Goal: Task Accomplishment & Management: Use online tool/utility

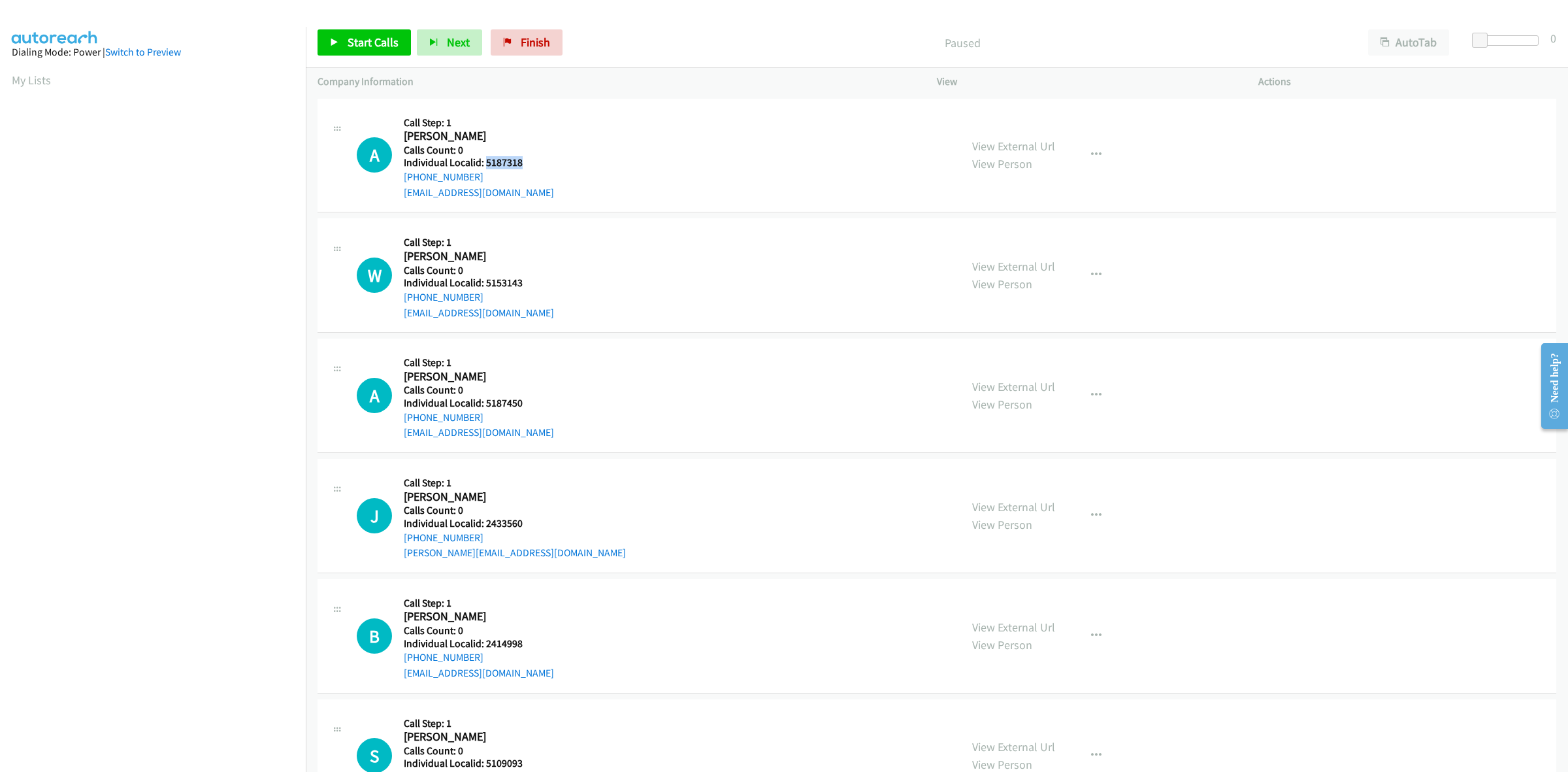
drag, startPoint x: 537, startPoint y: 156, endPoint x: 485, endPoint y: 162, distance: 52.3
click at [485, 162] on h5 "Individual Localid: 5187318" at bounding box center [478, 163] width 151 height 13
drag, startPoint x: 490, startPoint y: 154, endPoint x: 660, endPoint y: 115, distance: 174.4
click at [660, 115] on div "A Callback Scheduled Call Step: 1 Augustus Eller America/Denver Calls Count: 0 …" at bounding box center [653, 155] width 592 height 90
drag, startPoint x: 524, startPoint y: 164, endPoint x: 485, endPoint y: 164, distance: 39.0
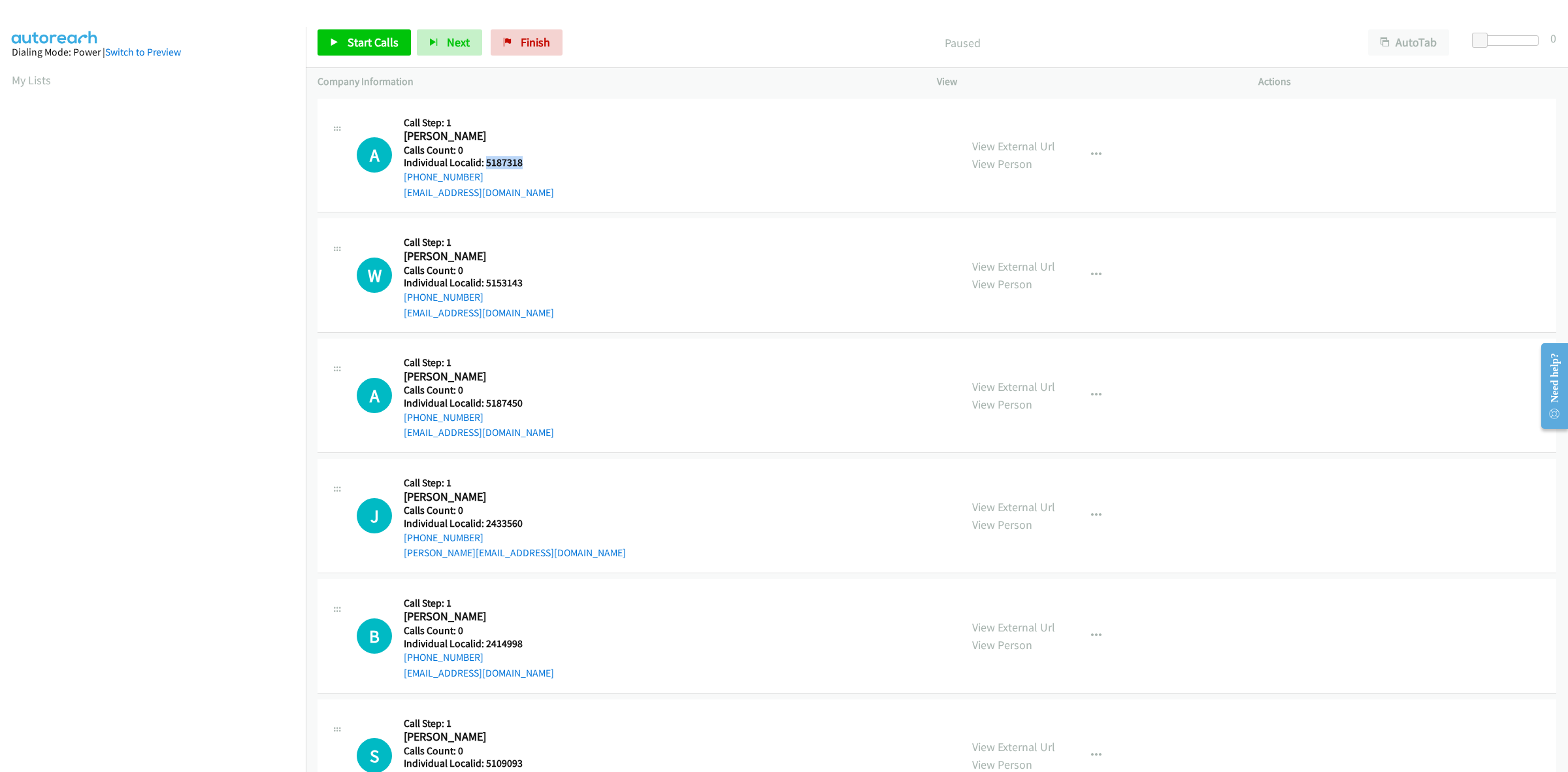
click at [485, 164] on h5 "Individual Localid: 5187318" at bounding box center [478, 163] width 151 height 13
copy h5 "5187318"
drag, startPoint x: 478, startPoint y: 178, endPoint x: 399, endPoint y: 181, distance: 79.1
click at [399, 181] on div "A Callback Scheduled Call Step: 1 Augustus Eller America/Denver Calls Count: 0 …" at bounding box center [653, 155] width 592 height 90
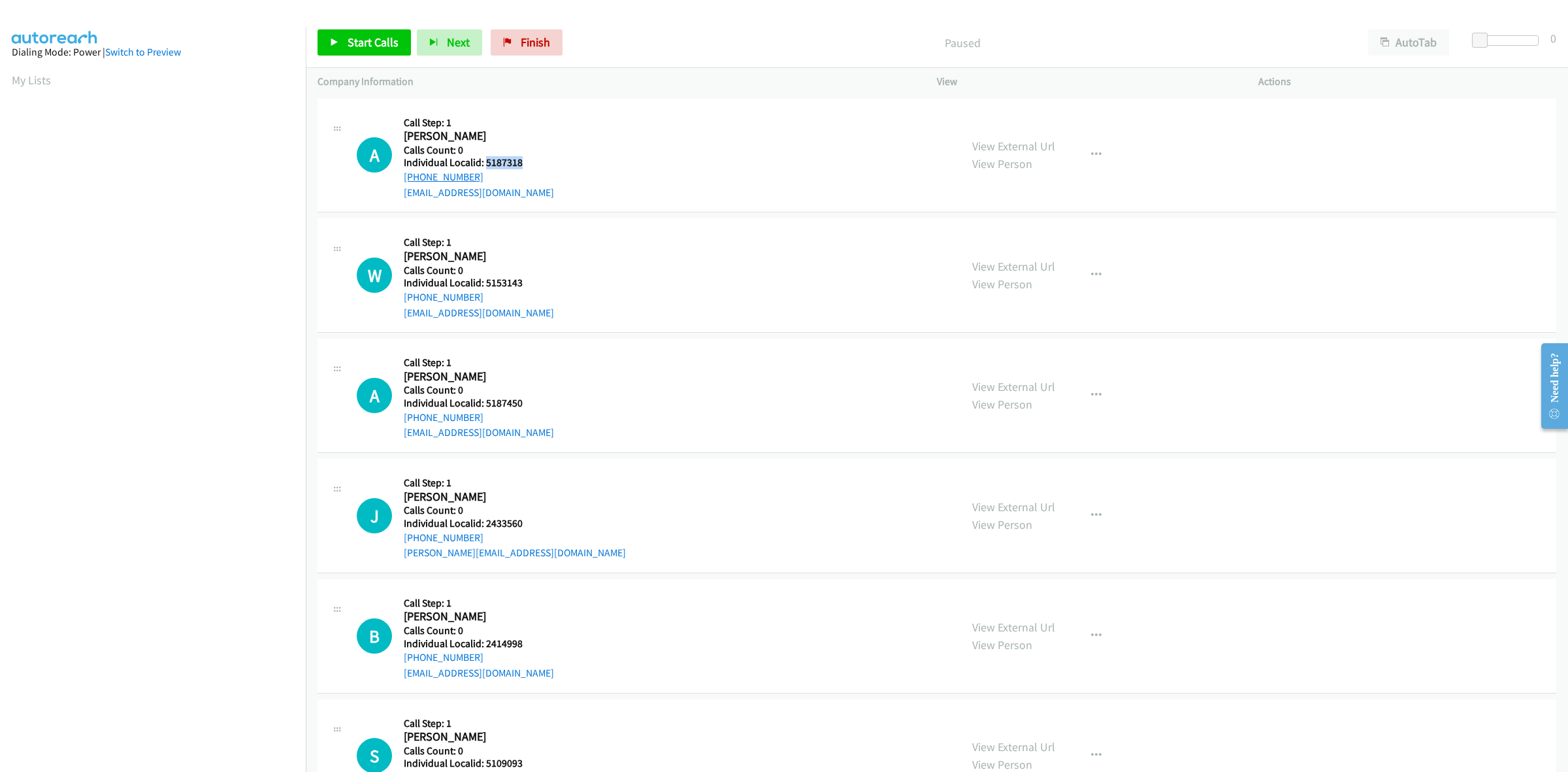
copy link "+1 575-791-2480"
drag, startPoint x: 524, startPoint y: 159, endPoint x: 485, endPoint y: 162, distance: 39.1
click at [485, 162] on h5 "Individual Localid: 5187318" at bounding box center [478, 163] width 151 height 13
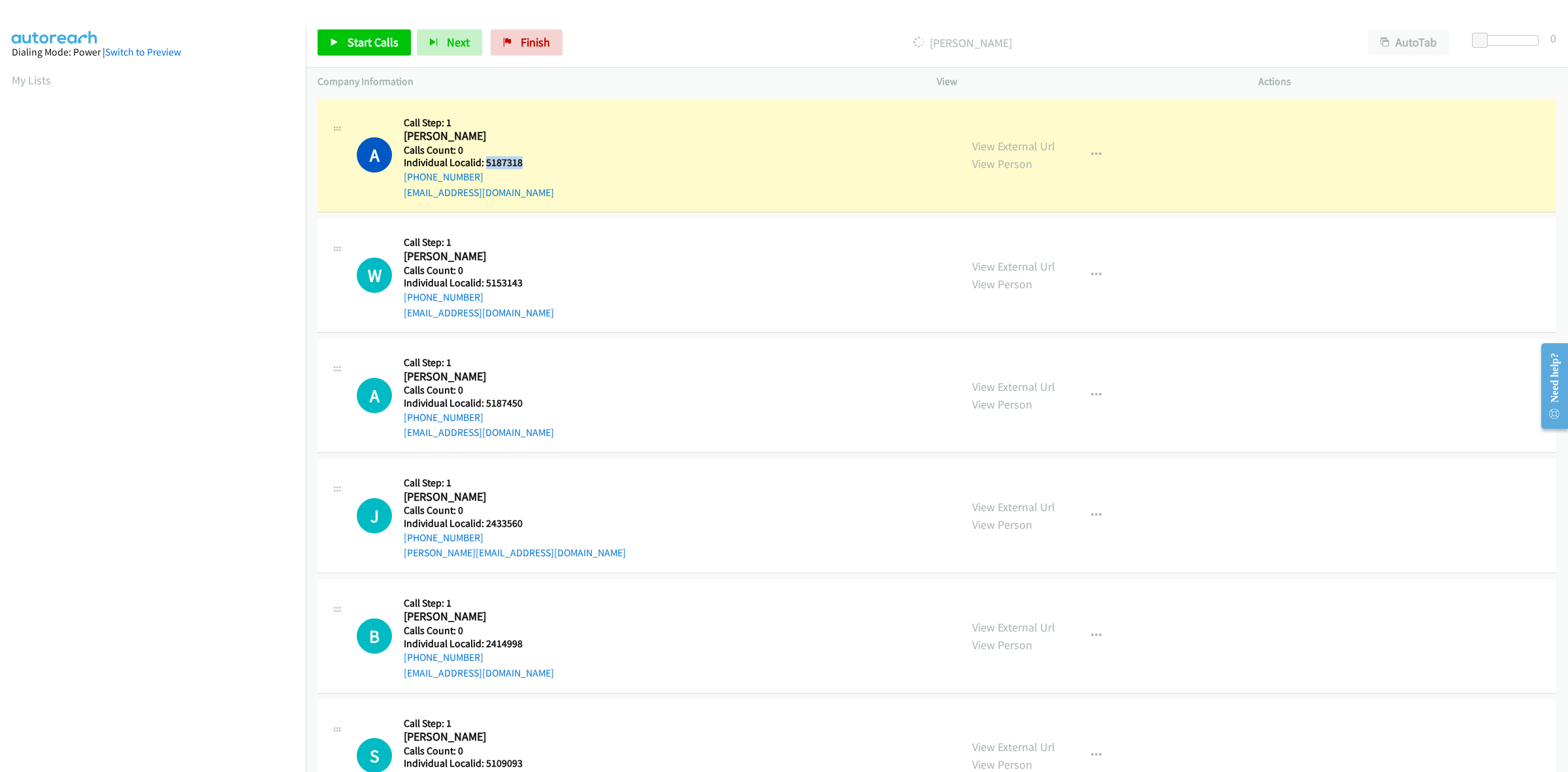
copy h5 "5187318"
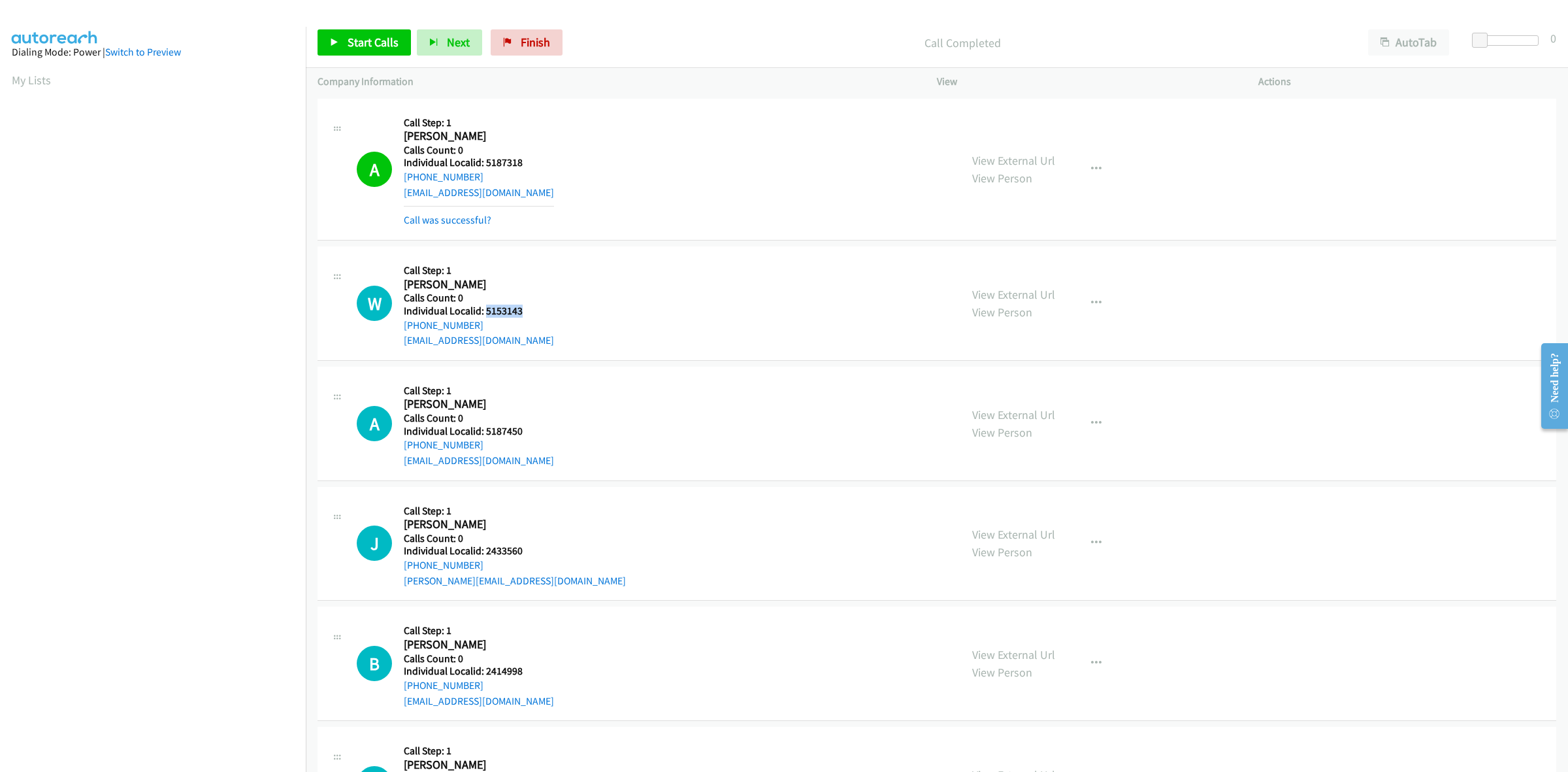
drag, startPoint x: 527, startPoint y: 309, endPoint x: 485, endPoint y: 317, distance: 42.8
click at [485, 317] on h5 "Individual Localid: 5153143" at bounding box center [478, 311] width 151 height 13
copy h5 "5153143"
drag, startPoint x: 476, startPoint y: 327, endPoint x: 397, endPoint y: 332, distance: 79.2
click at [397, 332] on div "W Callback Scheduled Call Step: 1 Wyatt Marshall America/Los_Angeles Calls Coun…" at bounding box center [653, 303] width 592 height 90
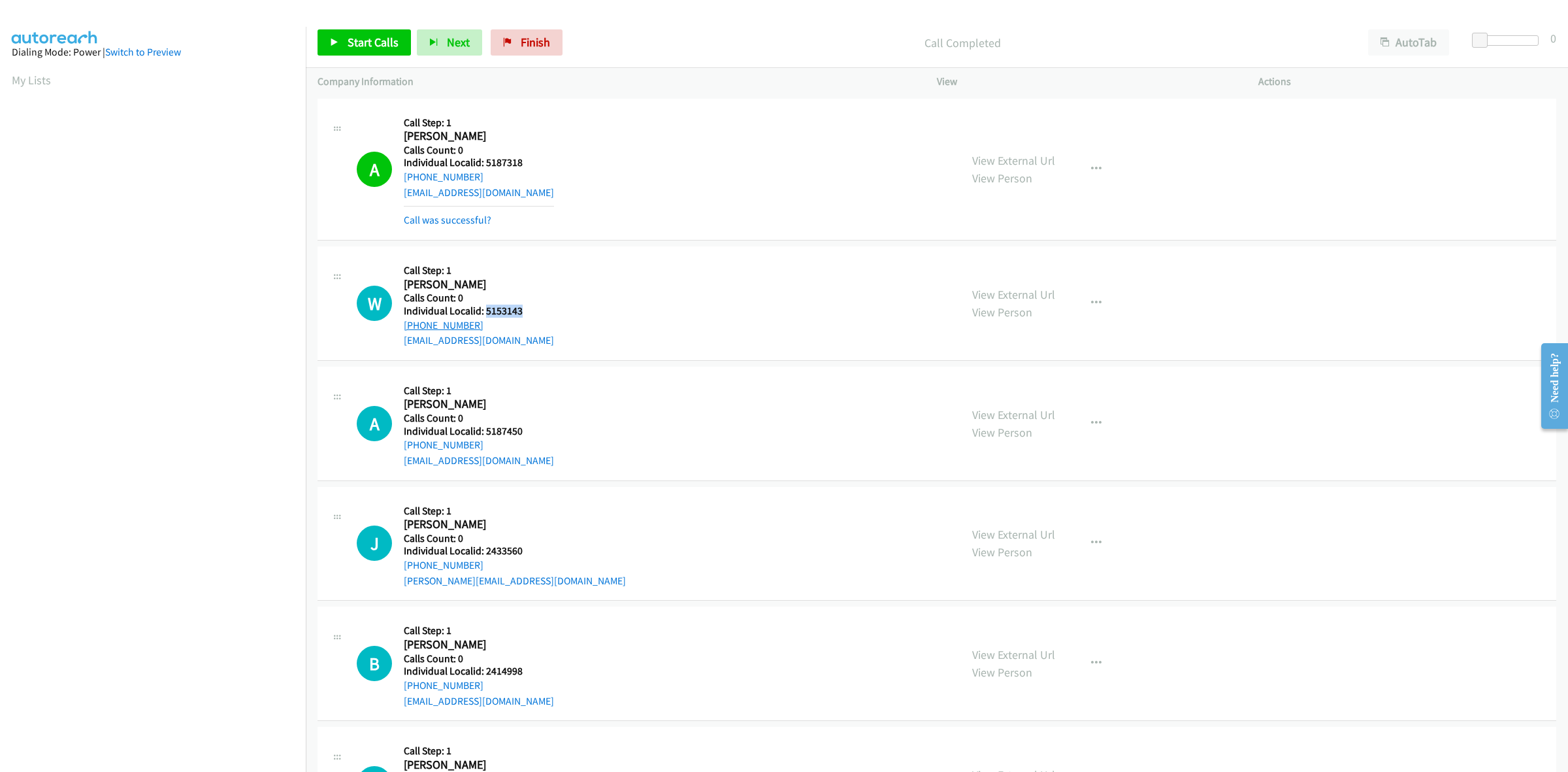
copy link "+1 310-995-0989"
click at [541, 306] on h5 "Individual Localid: 5153143" at bounding box center [478, 311] width 151 height 13
drag, startPoint x: 532, startPoint y: 309, endPoint x: 483, endPoint y: 309, distance: 49.0
click at [483, 309] on h5 "Individual Localid: 5153143" at bounding box center [478, 311] width 151 height 13
copy h5 "5153143"
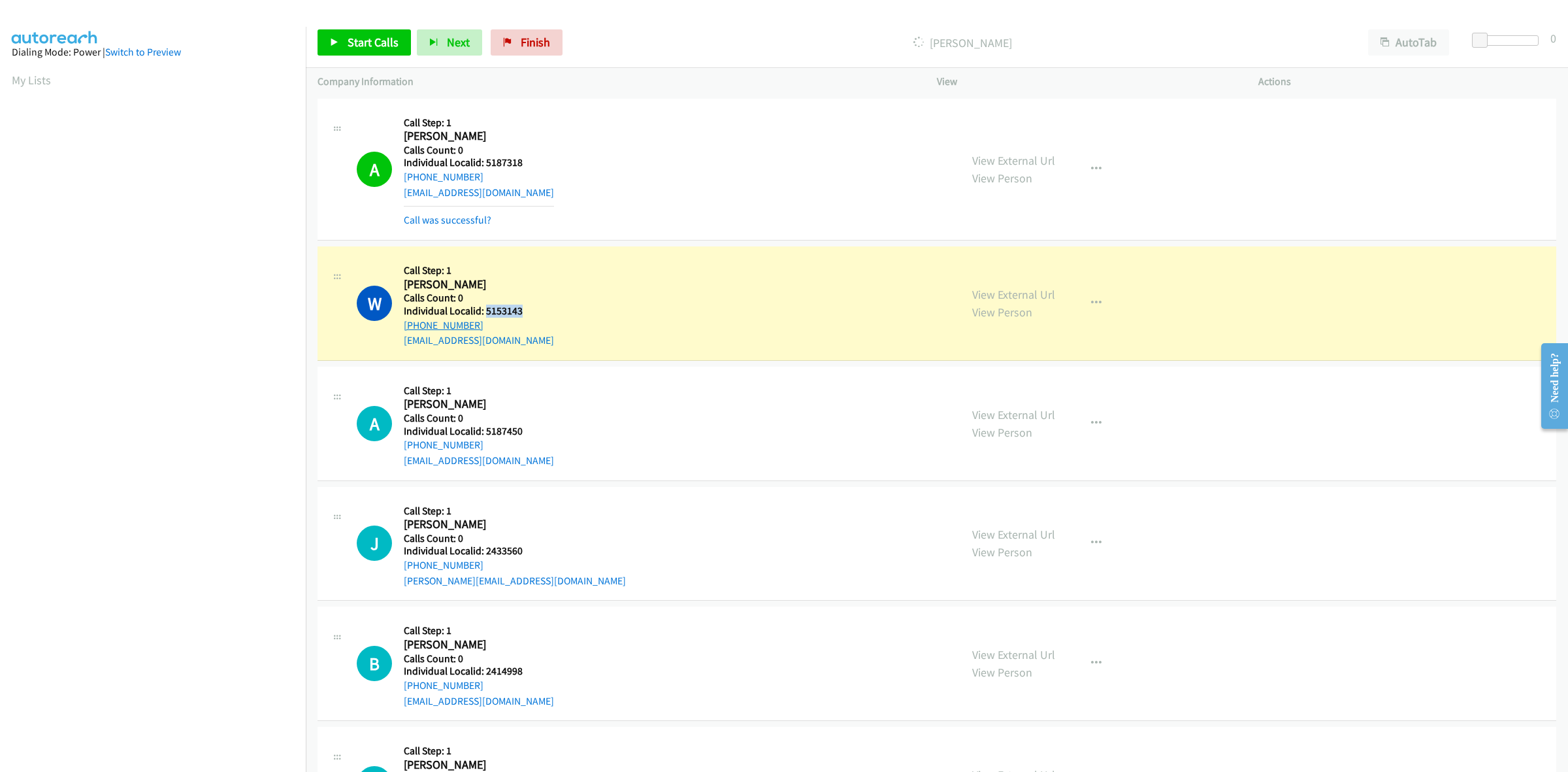
drag, startPoint x: 481, startPoint y: 324, endPoint x: 403, endPoint y: 324, distance: 78.0
click at [403, 324] on div "+1 310-995-0989" at bounding box center [478, 325] width 151 height 15
copy link "+1 310-995-0989"
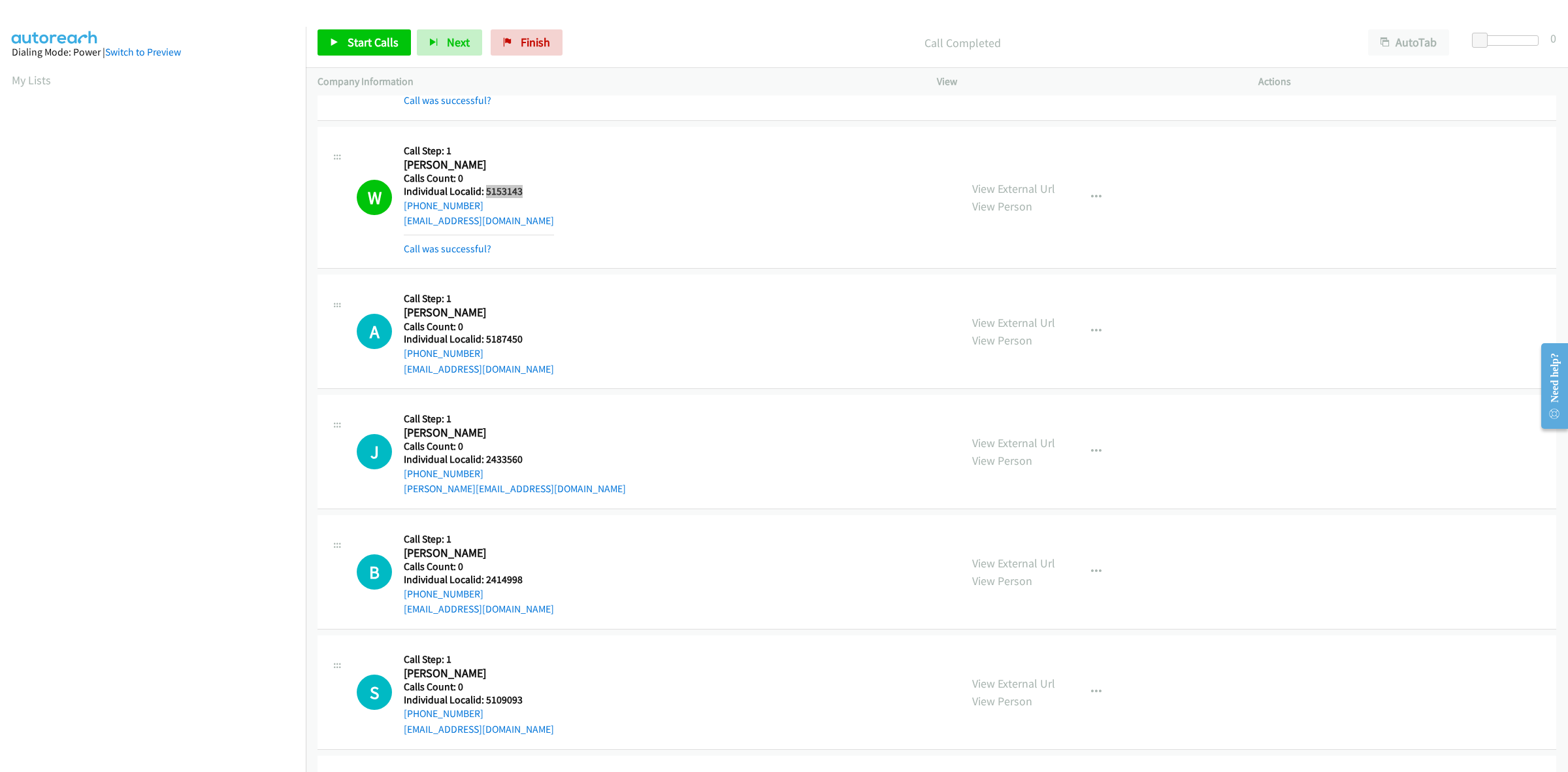
scroll to position [122, 0]
drag, startPoint x: 523, startPoint y: 337, endPoint x: 485, endPoint y: 335, distance: 38.1
click at [485, 335] on h5 "Individual Localid: 5187450" at bounding box center [478, 337] width 151 height 13
copy h5 "5187450"
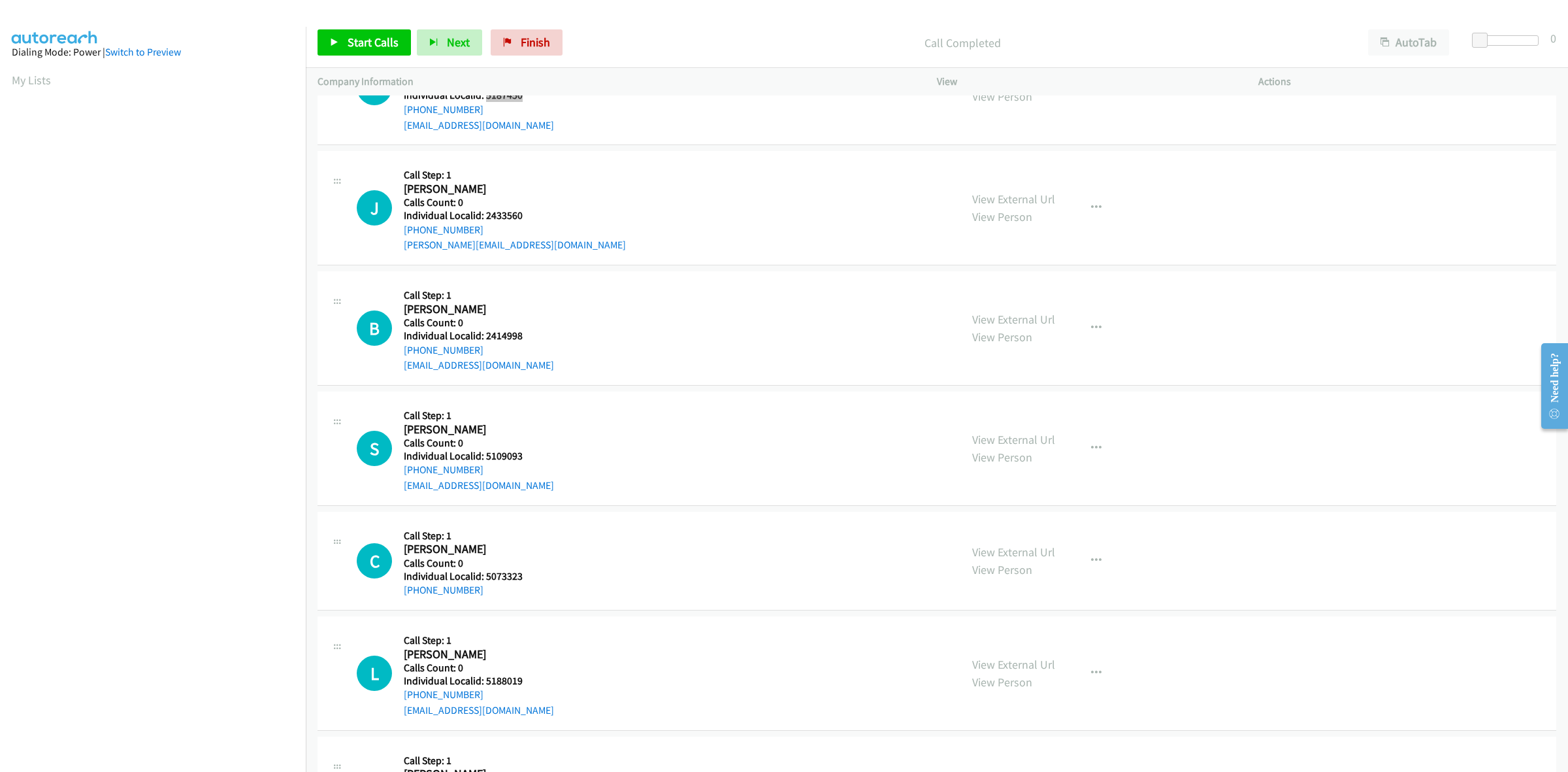
scroll to position [367, 0]
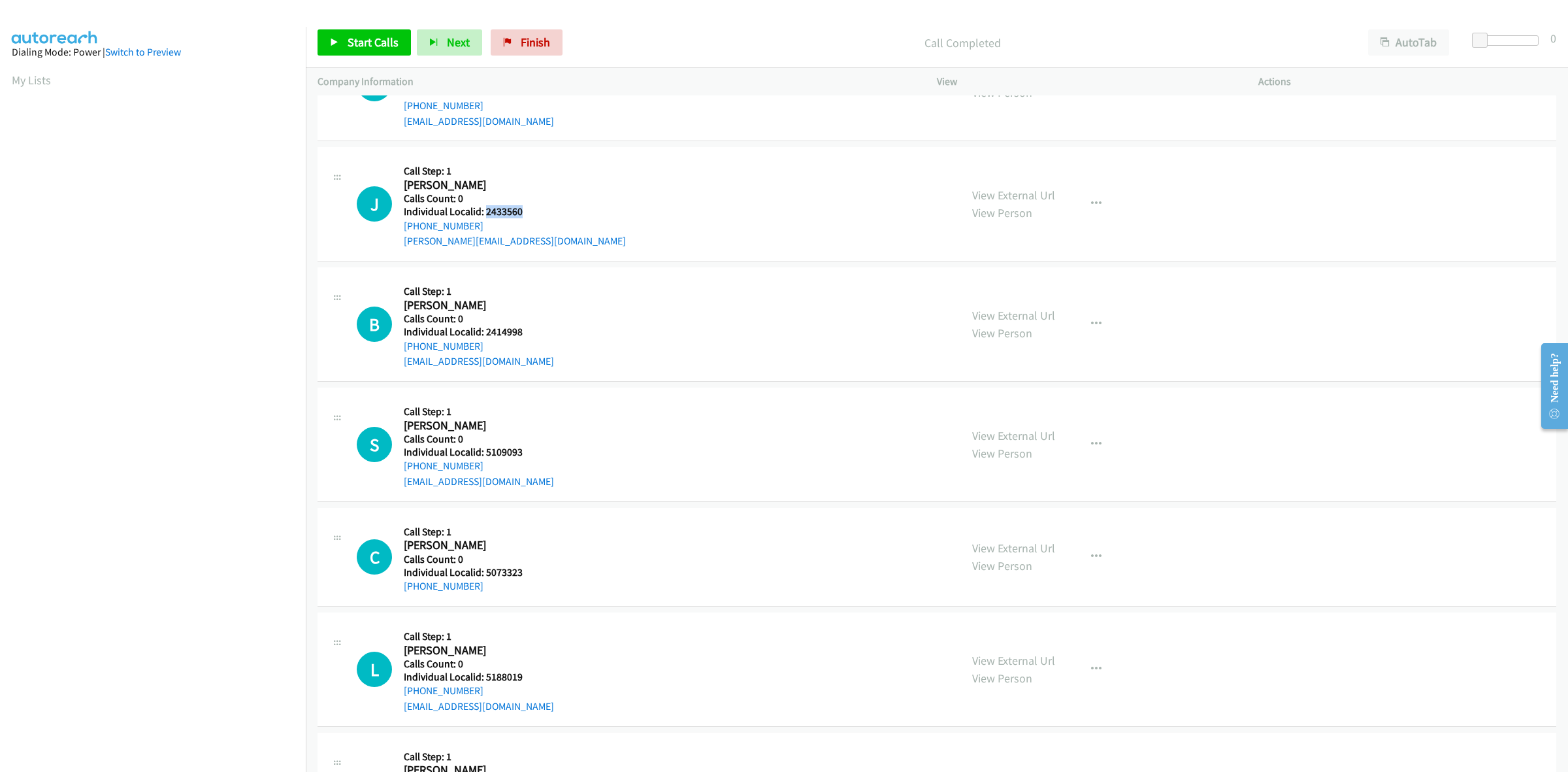
drag, startPoint x: 523, startPoint y: 210, endPoint x: 483, endPoint y: 213, distance: 40.1
click at [483, 213] on h5 "Individual Localid: 2433560" at bounding box center [514, 212] width 222 height 13
copy h5 "2433560"
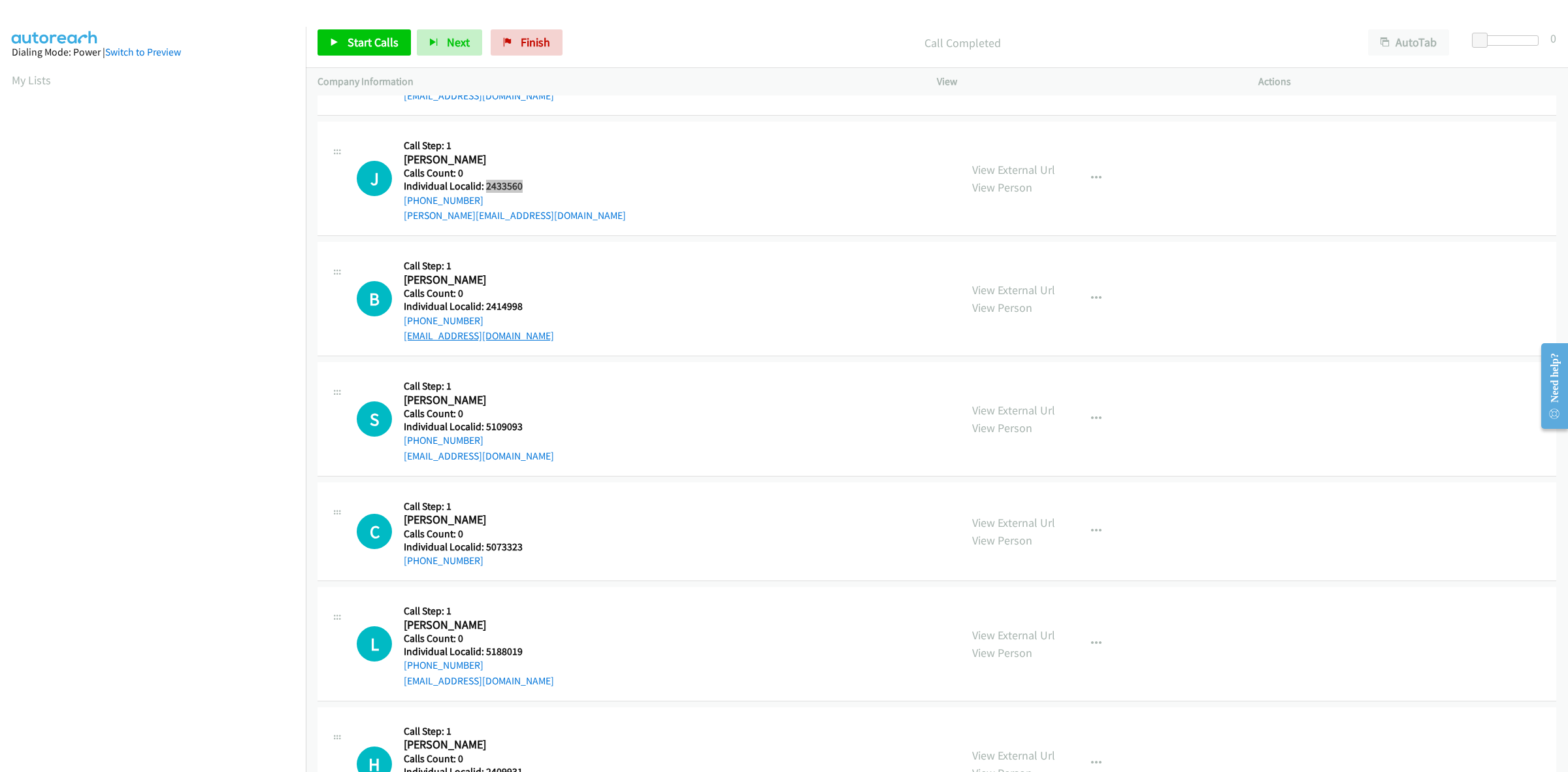
scroll to position [449, 0]
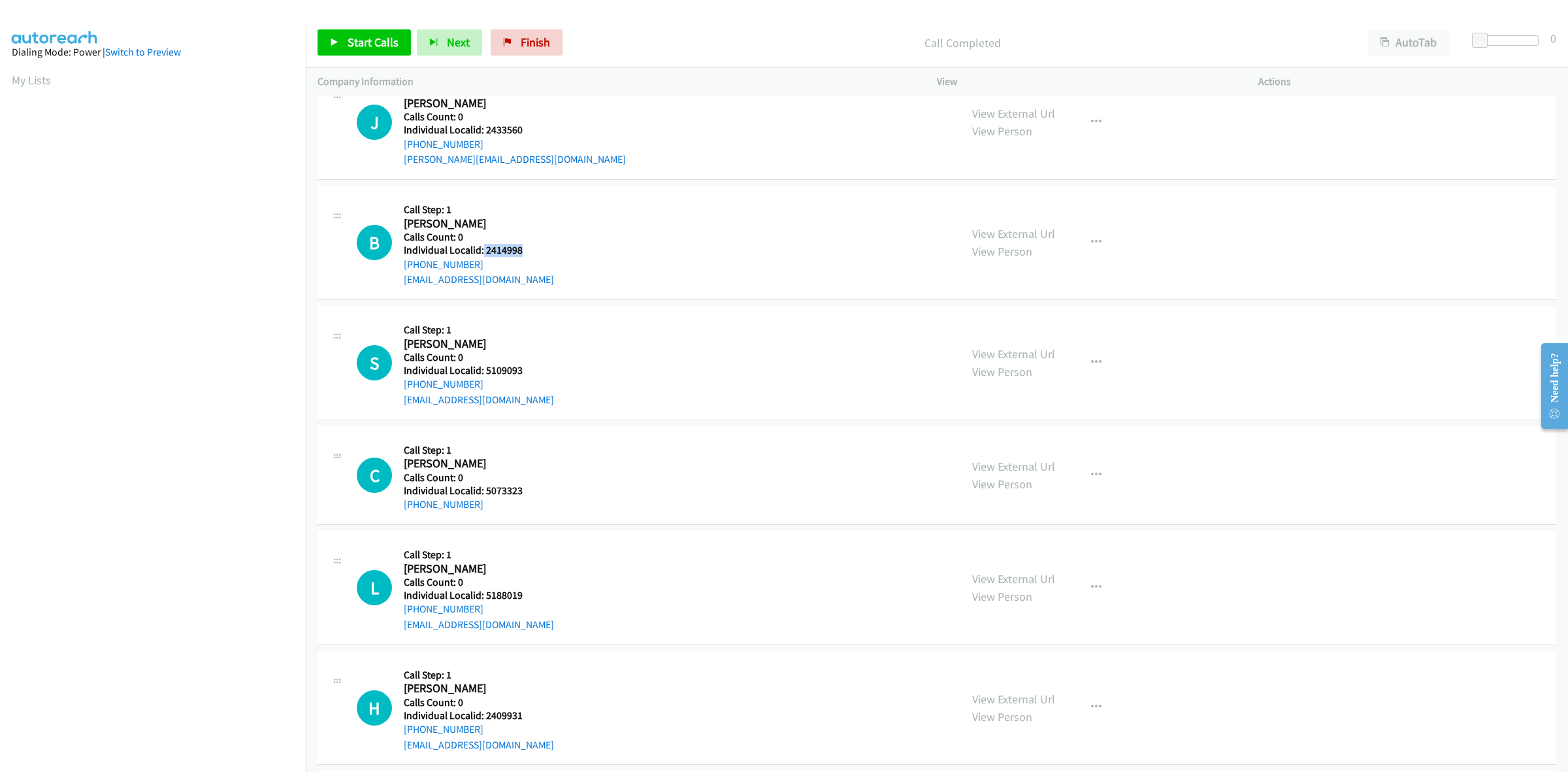
drag, startPoint x: 521, startPoint y: 250, endPoint x: 483, endPoint y: 249, distance: 38.0
click at [483, 249] on h5 "Individual Localid: 2414998" at bounding box center [478, 250] width 151 height 13
drag, startPoint x: 645, startPoint y: 225, endPoint x: 637, endPoint y: 234, distance: 12.0
click at [647, 226] on div "B Callback Scheduled Call Step: 1 Blake Stoneham America/Los_Angeles Calls Coun…" at bounding box center [653, 242] width 592 height 90
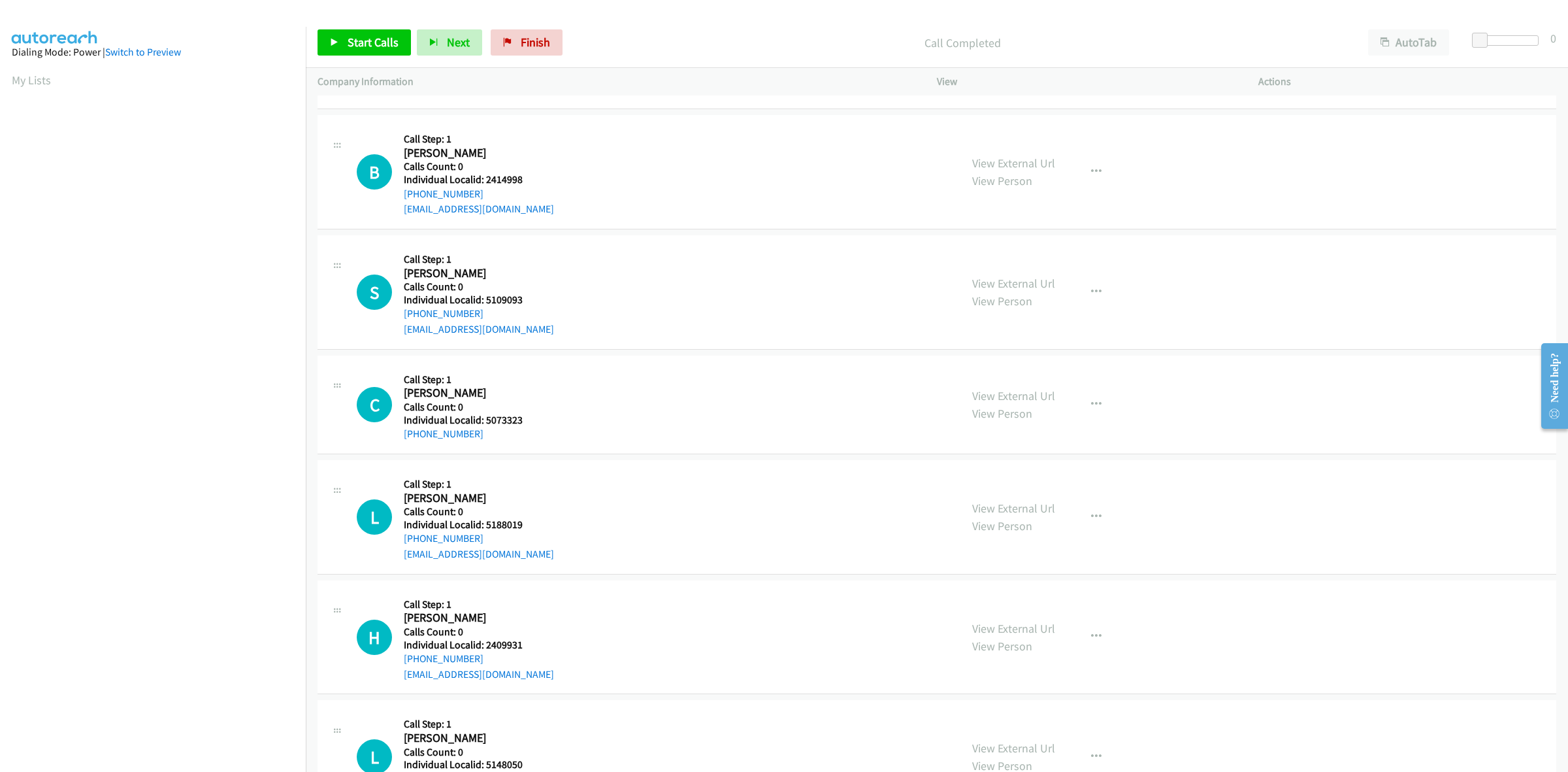
scroll to position [531, 0]
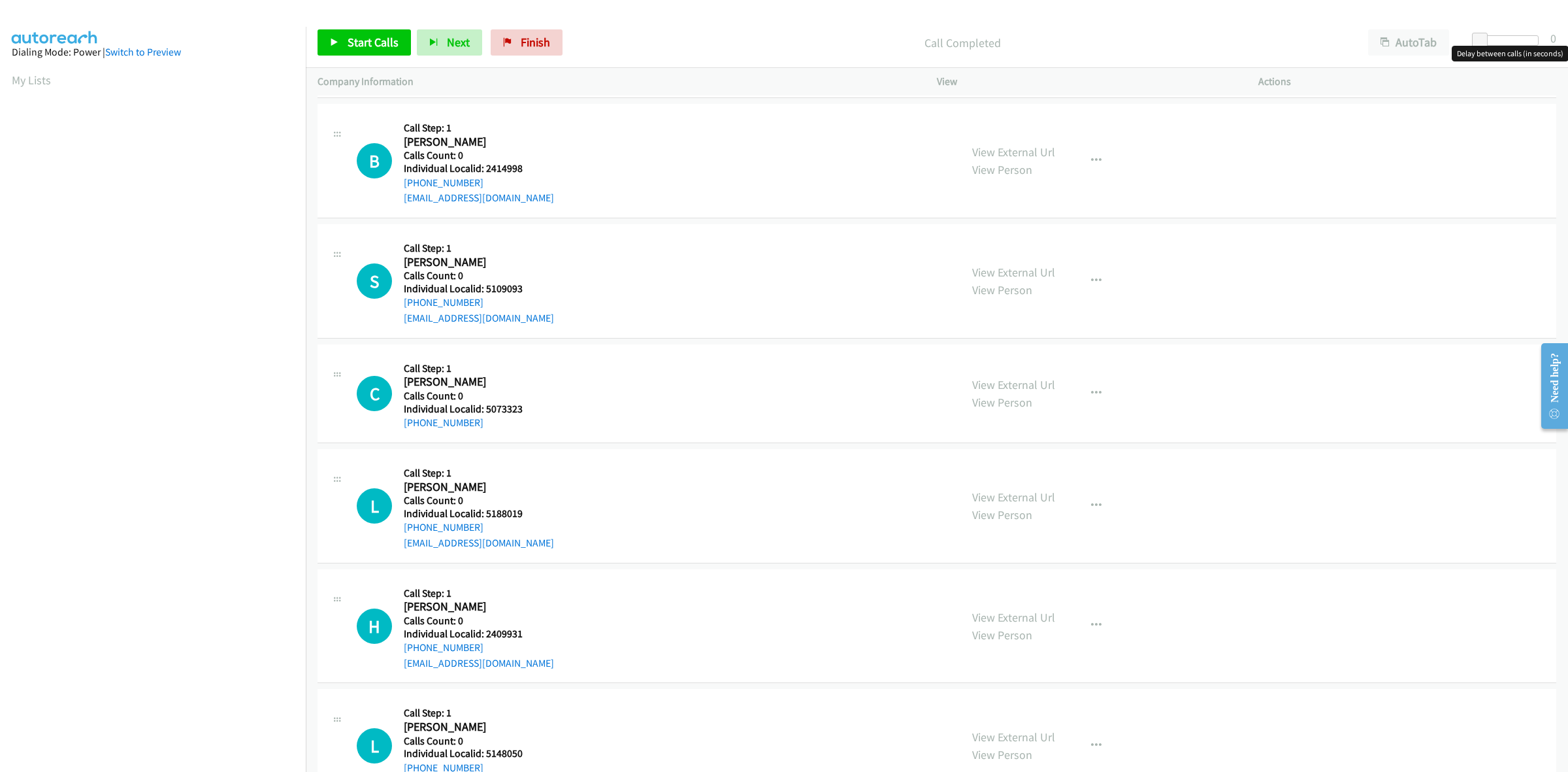
click at [1508, 41] on div at bounding box center [1509, 40] width 60 height 10
click at [348, 40] on span "Start Calls" at bounding box center [372, 41] width 51 height 15
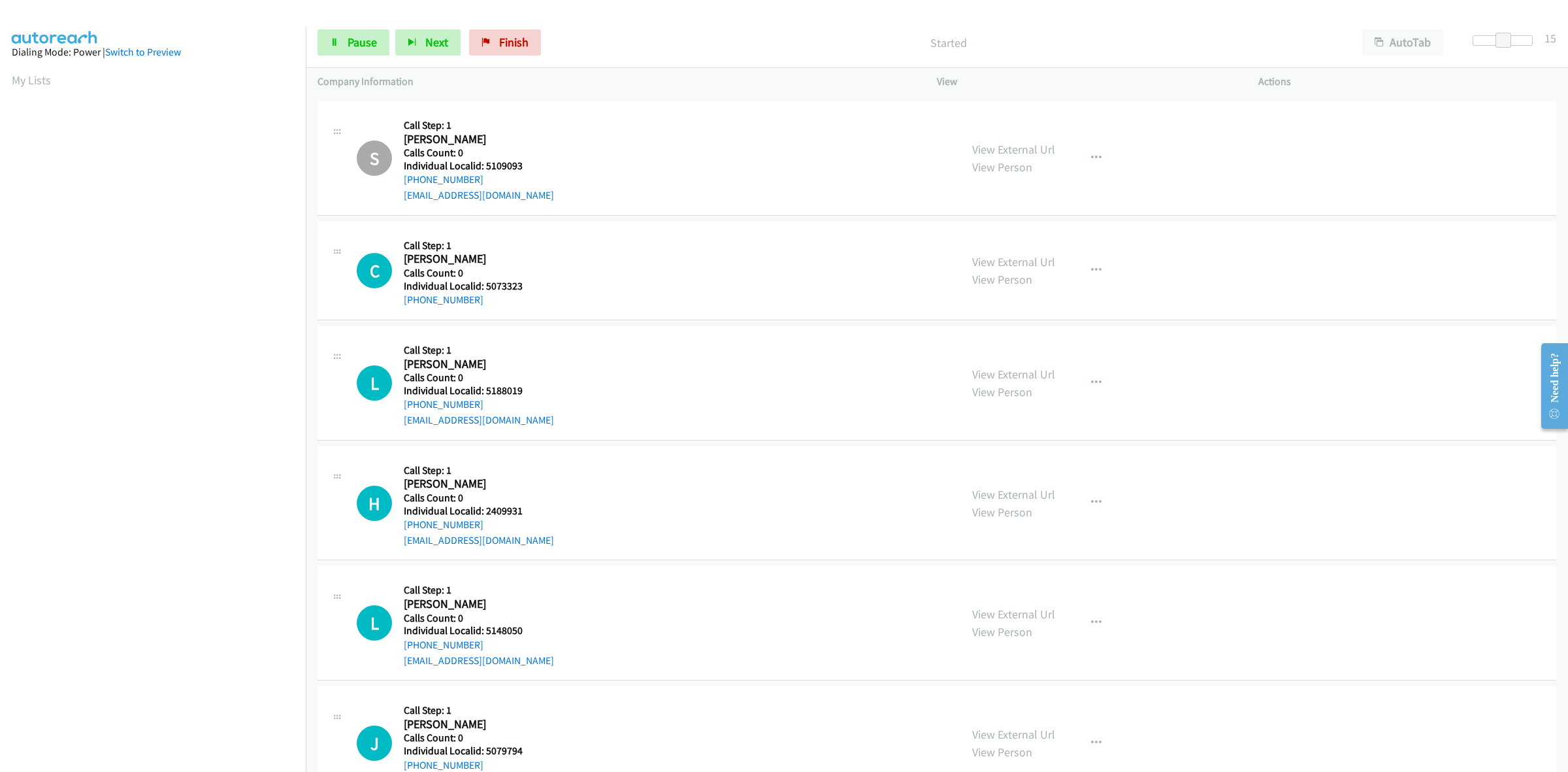
scroll to position [674, 0]
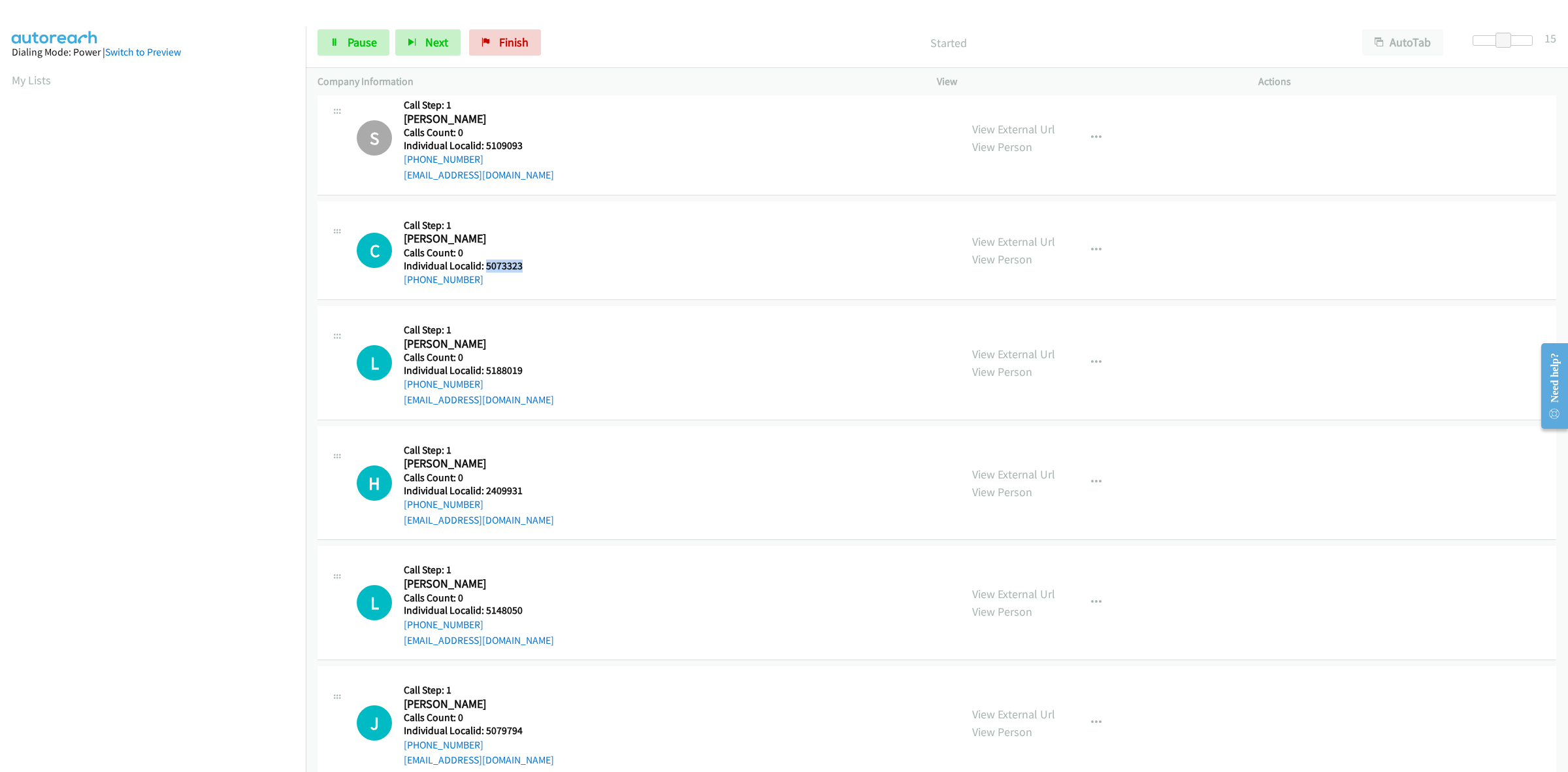
drag, startPoint x: 526, startPoint y: 263, endPoint x: 487, endPoint y: 269, distance: 39.5
click at [487, 269] on h5 "Individual Localid: 5073323" at bounding box center [476, 266] width 145 height 13
drag, startPoint x: 527, startPoint y: 372, endPoint x: 483, endPoint y: 374, distance: 44.0
click at [483, 374] on h5 "Individual Localid: 5188019" at bounding box center [478, 370] width 151 height 13
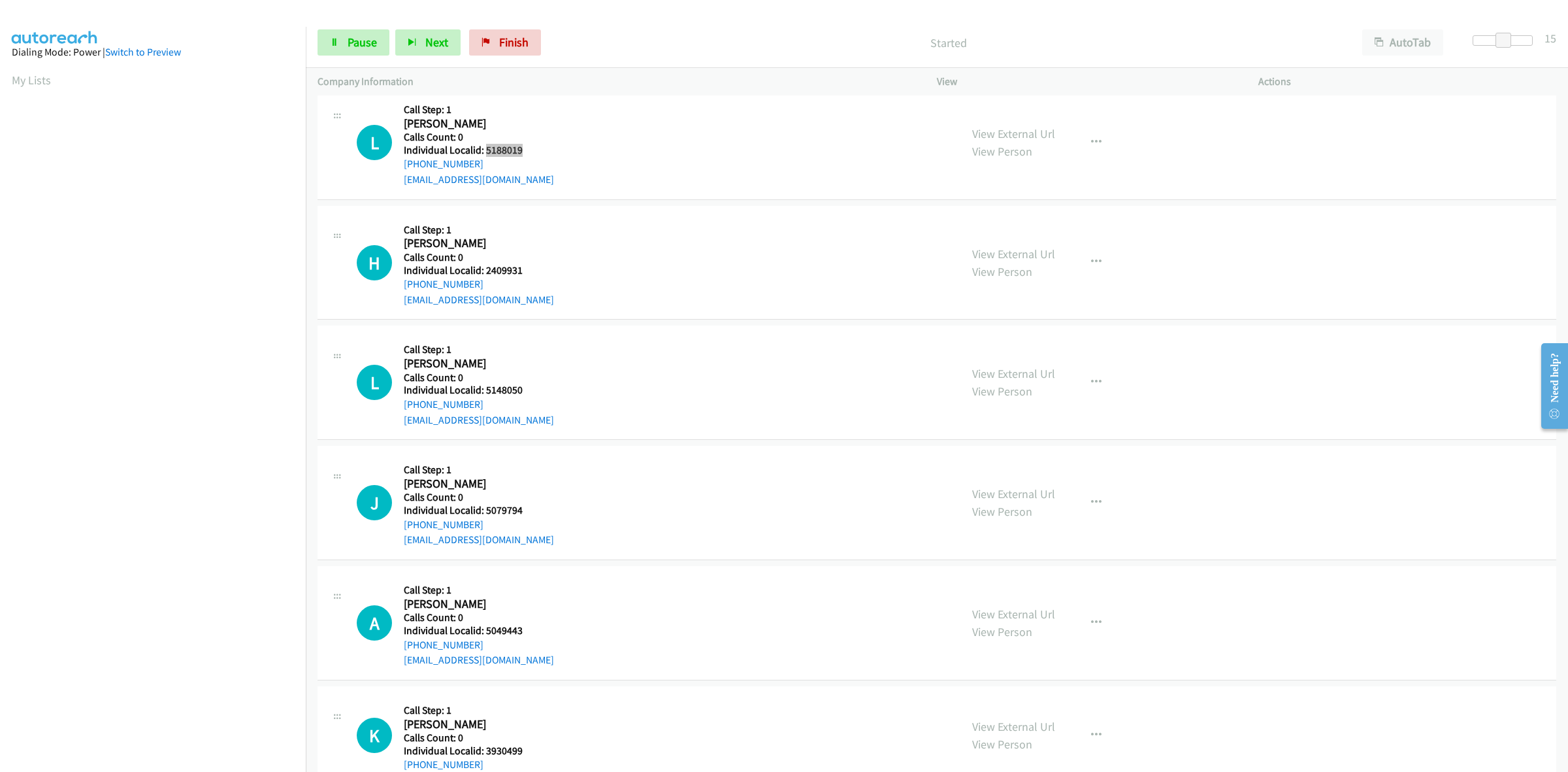
scroll to position [899, 0]
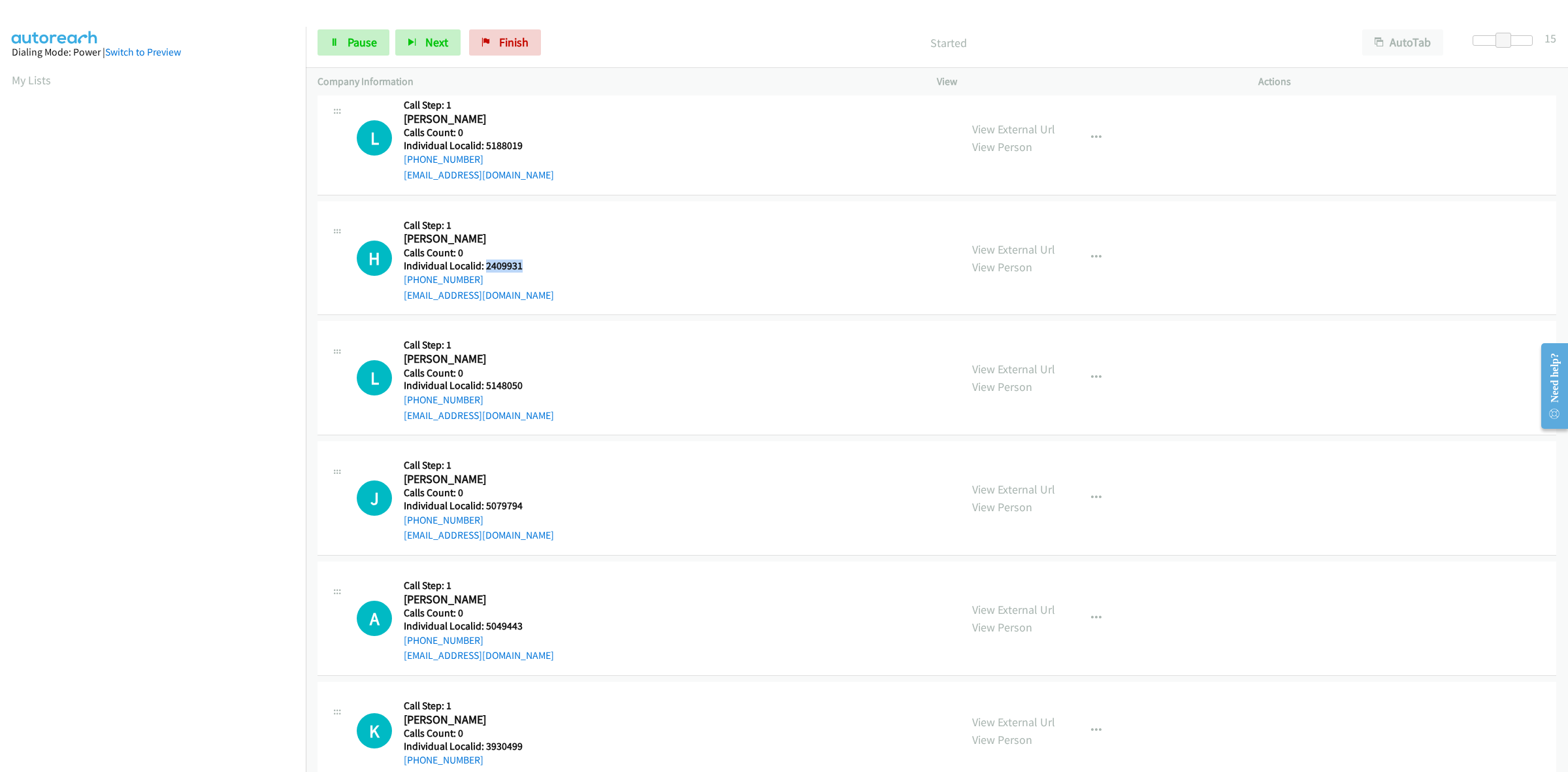
drag, startPoint x: 516, startPoint y: 263, endPoint x: 485, endPoint y: 262, distance: 31.0
click at [485, 262] on h5 "Individual Localid: 2409931" at bounding box center [478, 266] width 151 height 13
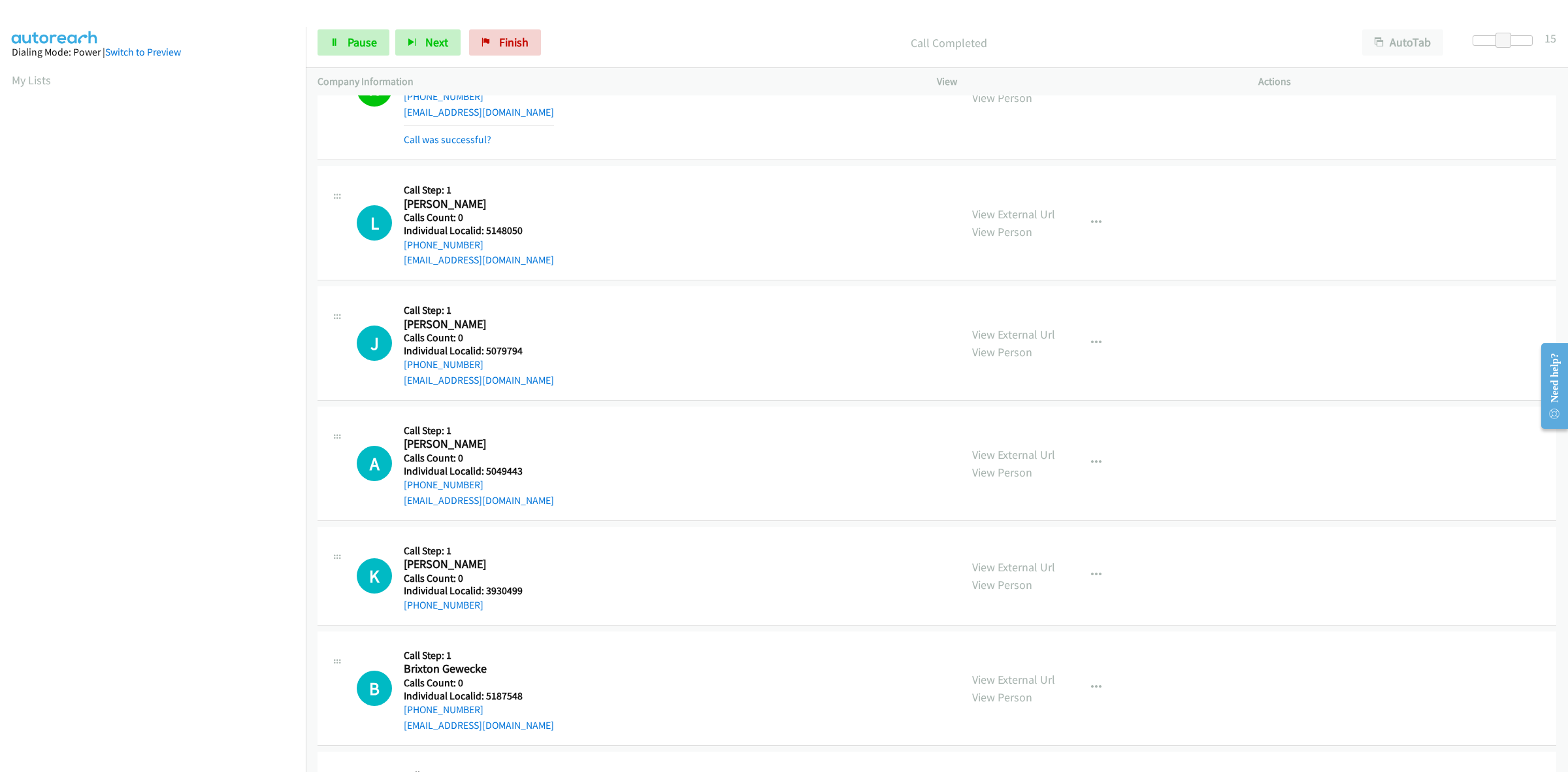
scroll to position [1144, 0]
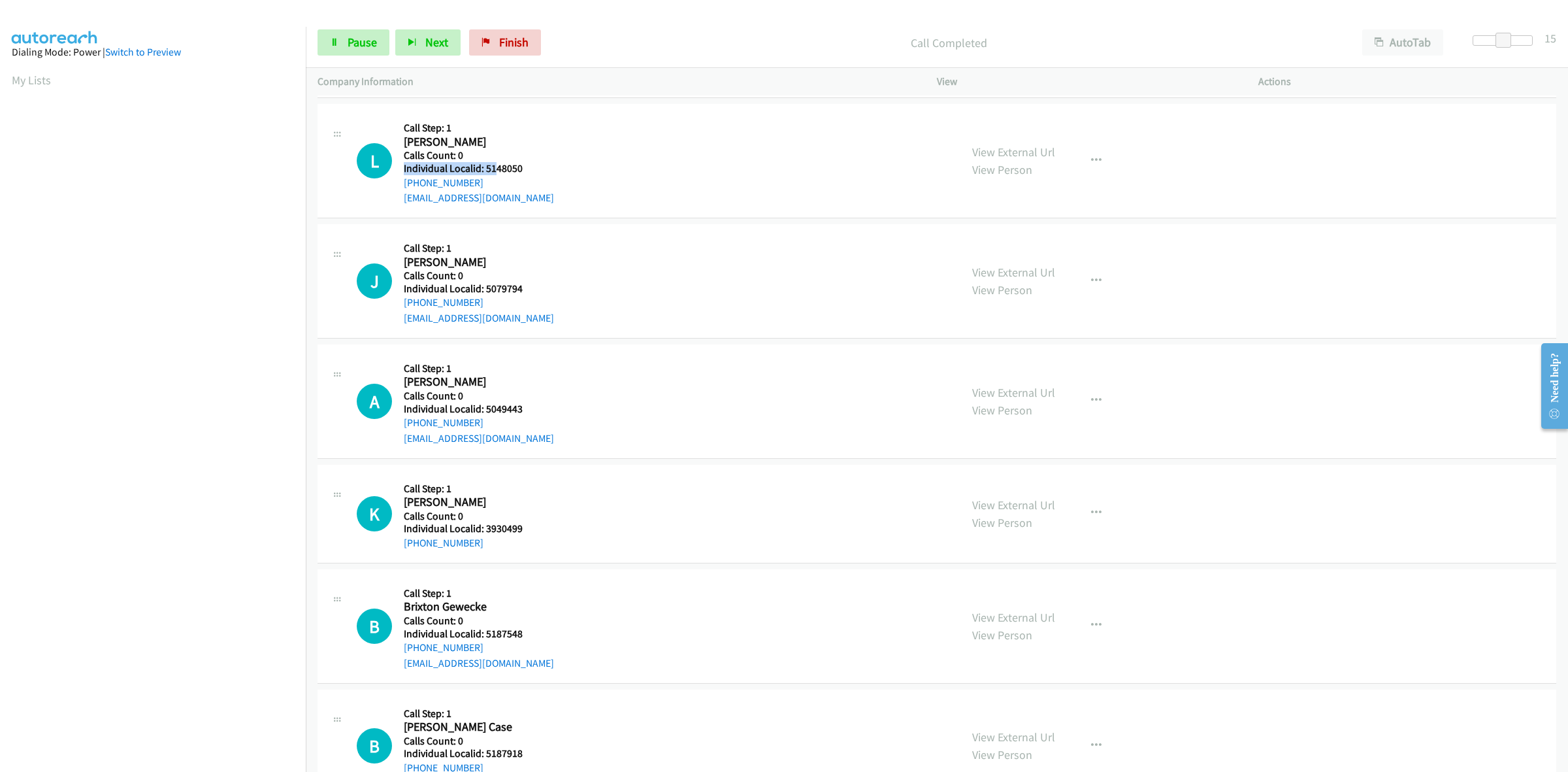
drag, startPoint x: 508, startPoint y: 162, endPoint x: 492, endPoint y: 167, distance: 16.8
click at [492, 167] on div "Callback Scheduled Call Step: 1 Leland Cooper America/Chicago Calls Count: 0 In…" at bounding box center [478, 160] width 151 height 90
click at [532, 162] on h5 "Calls Count: 0" at bounding box center [478, 155] width 151 height 13
drag, startPoint x: 518, startPoint y: 172, endPoint x: 484, endPoint y: 169, distance: 34.1
click at [484, 169] on h5 "Individual Localid: 5148050" at bounding box center [478, 168] width 151 height 13
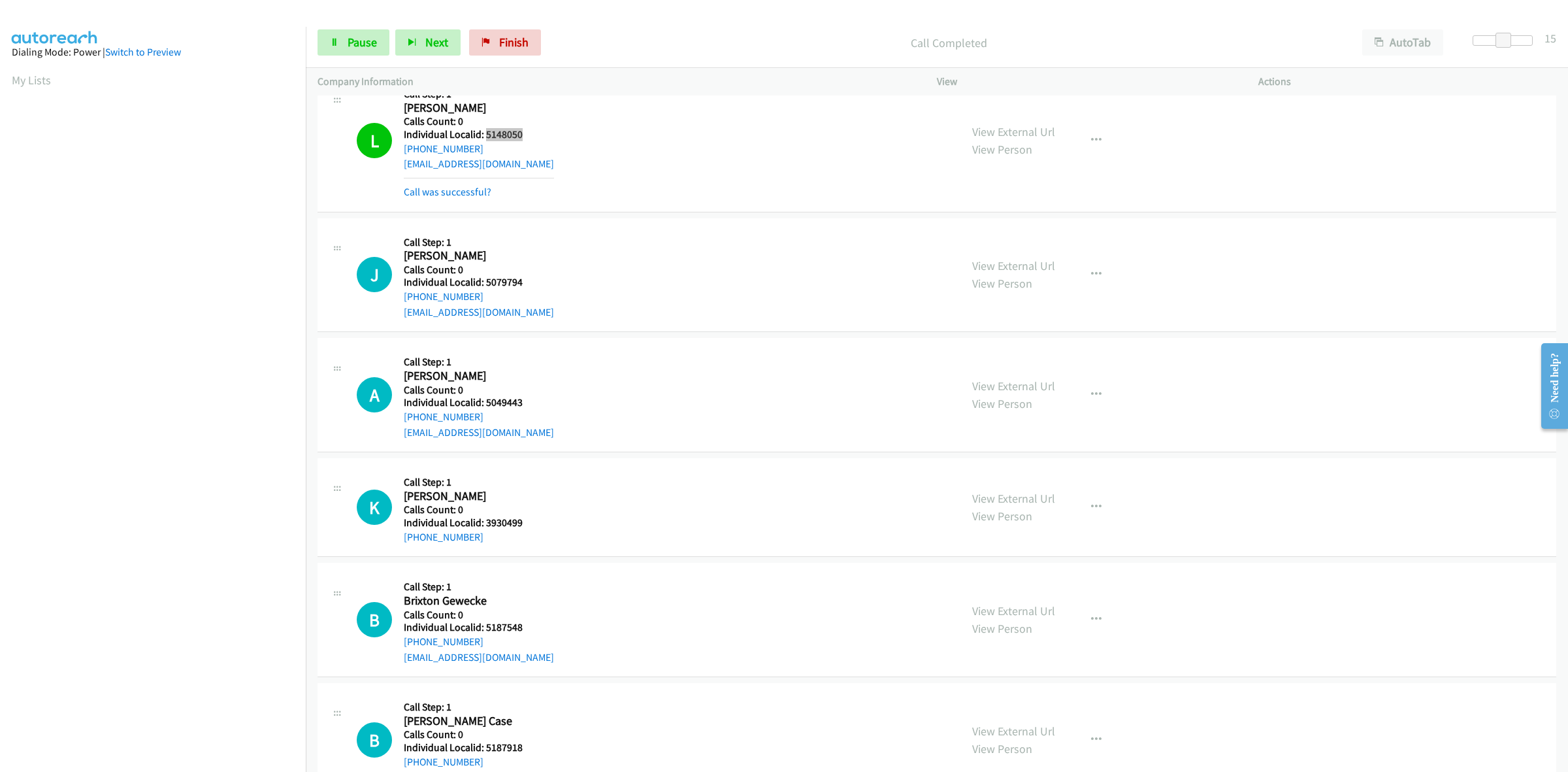
scroll to position [1226, 0]
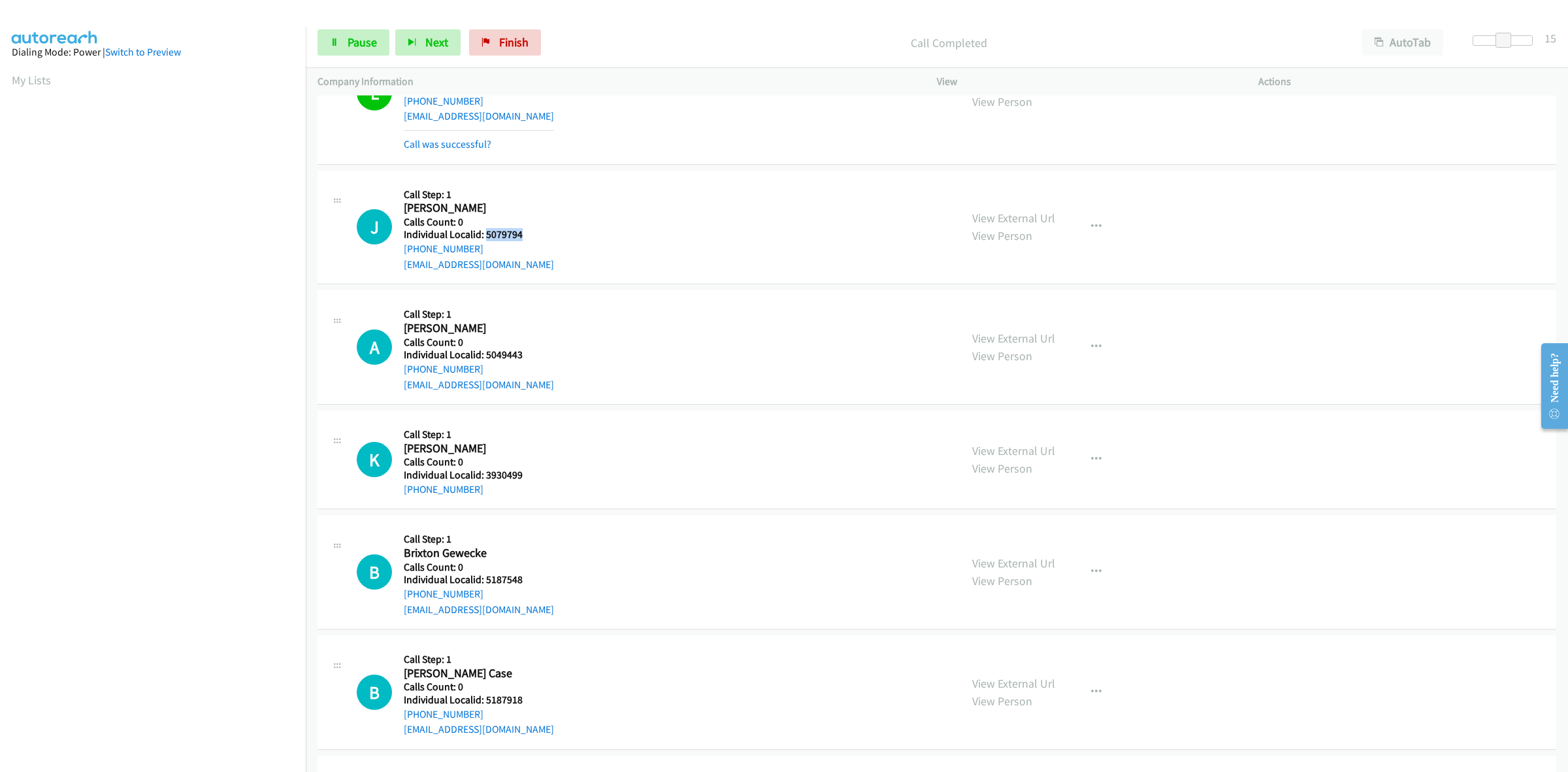
drag, startPoint x: 510, startPoint y: 234, endPoint x: 484, endPoint y: 238, distance: 26.3
click at [484, 238] on h5 "Individual Localid: 5079794" at bounding box center [478, 234] width 151 height 13
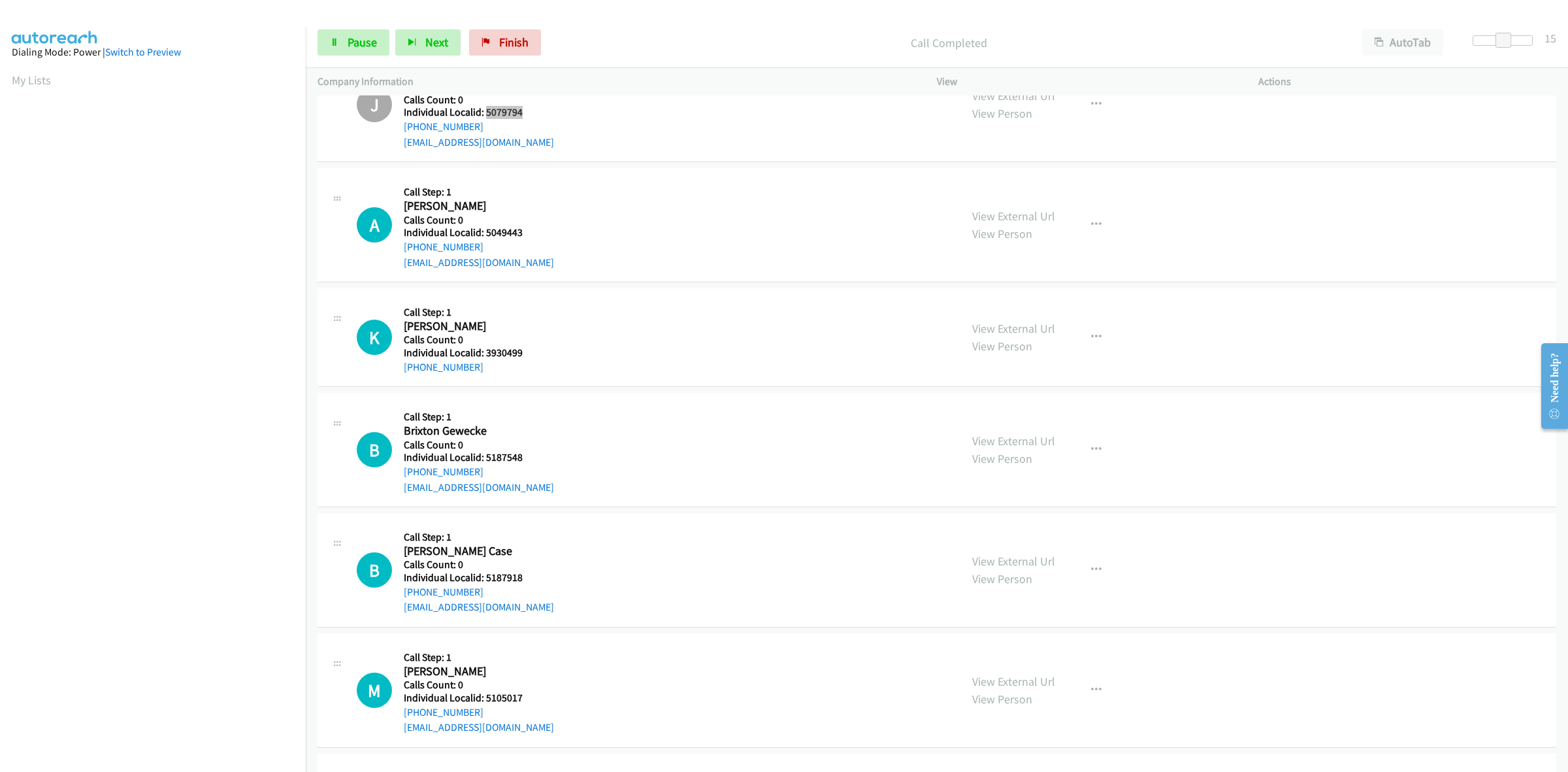
scroll to position [1368, 0]
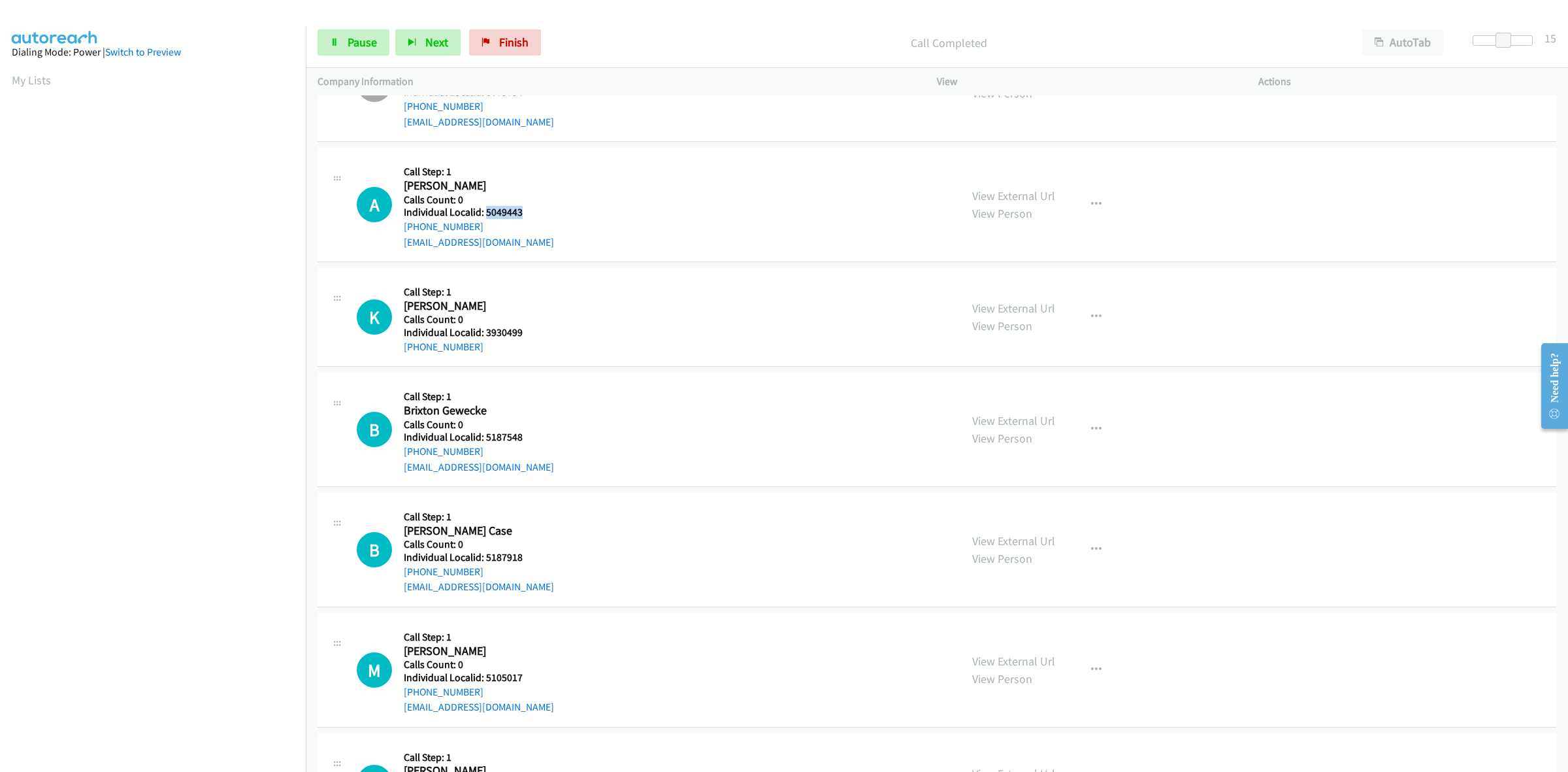
drag, startPoint x: 517, startPoint y: 214, endPoint x: 485, endPoint y: 216, distance: 32.1
click at [485, 216] on h5 "Individual Localid: 5049443" at bounding box center [478, 212] width 151 height 13
drag, startPoint x: 525, startPoint y: 332, endPoint x: 485, endPoint y: 338, distance: 40.4
click at [485, 338] on h5 "Individual Localid: 3930499" at bounding box center [476, 332] width 145 height 13
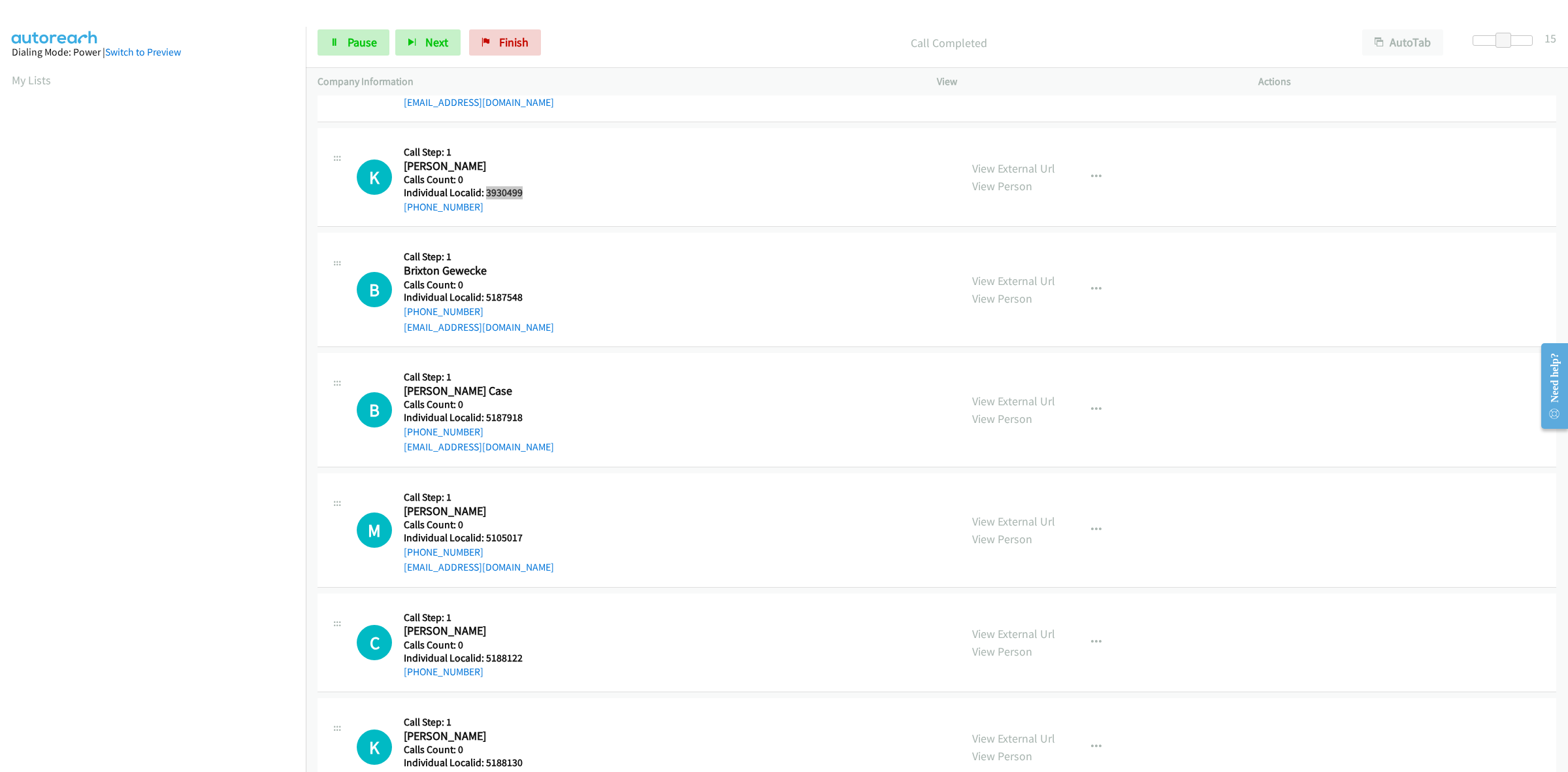
scroll to position [1532, 0]
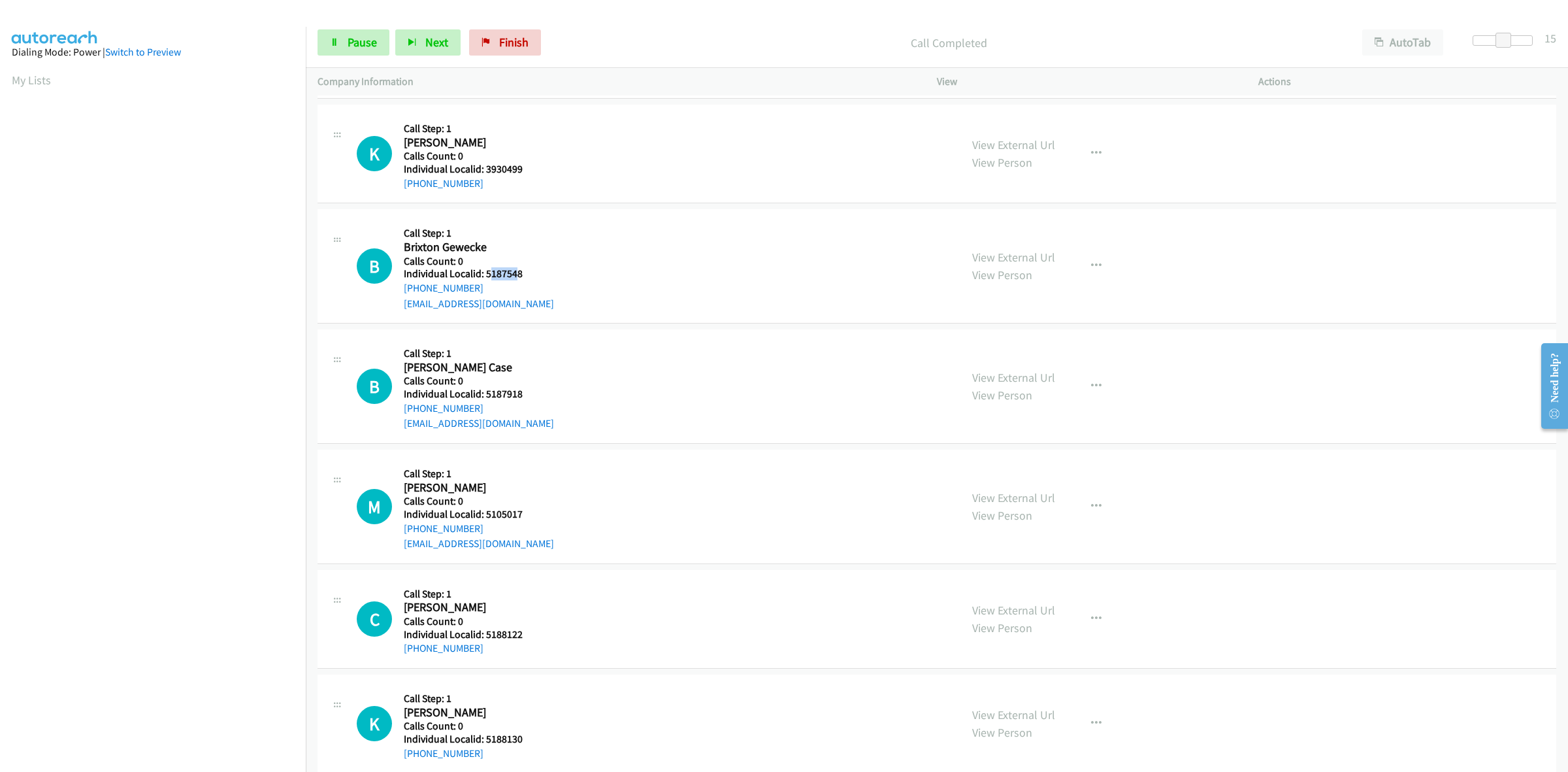
drag, startPoint x: 515, startPoint y: 275, endPoint x: 492, endPoint y: 273, distance: 23.1
click at [492, 273] on h5 "Individual Localid: 5187548" at bounding box center [478, 274] width 151 height 13
click at [532, 273] on h5 "Individual Localid: 5187548" at bounding box center [478, 274] width 151 height 13
drag, startPoint x: 524, startPoint y: 279, endPoint x: 485, endPoint y: 276, distance: 39.1
click at [485, 276] on h5 "Individual Localid: 5187548" at bounding box center [478, 274] width 151 height 13
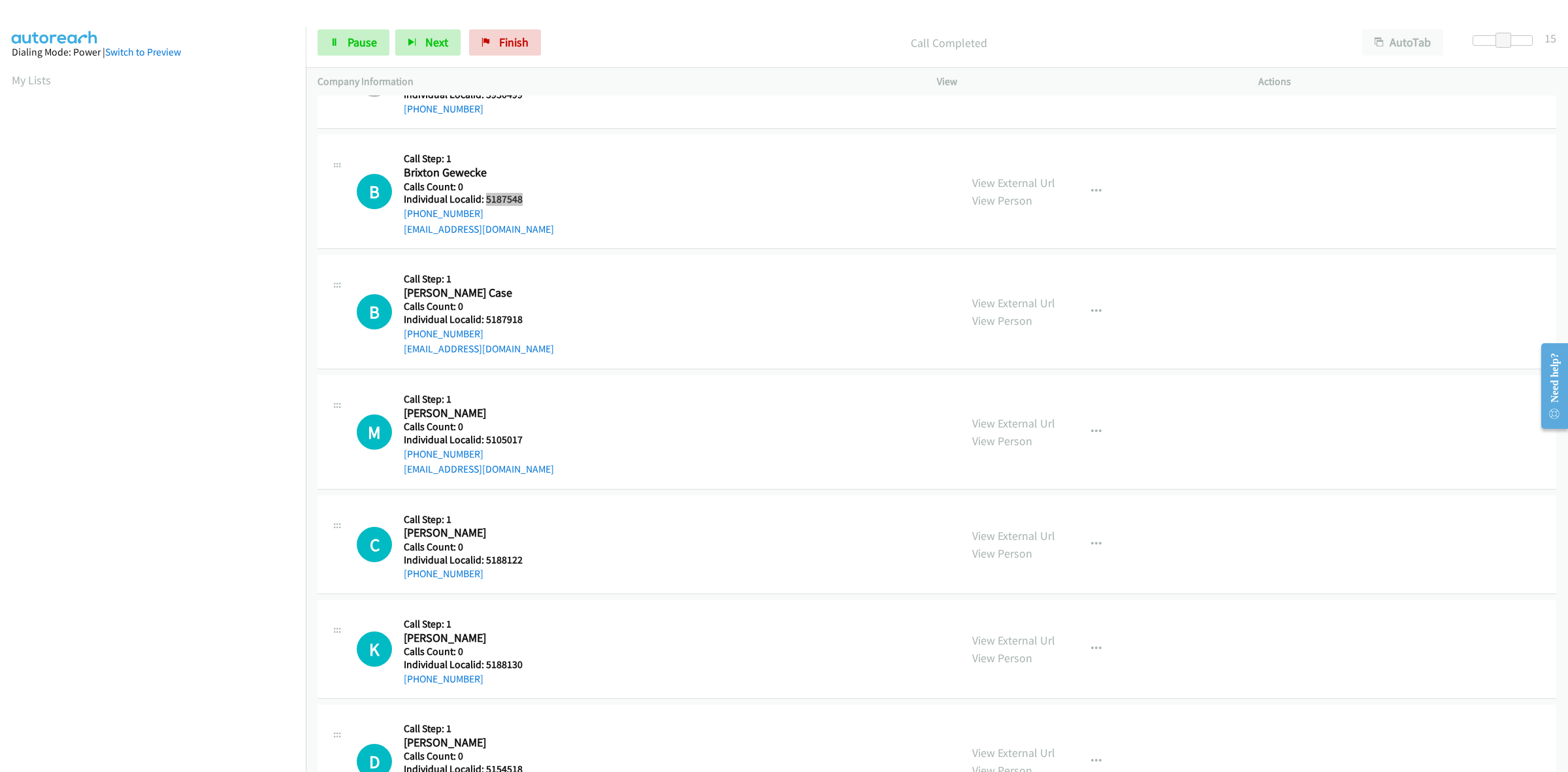
scroll to position [1614, 0]
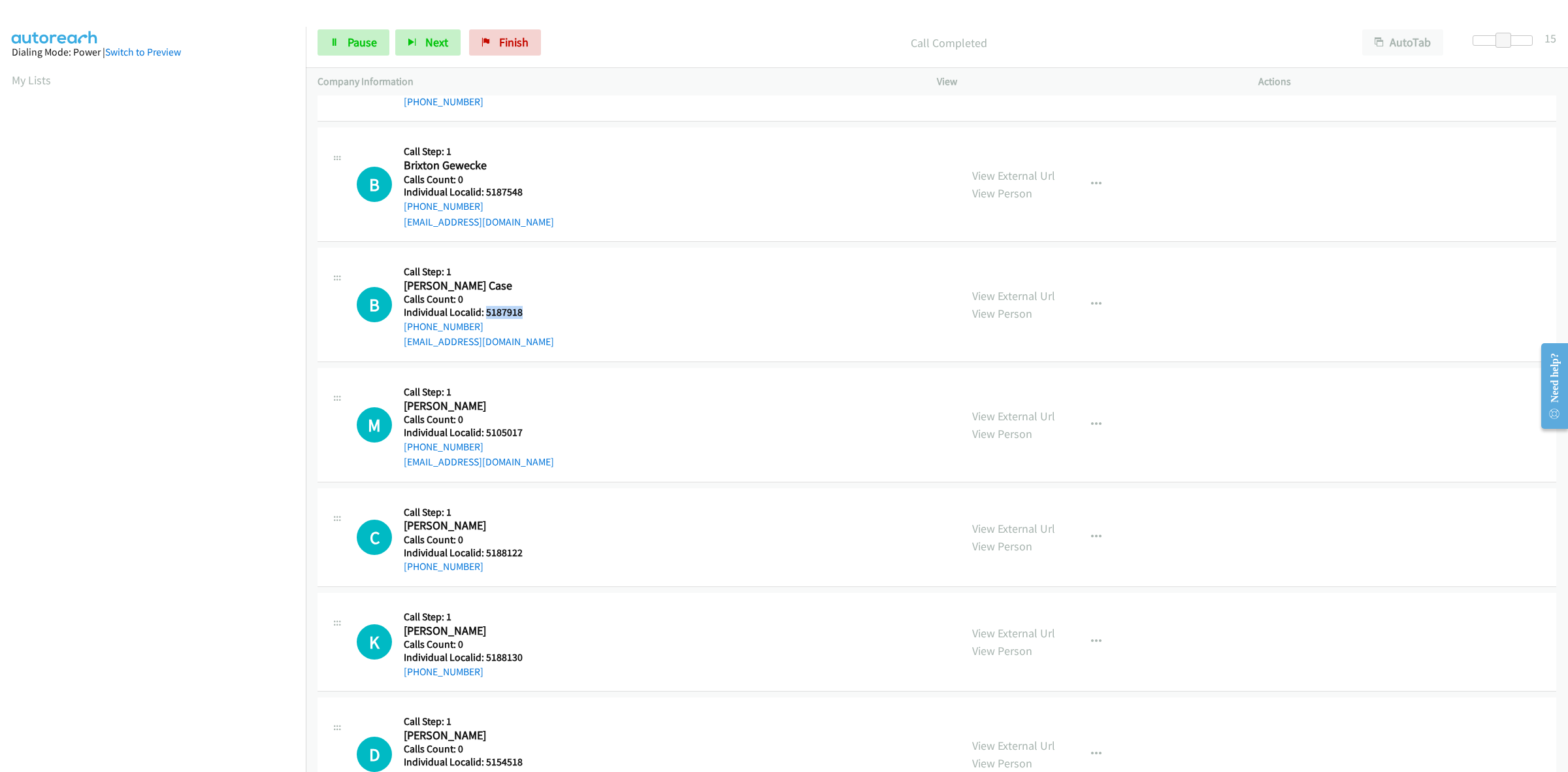
drag, startPoint x: 525, startPoint y: 314, endPoint x: 484, endPoint y: 317, distance: 41.1
click at [484, 317] on h5 "Individual Localid: 5187918" at bounding box center [478, 312] width 151 height 13
click at [1093, 302] on icon "button" at bounding box center [1097, 305] width 10 height 10
click at [1024, 396] on link "Skip Call" at bounding box center [1026, 390] width 174 height 26
click at [347, 46] on link "Pause" at bounding box center [354, 42] width 72 height 26
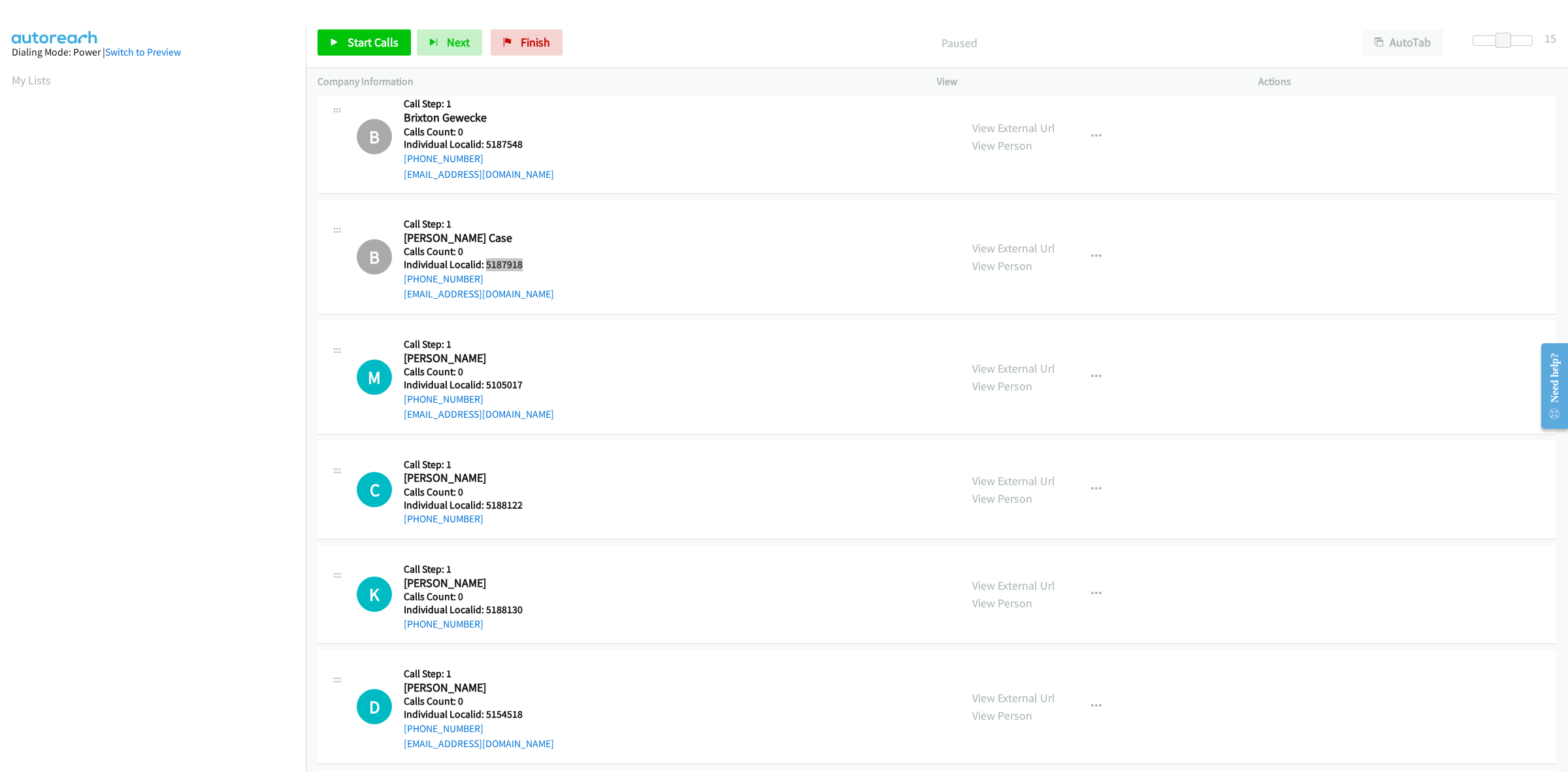
scroll to position [1819, 0]
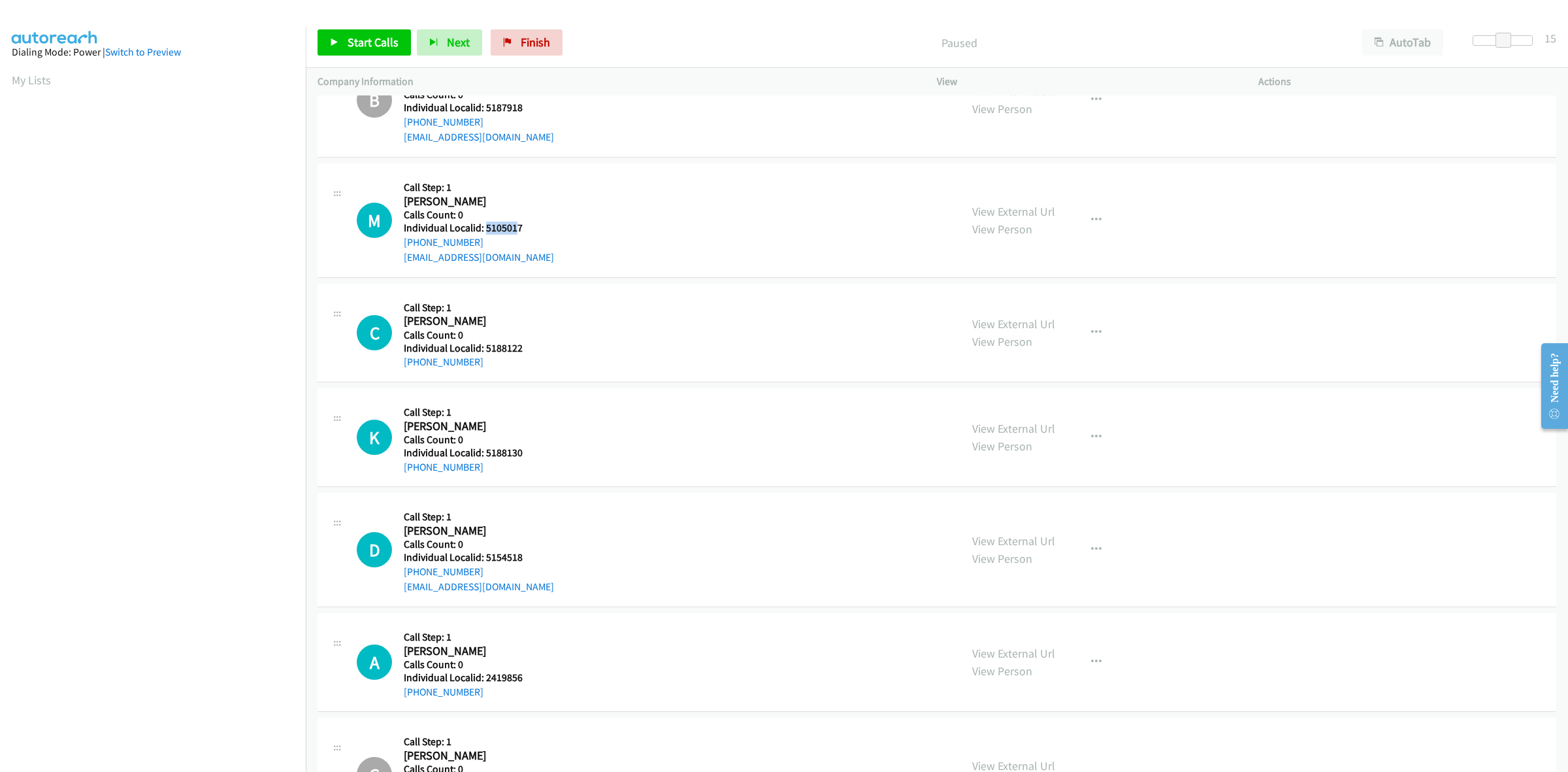
drag, startPoint x: 513, startPoint y: 229, endPoint x: 485, endPoint y: 229, distance: 28.0
click at [485, 229] on h5 "Individual Localid: 5105017" at bounding box center [478, 228] width 151 height 13
drag, startPoint x: 550, startPoint y: 227, endPoint x: 537, endPoint y: 230, distance: 13.3
click at [548, 227] on div "M Callback Scheduled Call Step: 1 Mac Anderson America/Los_Angeles Calls Count:…" at bounding box center [653, 220] width 592 height 90
drag, startPoint x: 532, startPoint y: 231, endPoint x: 487, endPoint y: 233, distance: 45.0
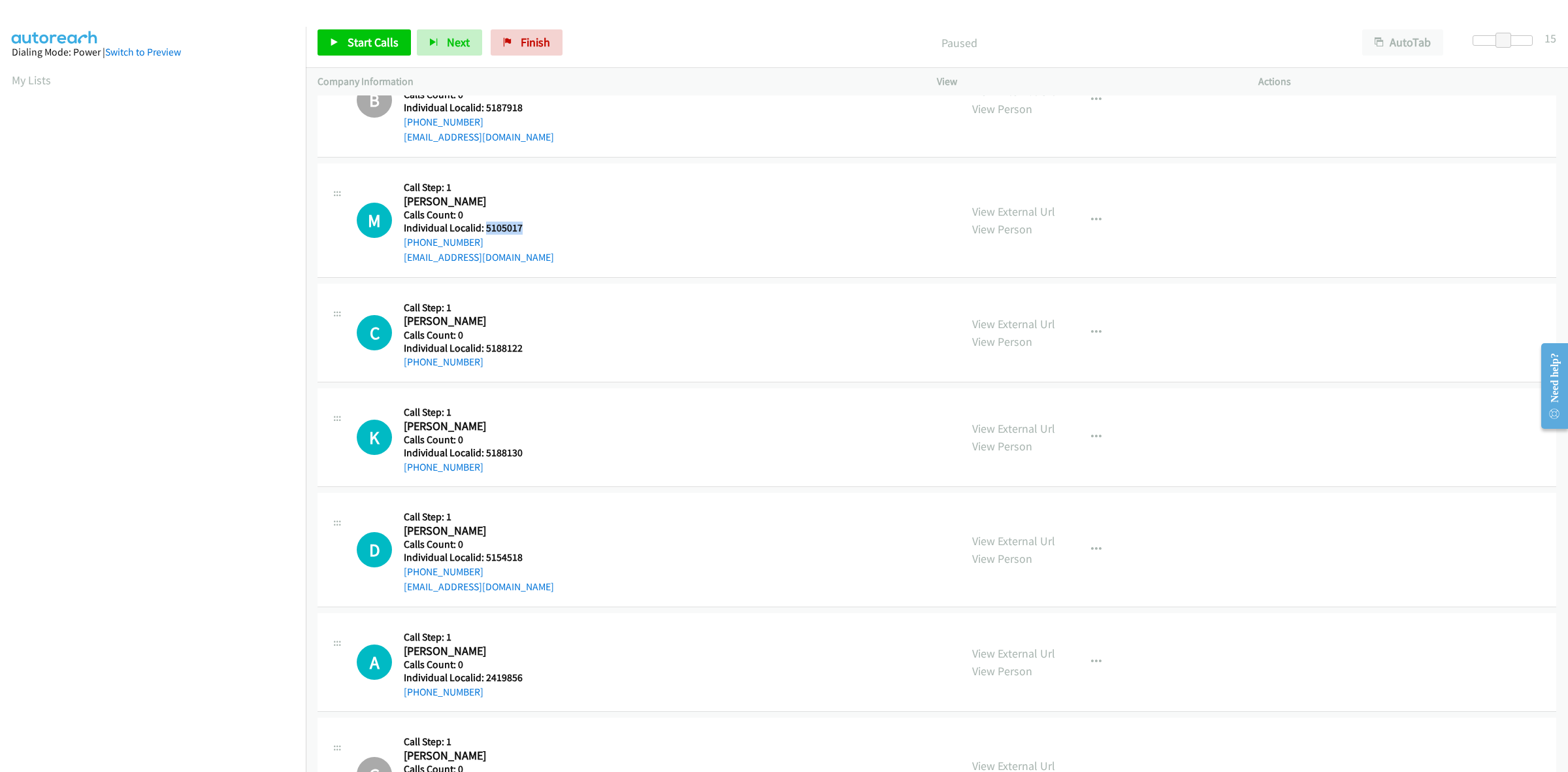
click at [487, 233] on h5 "Individual Localid: 5105017" at bounding box center [478, 228] width 151 height 13
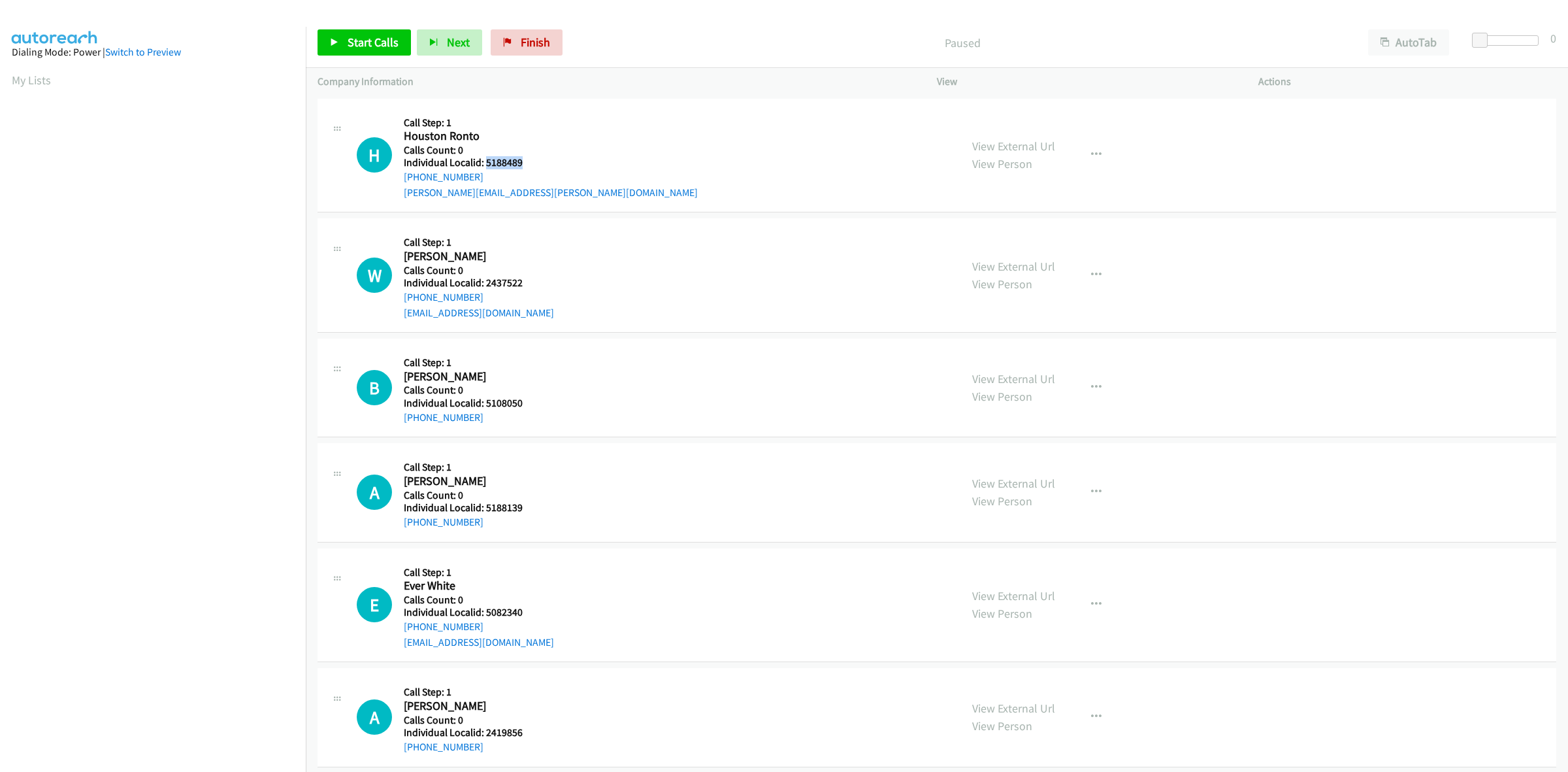
drag, startPoint x: 523, startPoint y: 161, endPoint x: 483, endPoint y: 159, distance: 40.0
click at [483, 159] on h5 "Individual Localid: 5188489" at bounding box center [550, 163] width 294 height 13
copy h5 "5188489"
drag, startPoint x: 485, startPoint y: 177, endPoint x: 402, endPoint y: 181, distance: 83.1
click at [402, 181] on div "H Callback Scheduled Call Step: 1 Houston Ronto America/New_York Calls Count: 0…" at bounding box center [653, 155] width 592 height 90
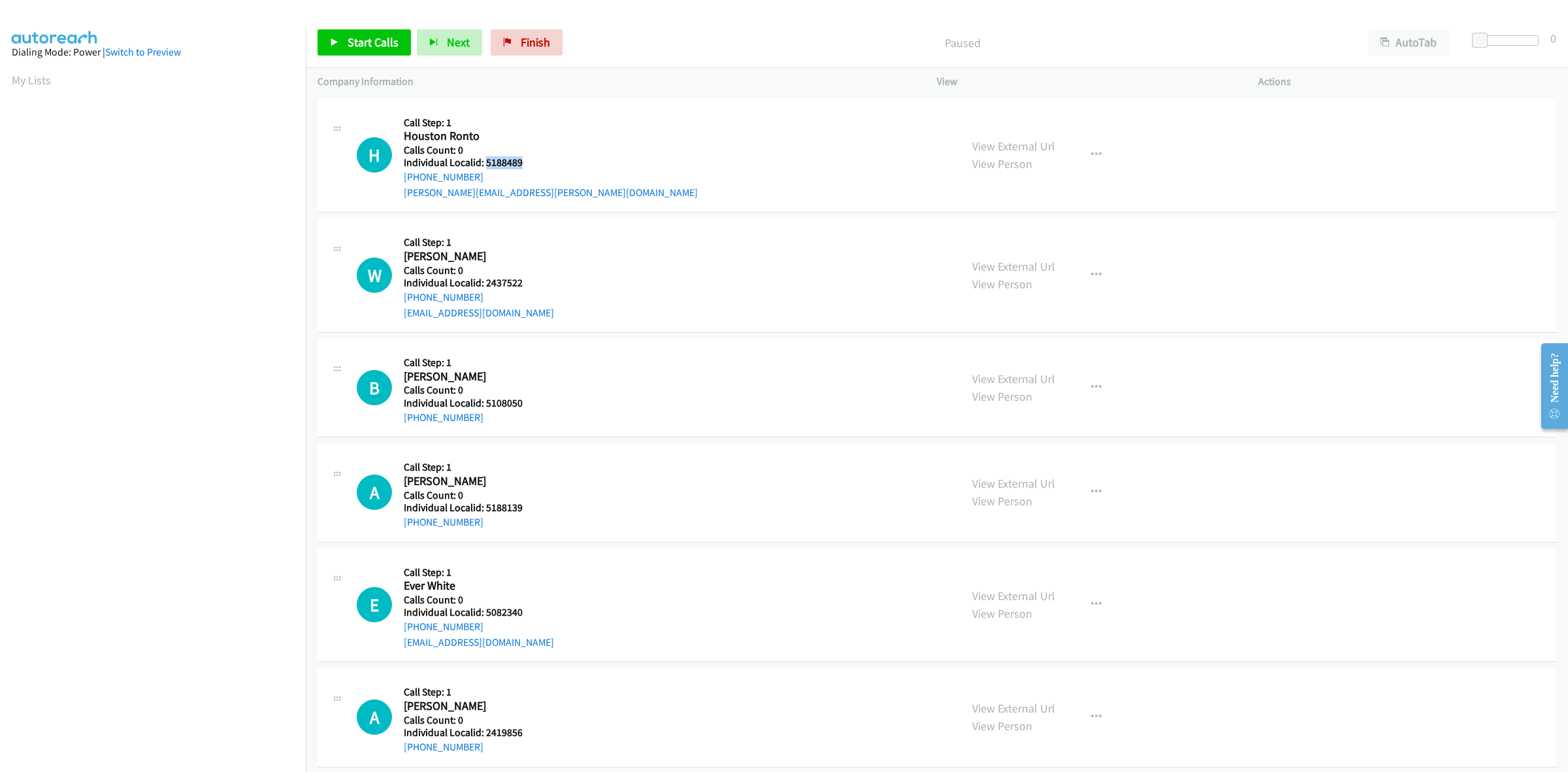
copy link "+1 937-542-9732"
drag, startPoint x: 524, startPoint y: 159, endPoint x: 485, endPoint y: 164, distance: 39.3
click at [485, 164] on h5 "Individual Localid: 5188489" at bounding box center [550, 163] width 294 height 13
copy h5 "5188489"
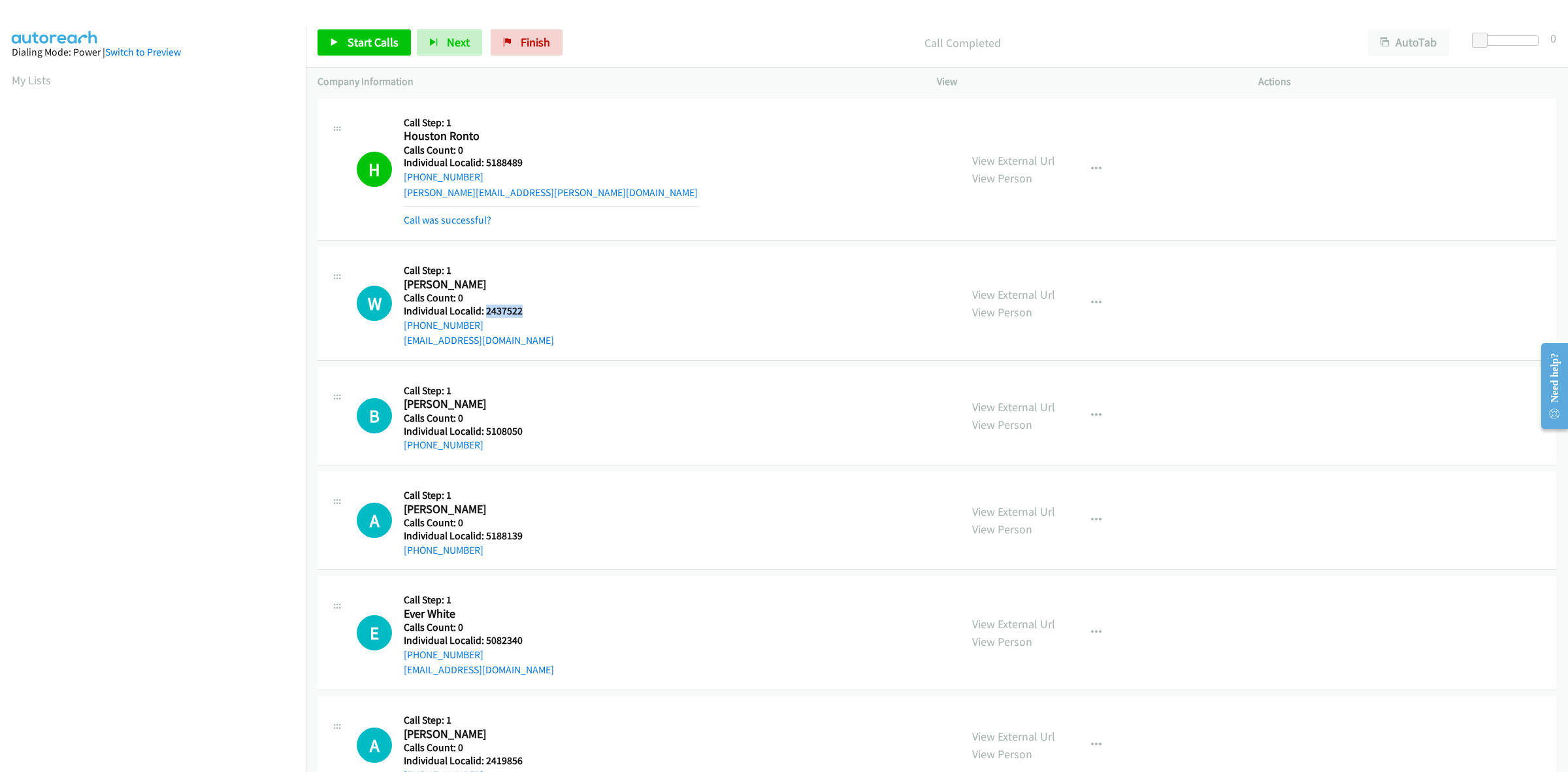
drag, startPoint x: 518, startPoint y: 312, endPoint x: 483, endPoint y: 312, distance: 35.0
click at [483, 312] on h5 "Individual Localid: 2437522" at bounding box center [478, 311] width 151 height 13
copy h5 "2437522"
drag, startPoint x: 482, startPoint y: 325, endPoint x: 403, endPoint y: 327, distance: 79.0
click at [403, 327] on div "[PHONE_NUMBER]" at bounding box center [478, 325] width 151 height 15
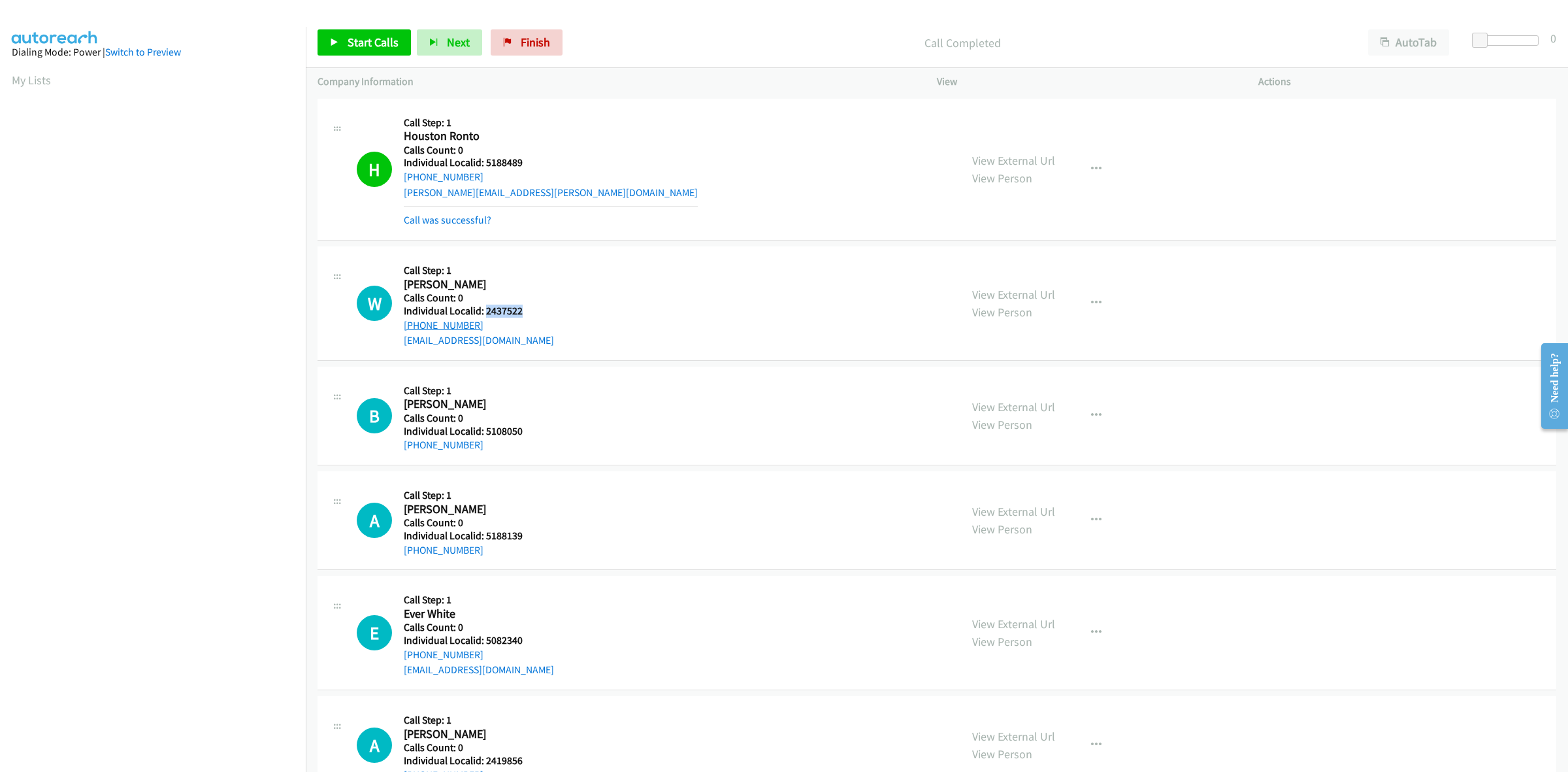
copy link "[PHONE_NUMBER]"
drag, startPoint x: 524, startPoint y: 312, endPoint x: 484, endPoint y: 312, distance: 40.0
click at [484, 312] on h5 "Individual Localid: 2437522" at bounding box center [478, 311] width 151 height 13
copy h5 "2437522"
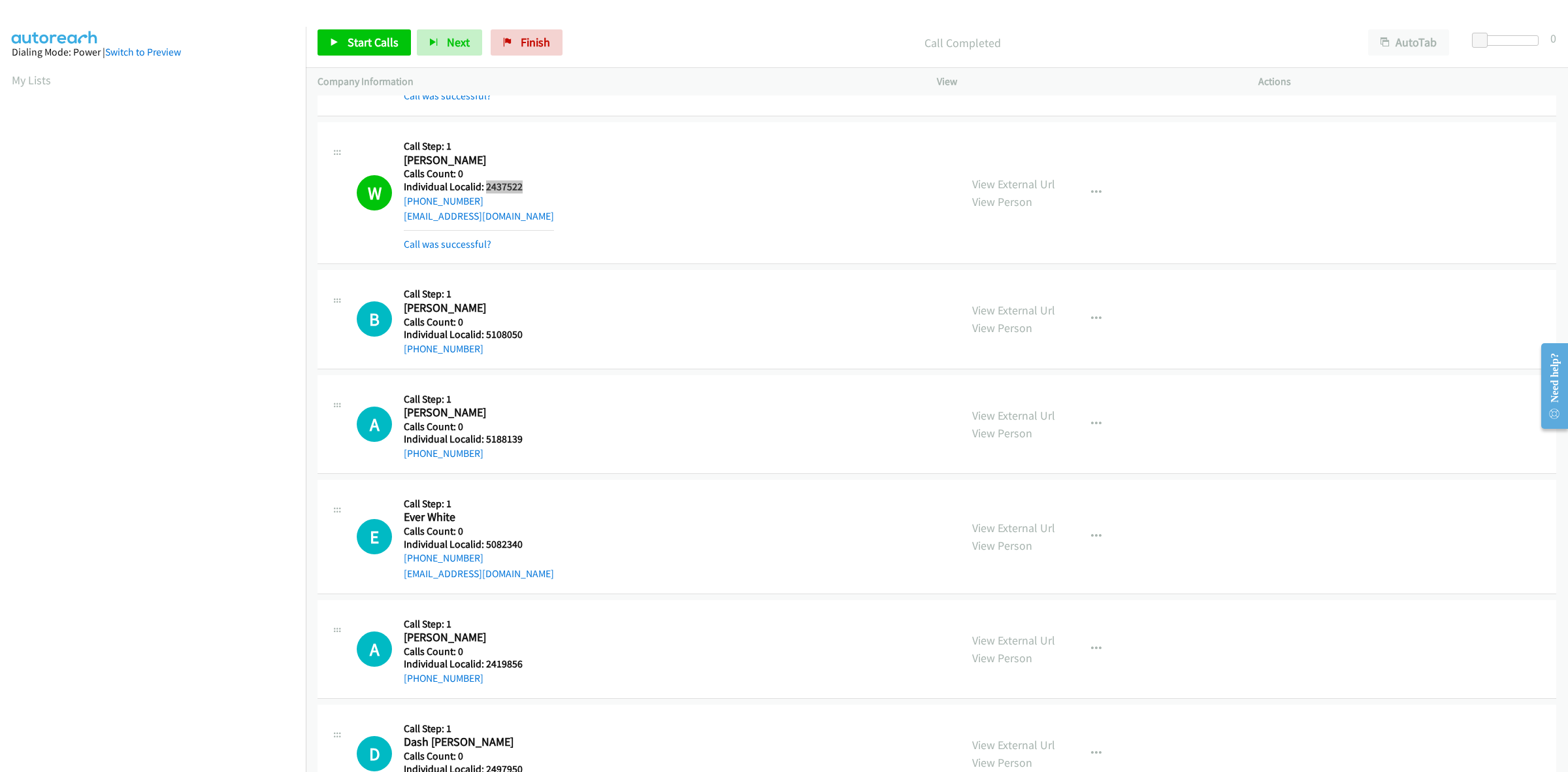
scroll to position [183, 0]
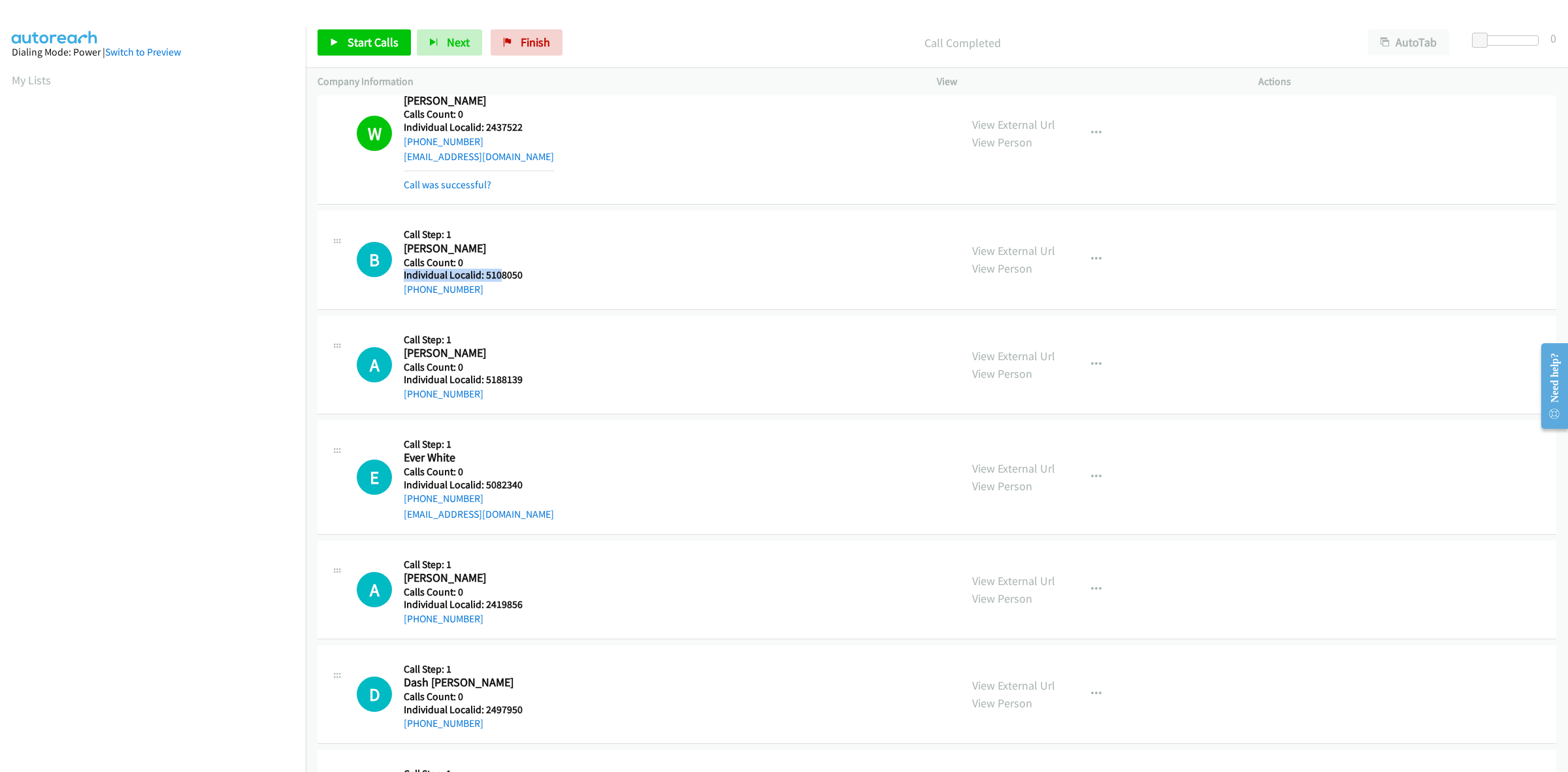
drag, startPoint x: 520, startPoint y: 269, endPoint x: 501, endPoint y: 269, distance: 19.0
click at [501, 269] on div "Callback Scheduled Call Step: 1 Brycen Stewart America/New_York Calls Count: 0 …" at bounding box center [473, 259] width 140 height 75
click at [529, 271] on h5 "Individual Localid: 5108050" at bounding box center [473, 275] width 140 height 13
drag, startPoint x: 523, startPoint y: 276, endPoint x: 485, endPoint y: 276, distance: 38.0
click at [485, 276] on h5 "Individual Localid: 5108050" at bounding box center [473, 275] width 140 height 13
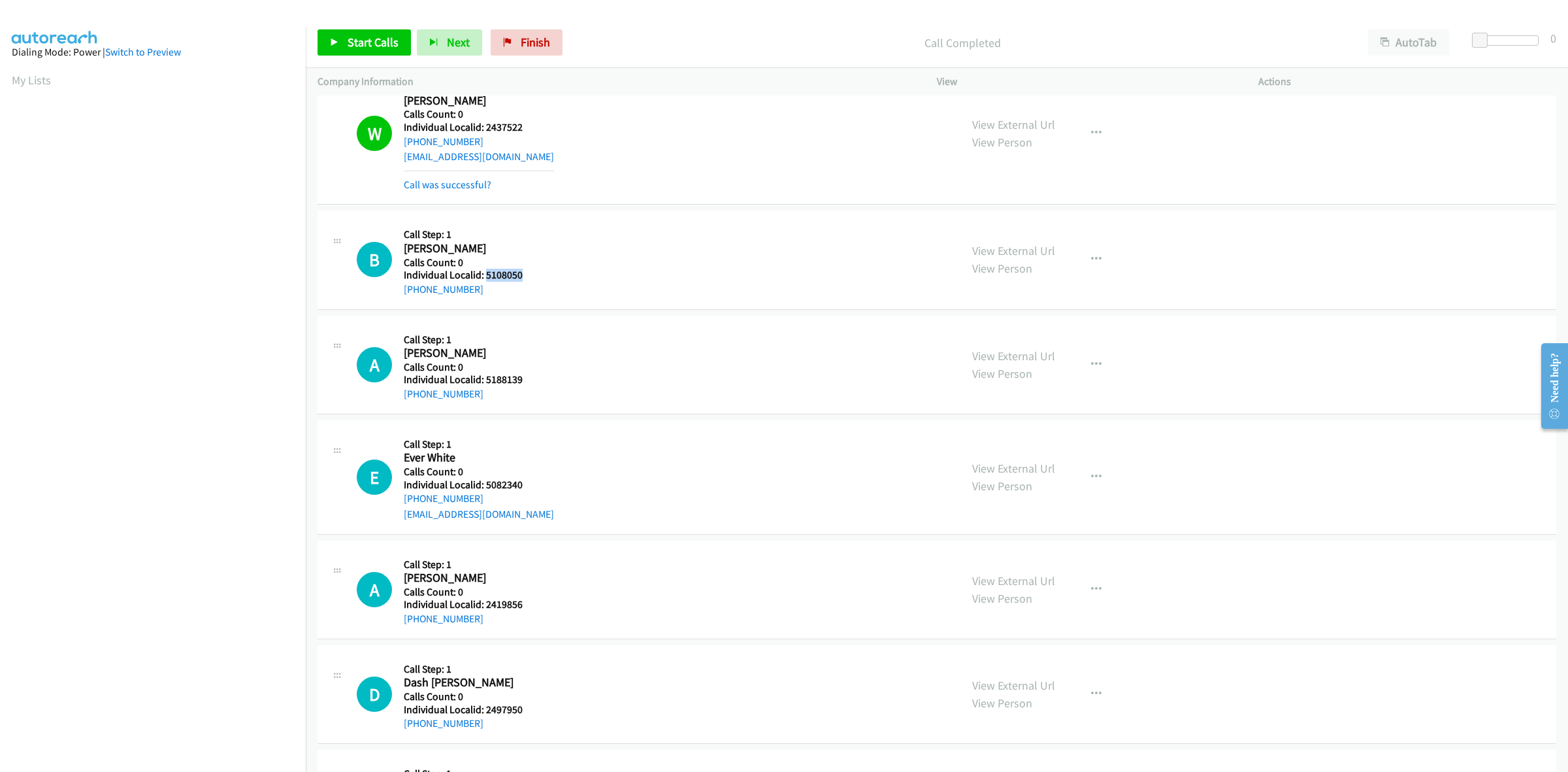
copy h5 "5108050"
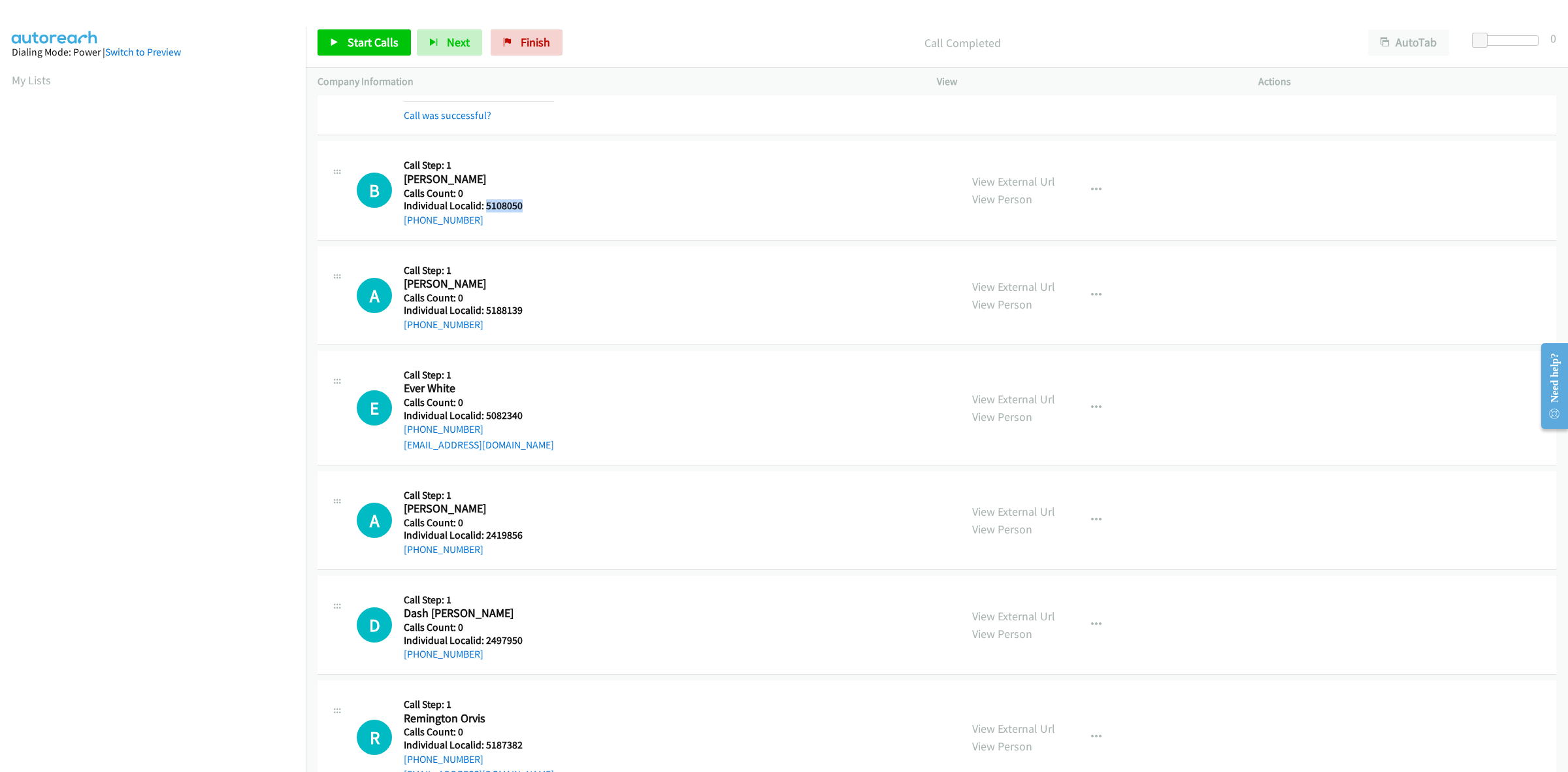
scroll to position [265, 0]
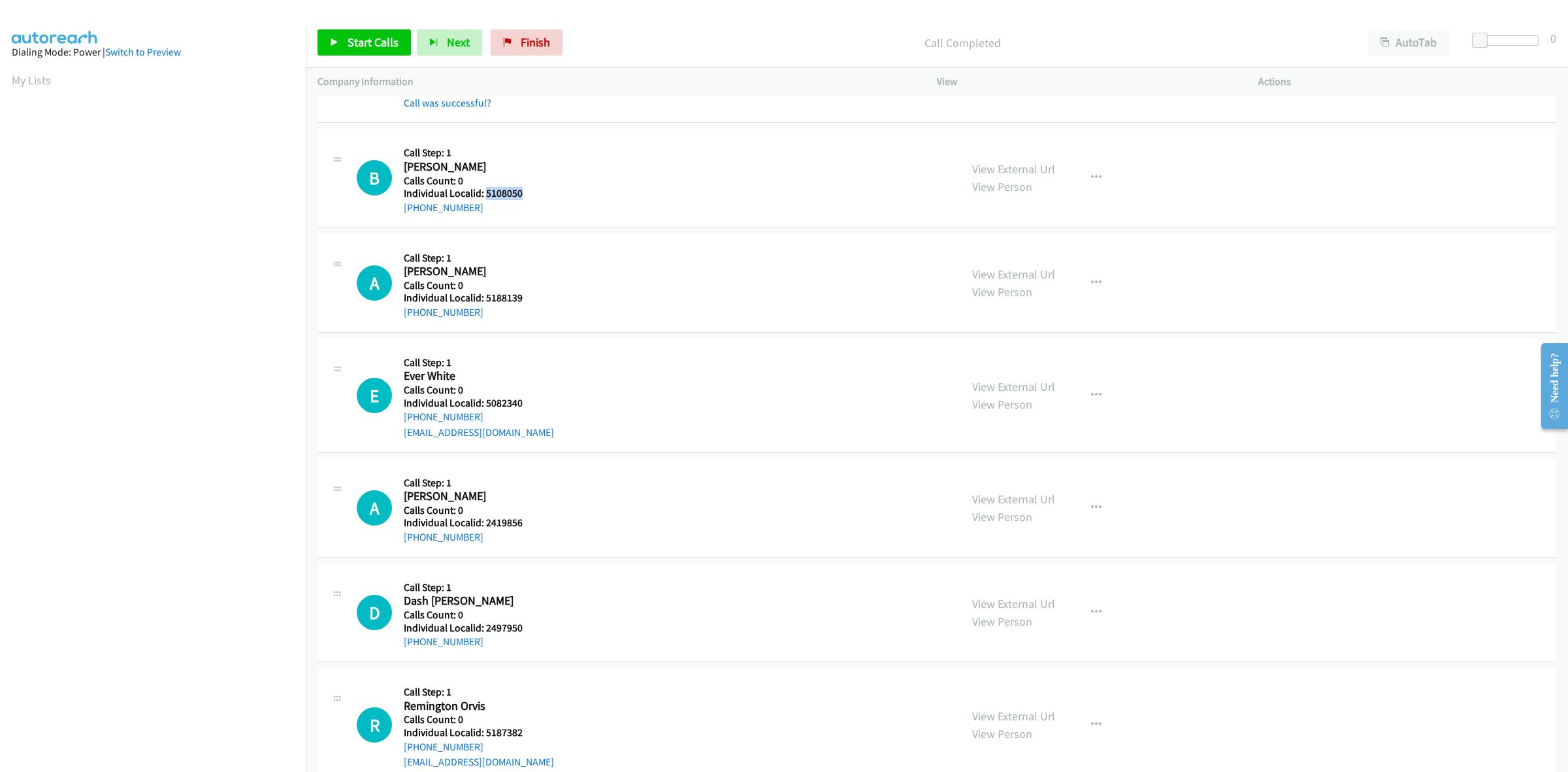
drag, startPoint x: 477, startPoint y: 207, endPoint x: 397, endPoint y: 209, distance: 80.0
click at [397, 209] on div "B Callback Scheduled Call Step: 1 Brycen Stewart America/New_York Calls Count: …" at bounding box center [653, 177] width 592 height 75
copy link "+1 813-624-2894"
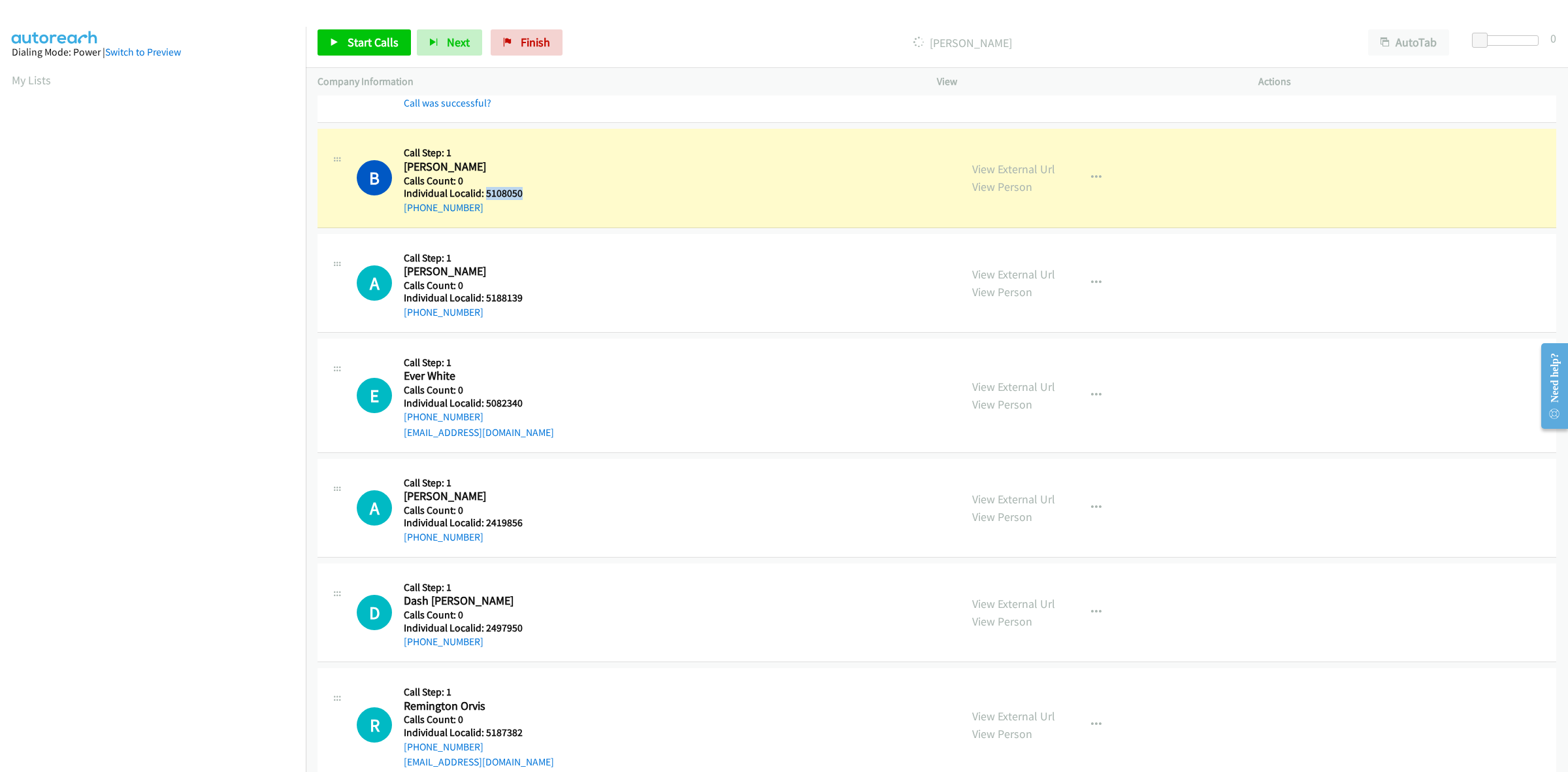
drag, startPoint x: 532, startPoint y: 192, endPoint x: 487, endPoint y: 190, distance: 45.0
click at [487, 190] on h5 "Individual Localid: 5108050" at bounding box center [473, 193] width 140 height 13
copy h5 "5108050"
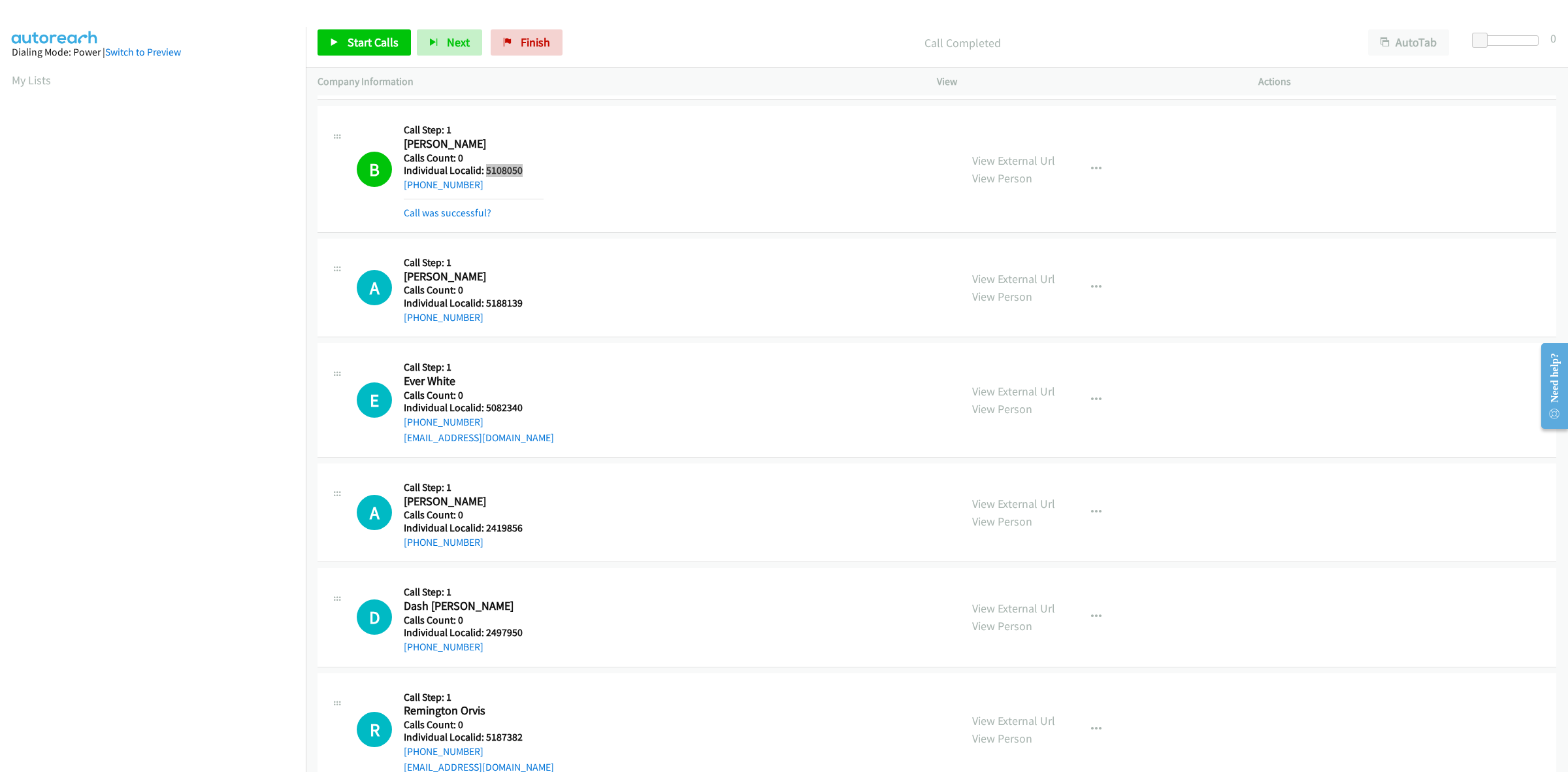
scroll to position [327, 0]
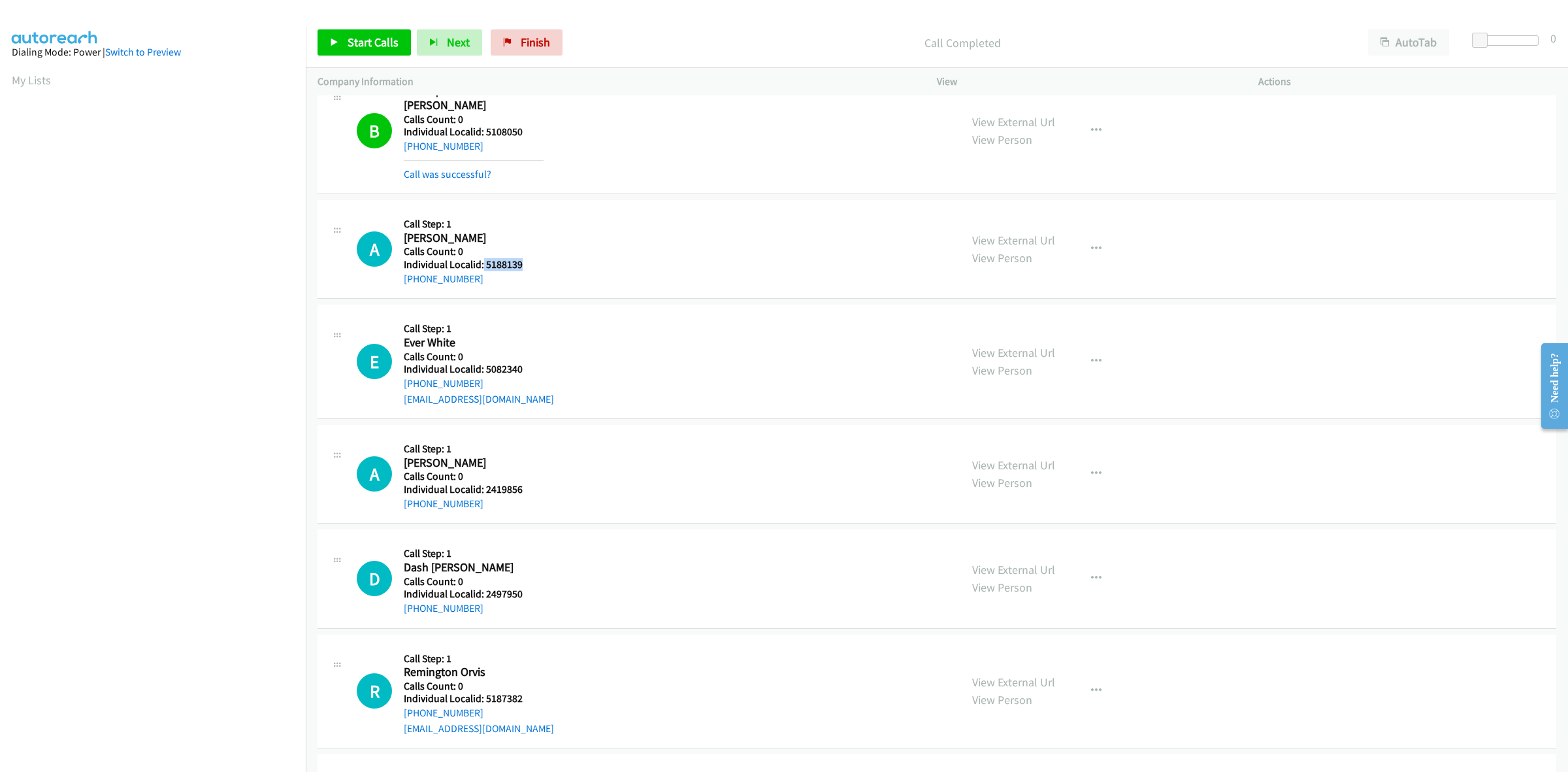
drag, startPoint x: 529, startPoint y: 265, endPoint x: 482, endPoint y: 269, distance: 47.2
click at [482, 269] on h5 "Individual Localid: 5188139" at bounding box center [473, 264] width 140 height 13
copy h5 "5188139"
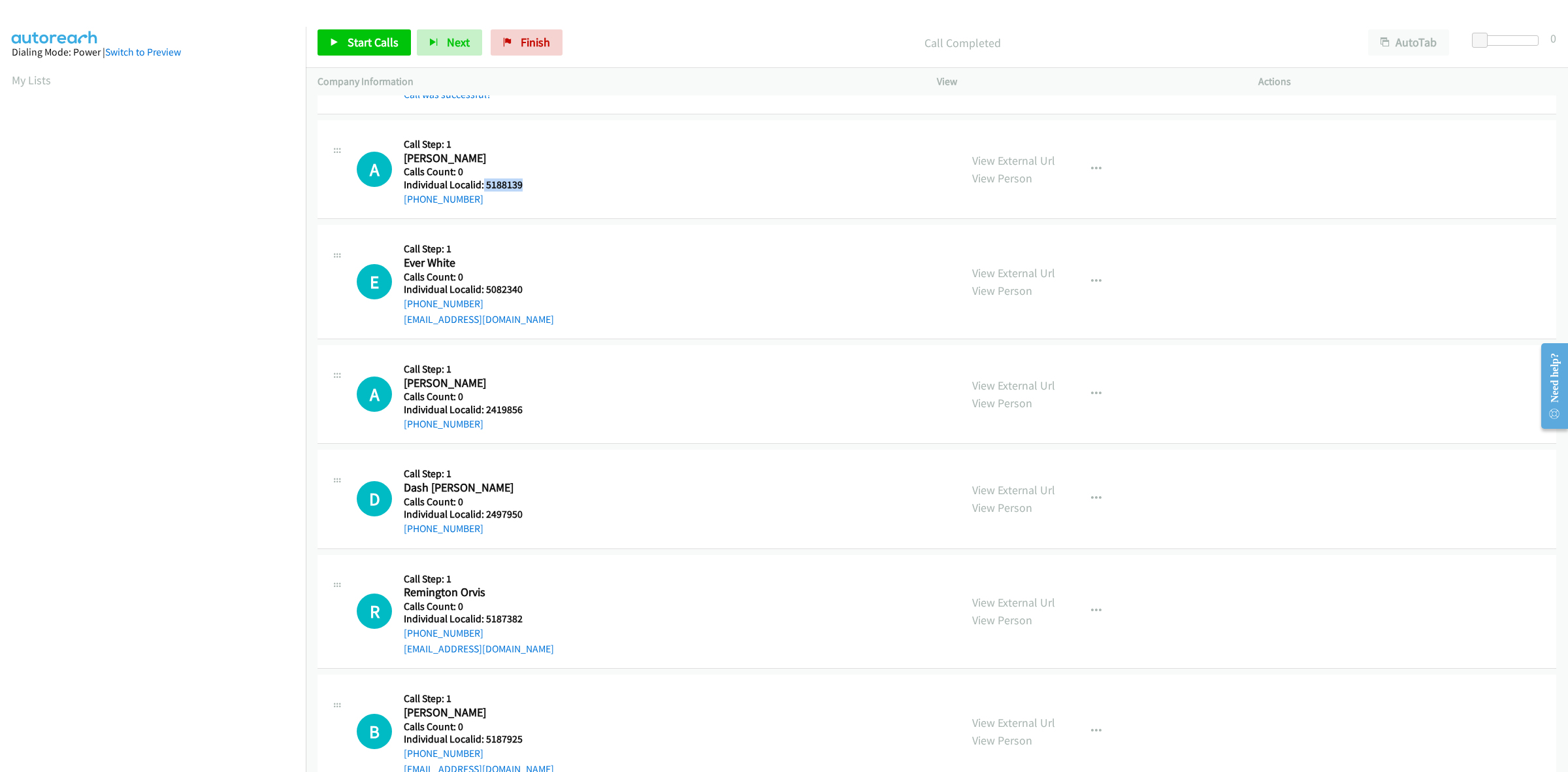
scroll to position [409, 0]
drag, startPoint x: 472, startPoint y: 198, endPoint x: 389, endPoint y: 204, distance: 83.2
click at [389, 204] on div "A Callback Scheduled Call Step: 1 Alex Moore America/New_York Calls Count: 0 In…" at bounding box center [653, 167] width 592 height 75
drag, startPoint x: 524, startPoint y: 178, endPoint x: 481, endPoint y: 183, distance: 43.3
click at [481, 183] on h5 "Individual Localid: 5188139" at bounding box center [473, 182] width 140 height 13
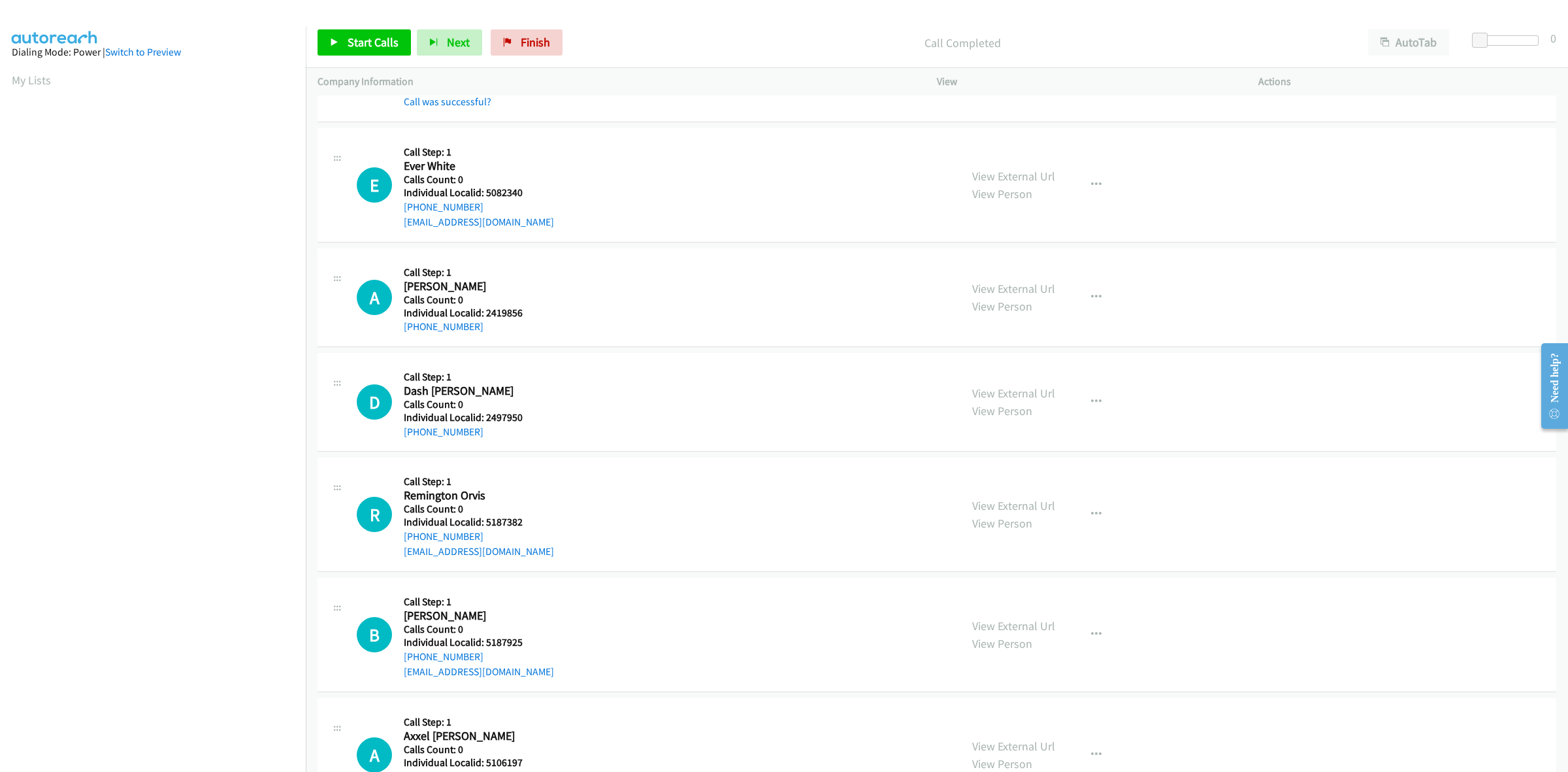
scroll to position [572, 0]
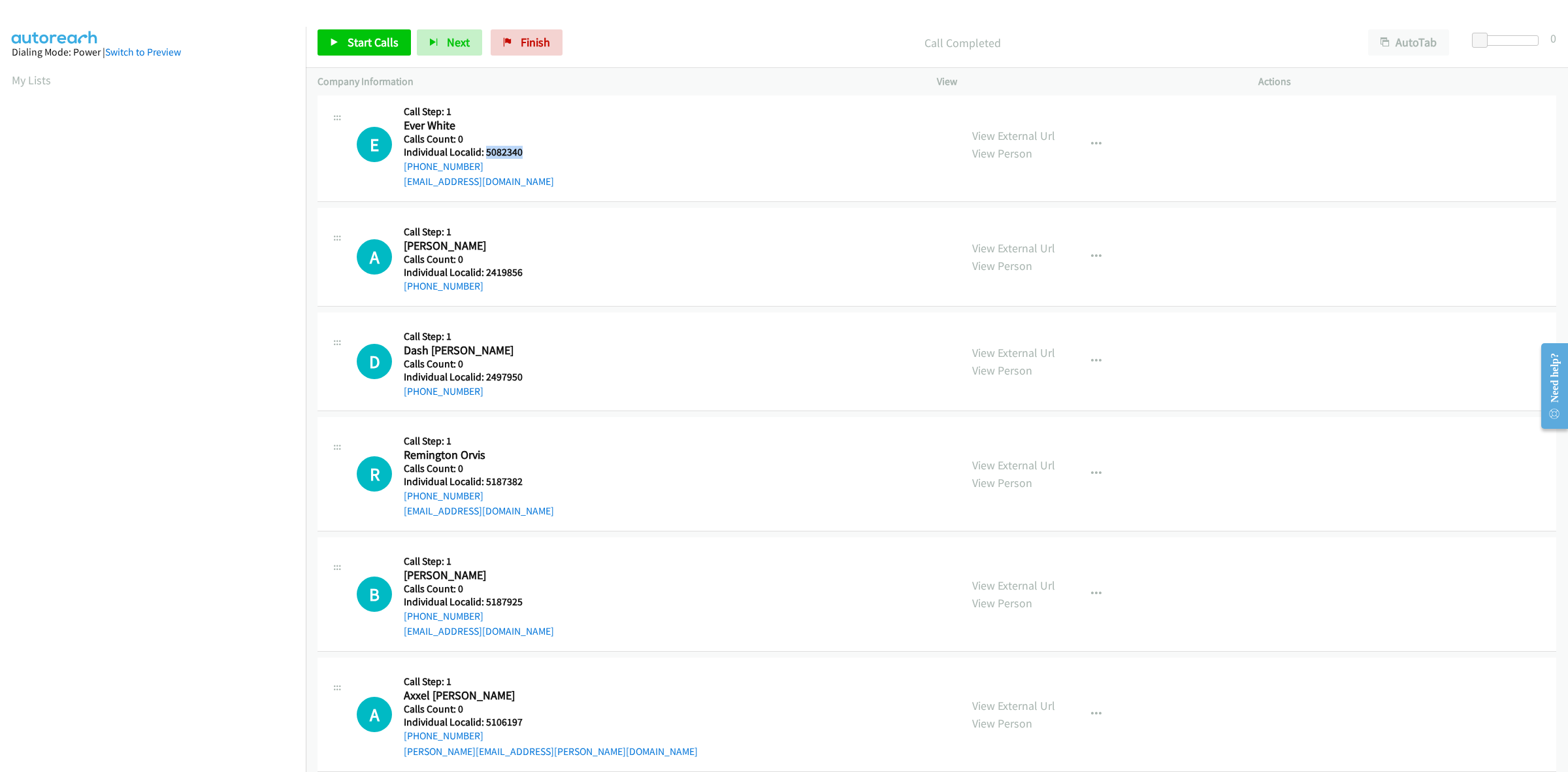
drag, startPoint x: 518, startPoint y: 151, endPoint x: 485, endPoint y: 151, distance: 33.0
click at [485, 151] on h5 "Individual Localid: 5082340" at bounding box center [478, 151] width 151 height 13
drag, startPoint x: 479, startPoint y: 164, endPoint x: 401, endPoint y: 164, distance: 78.0
click at [401, 164] on div "E Callback Scheduled Call Step: 1 Ever White America/New_York Calls Count: 0 In…" at bounding box center [653, 144] width 592 height 90
drag, startPoint x: 520, startPoint y: 149, endPoint x: 485, endPoint y: 151, distance: 35.1
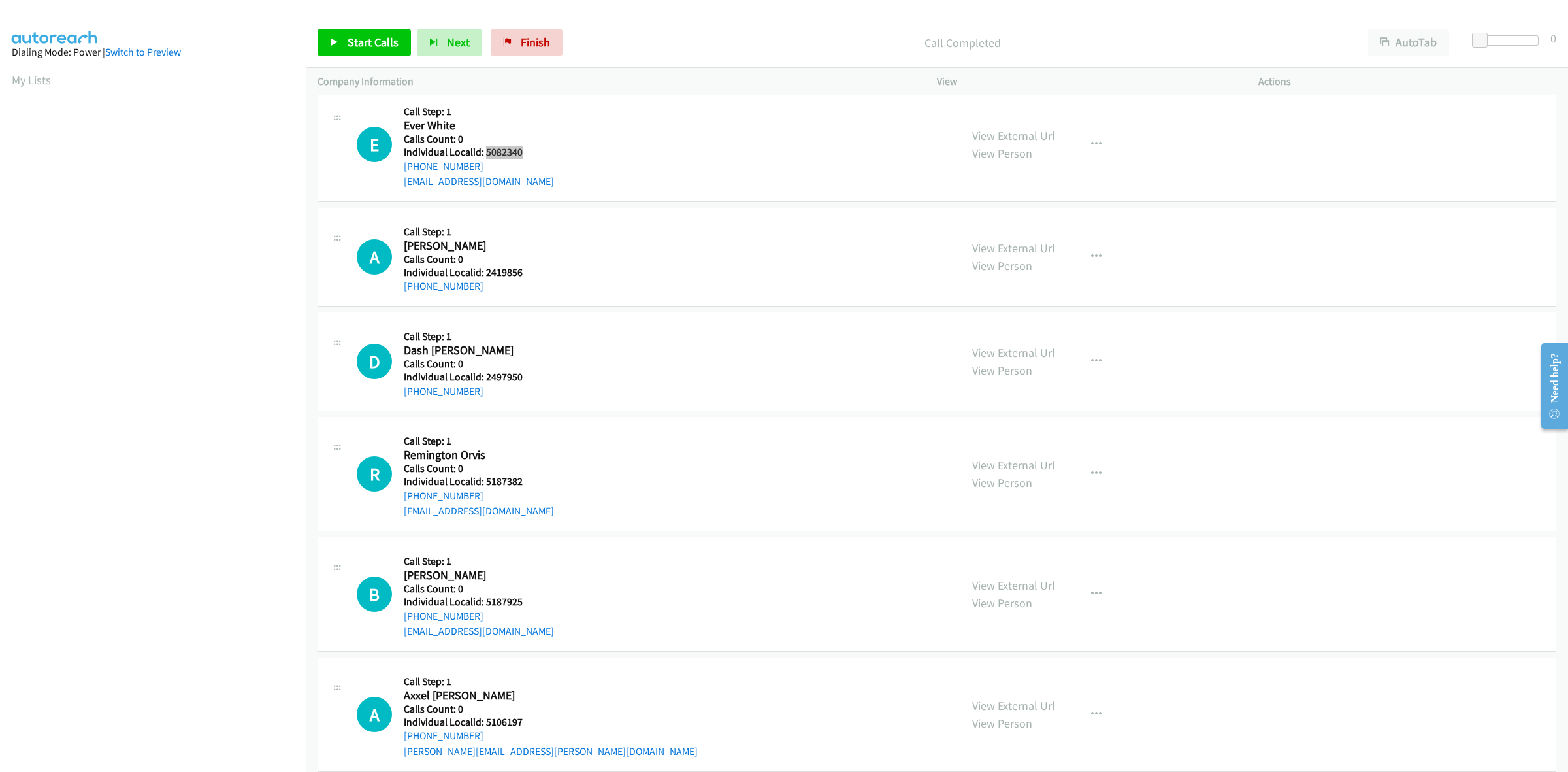
click at [485, 151] on h5 "Individual Localid: 5082340" at bounding box center [478, 151] width 151 height 13
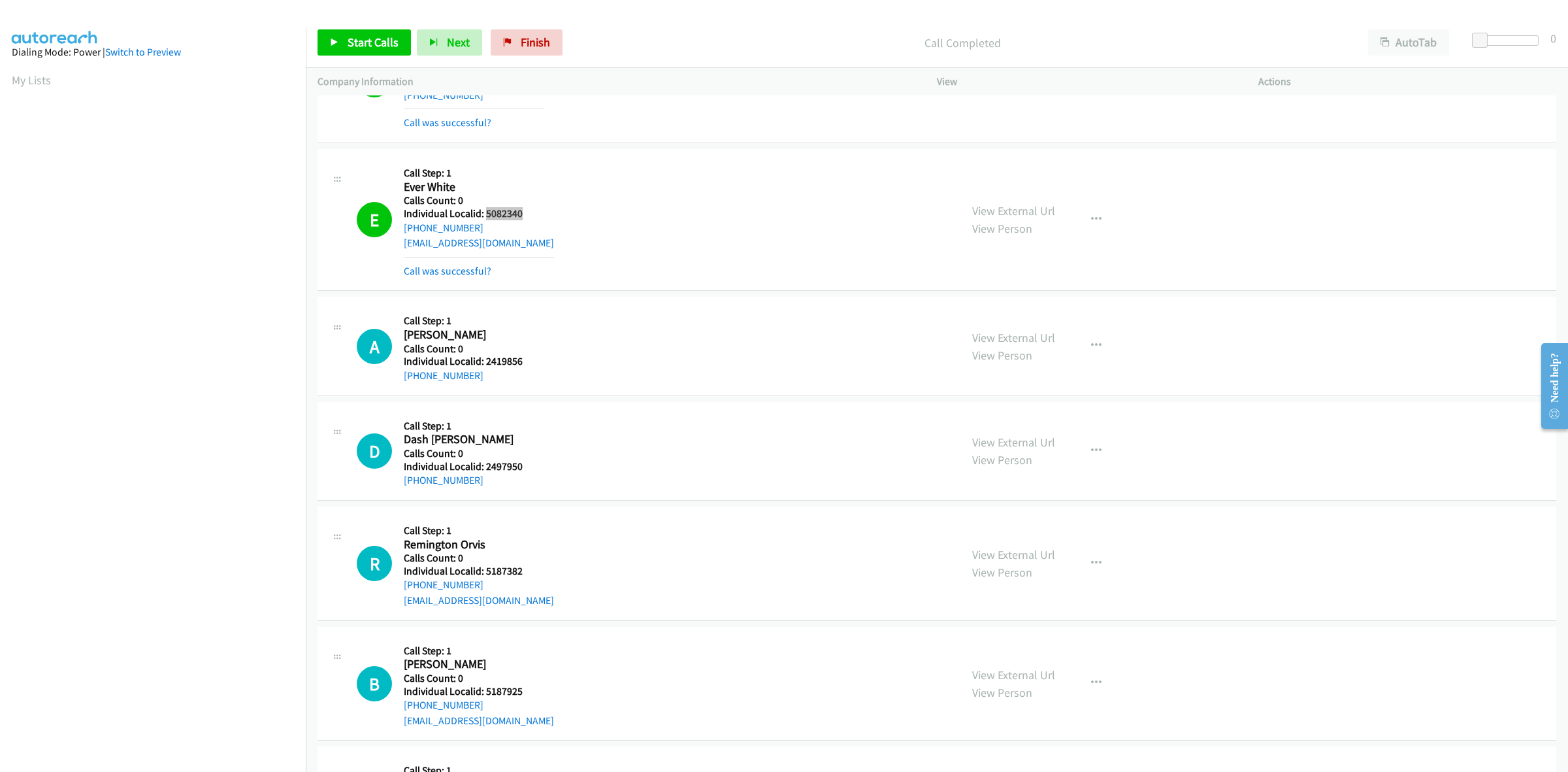
scroll to position [469, 0]
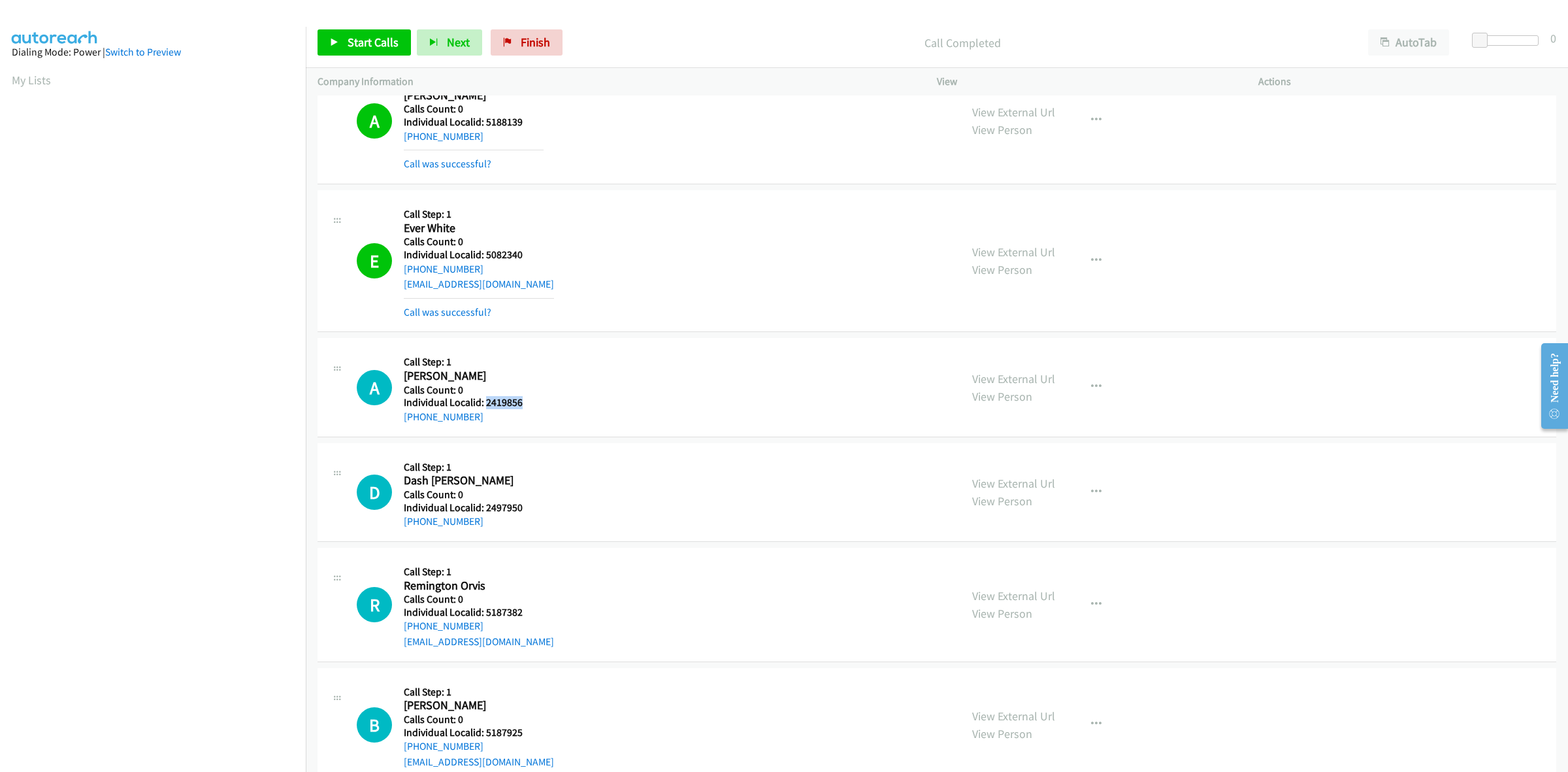
drag, startPoint x: 529, startPoint y: 406, endPoint x: 483, endPoint y: 407, distance: 46.0
click at [483, 407] on h5 "Individual Localid: 2419856" at bounding box center [473, 402] width 140 height 13
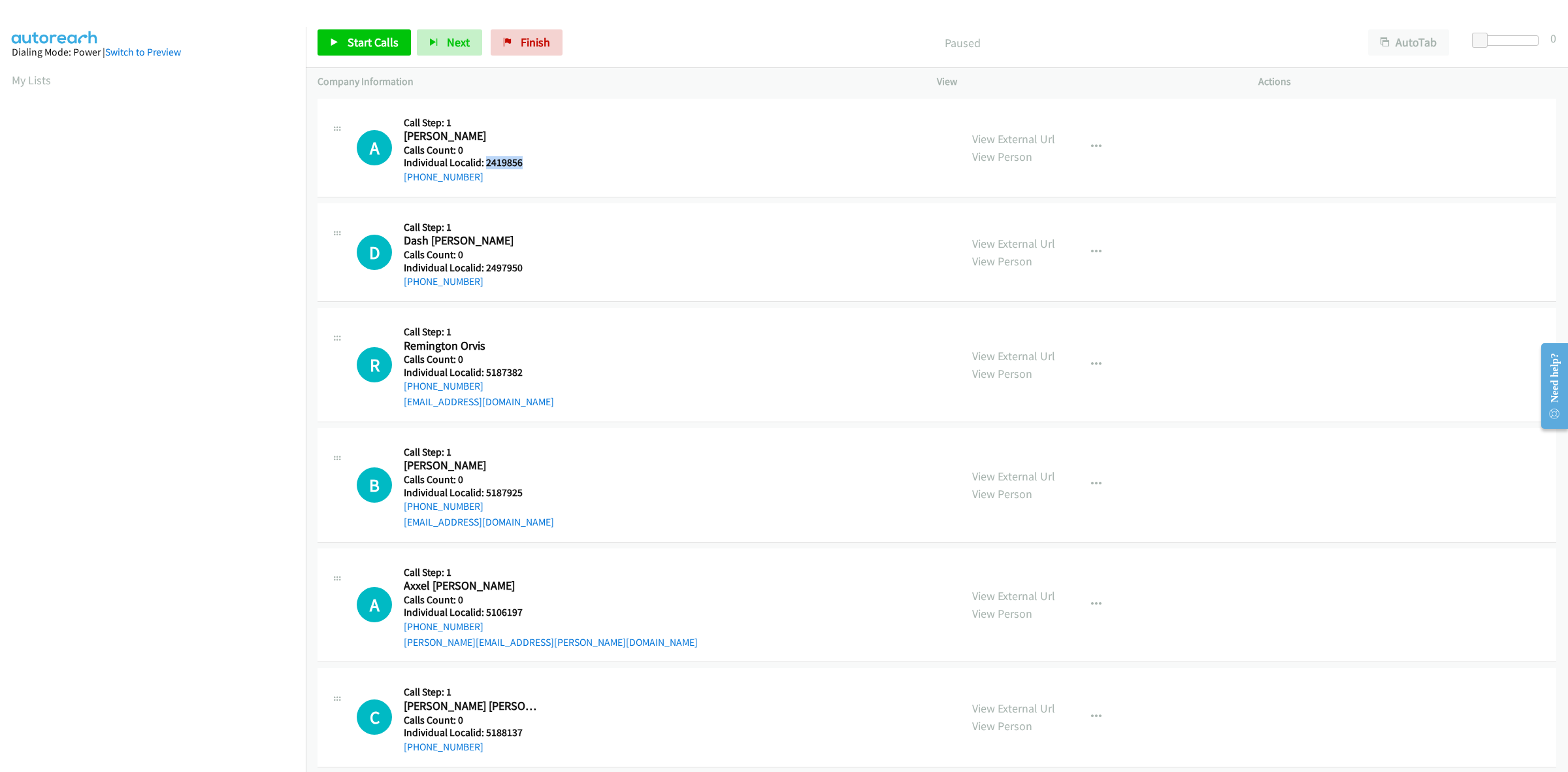
drag, startPoint x: 521, startPoint y: 162, endPoint x: 483, endPoint y: 162, distance: 38.0
click at [483, 162] on h5 "Individual Localid: 2419856" at bounding box center [473, 163] width 140 height 13
copy h5 "2419856"
drag, startPoint x: 475, startPoint y: 176, endPoint x: 397, endPoint y: 178, distance: 78.0
click at [397, 178] on div "A Callback Scheduled Call Step: 1 Asa Adams America/Chicago Calls Count: 0 Indi…" at bounding box center [653, 147] width 592 height 75
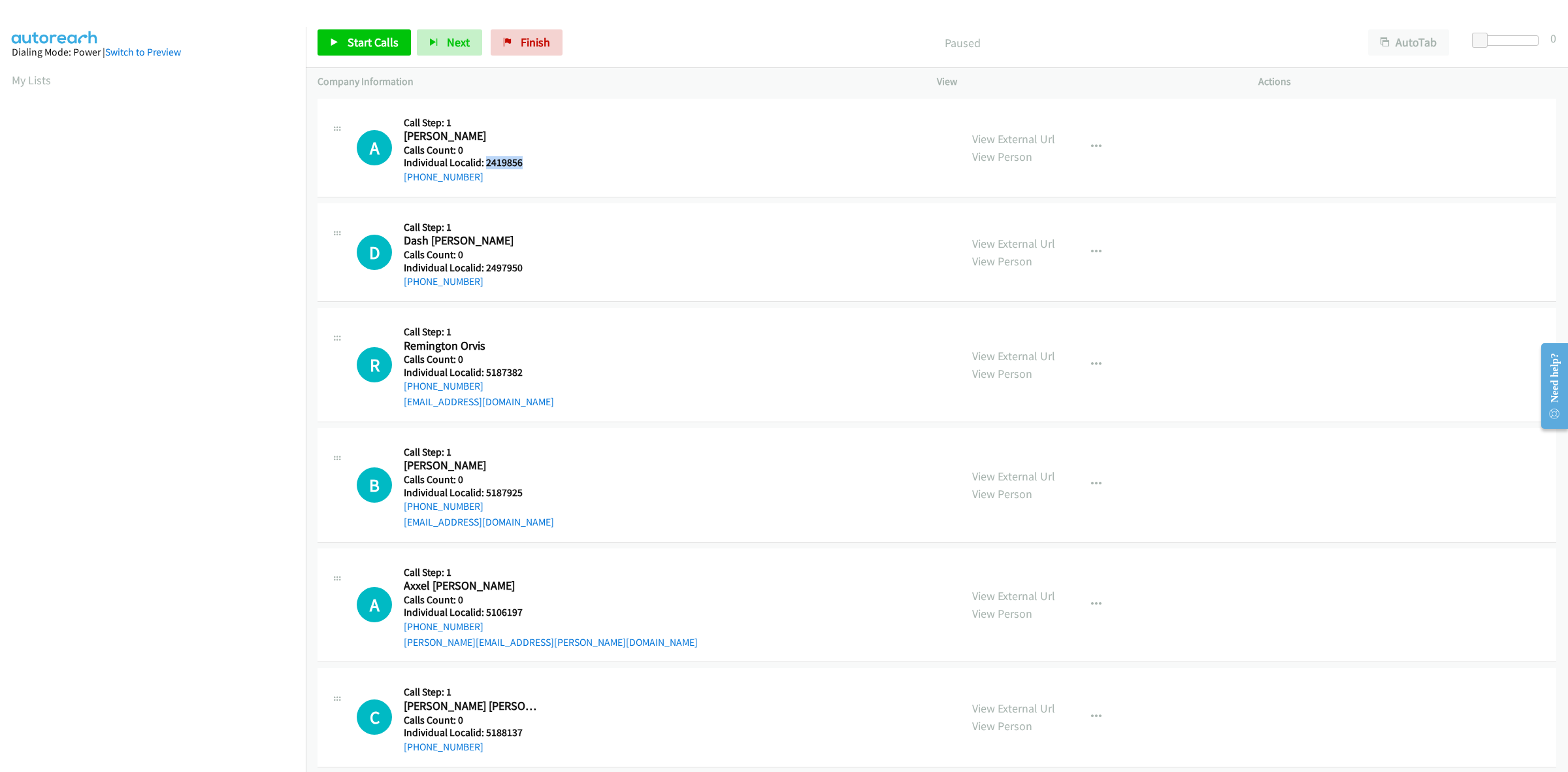
copy link "[PHONE_NUMBER]"
drag, startPoint x: 517, startPoint y: 161, endPoint x: 481, endPoint y: 160, distance: 36.0
click at [481, 160] on h5 "Individual Localid: 2419856" at bounding box center [473, 163] width 140 height 13
copy h5 "2419856"
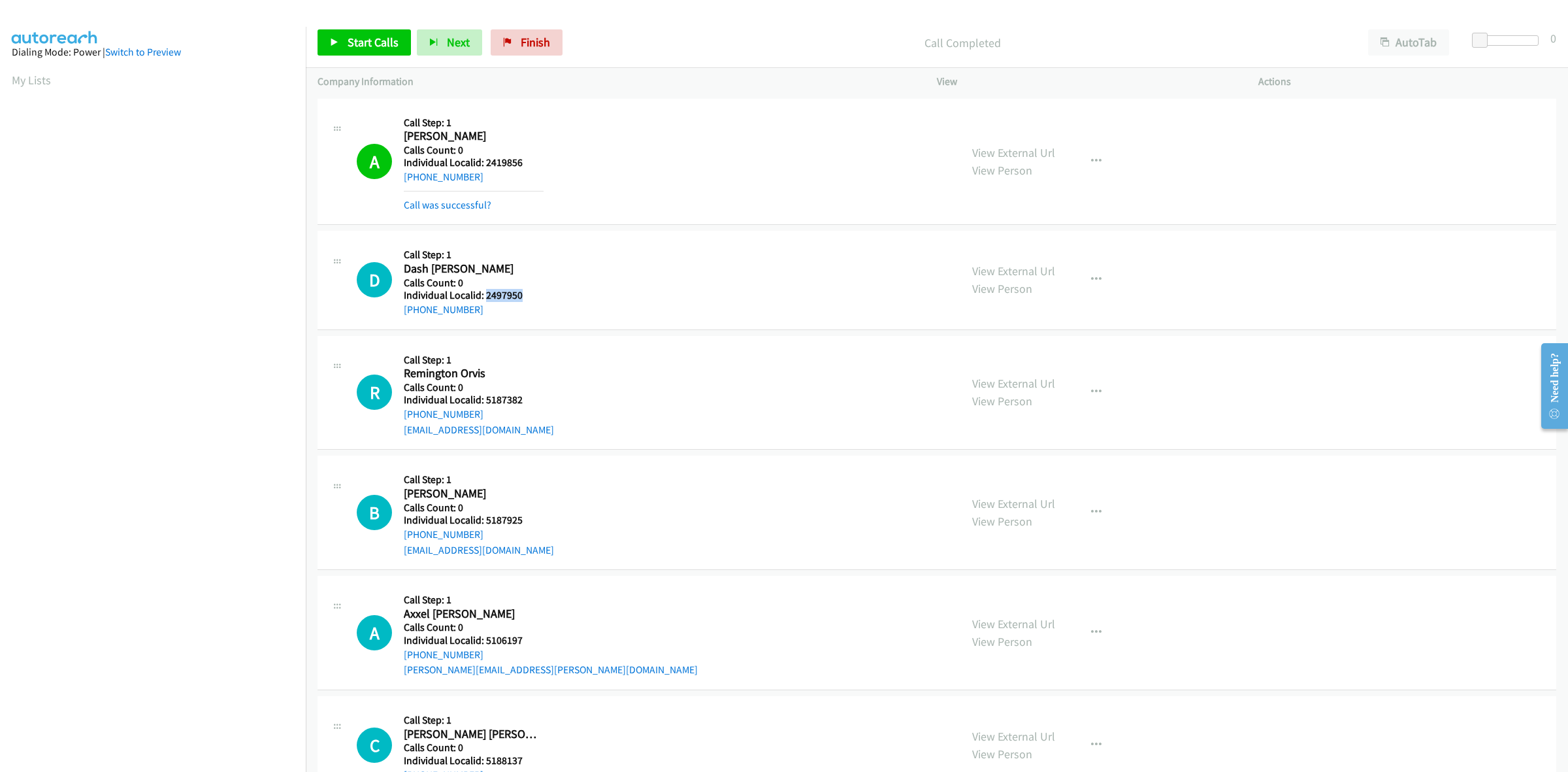
drag, startPoint x: 524, startPoint y: 298, endPoint x: 484, endPoint y: 295, distance: 40.1
click at [484, 295] on h5 "Individual Localid: 2497950" at bounding box center [473, 295] width 140 height 13
copy h5 "2497950"
click at [1488, 37] on div at bounding box center [1509, 40] width 60 height 10
click at [1497, 37] on span at bounding box center [1490, 40] width 15 height 15
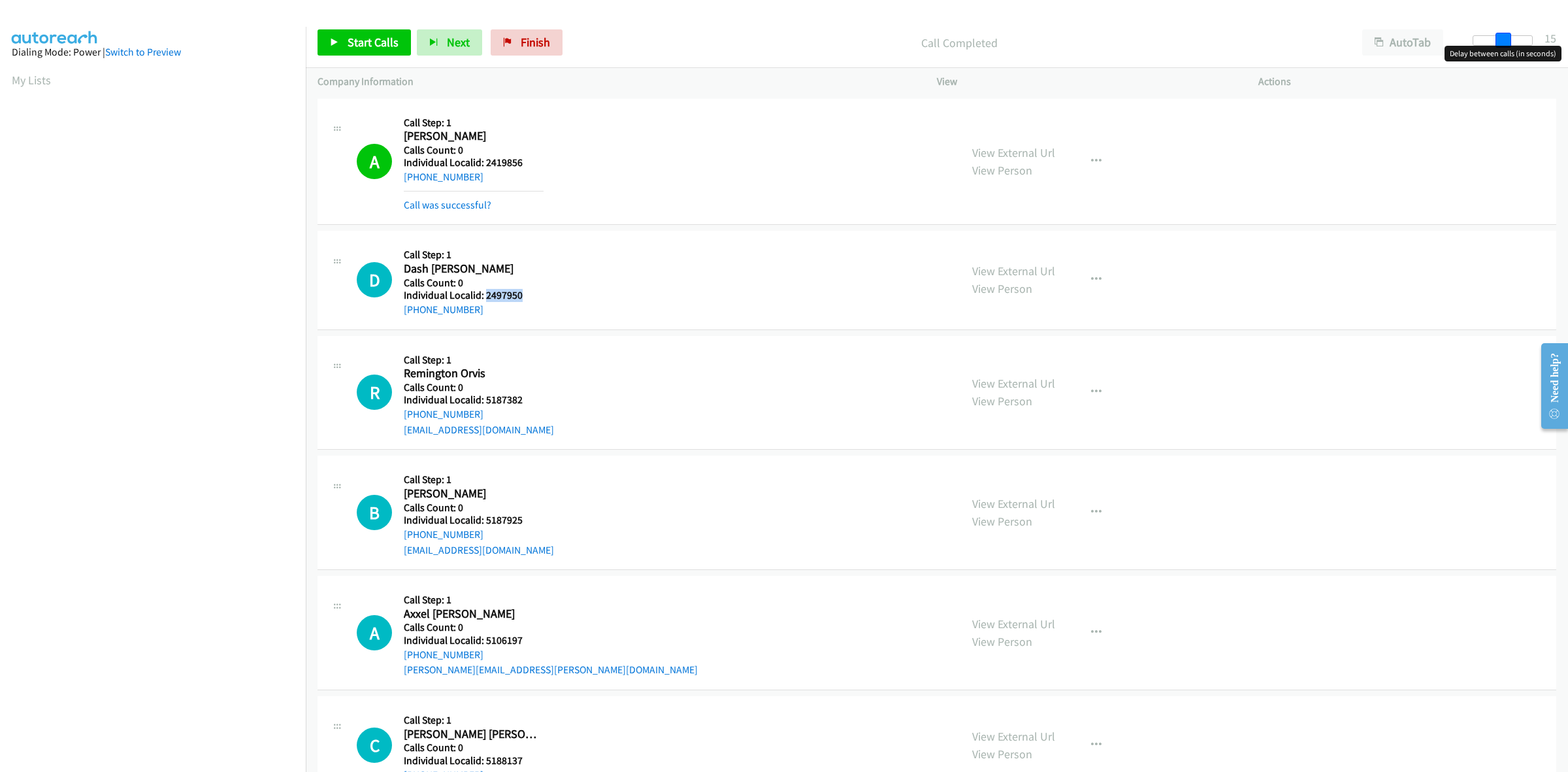
drag, startPoint x: 1500, startPoint y: 37, endPoint x: 1510, endPoint y: 38, distance: 10.0
click at [1510, 38] on div at bounding box center [1503, 40] width 60 height 10
click at [352, 44] on span "Start Calls" at bounding box center [372, 41] width 51 height 15
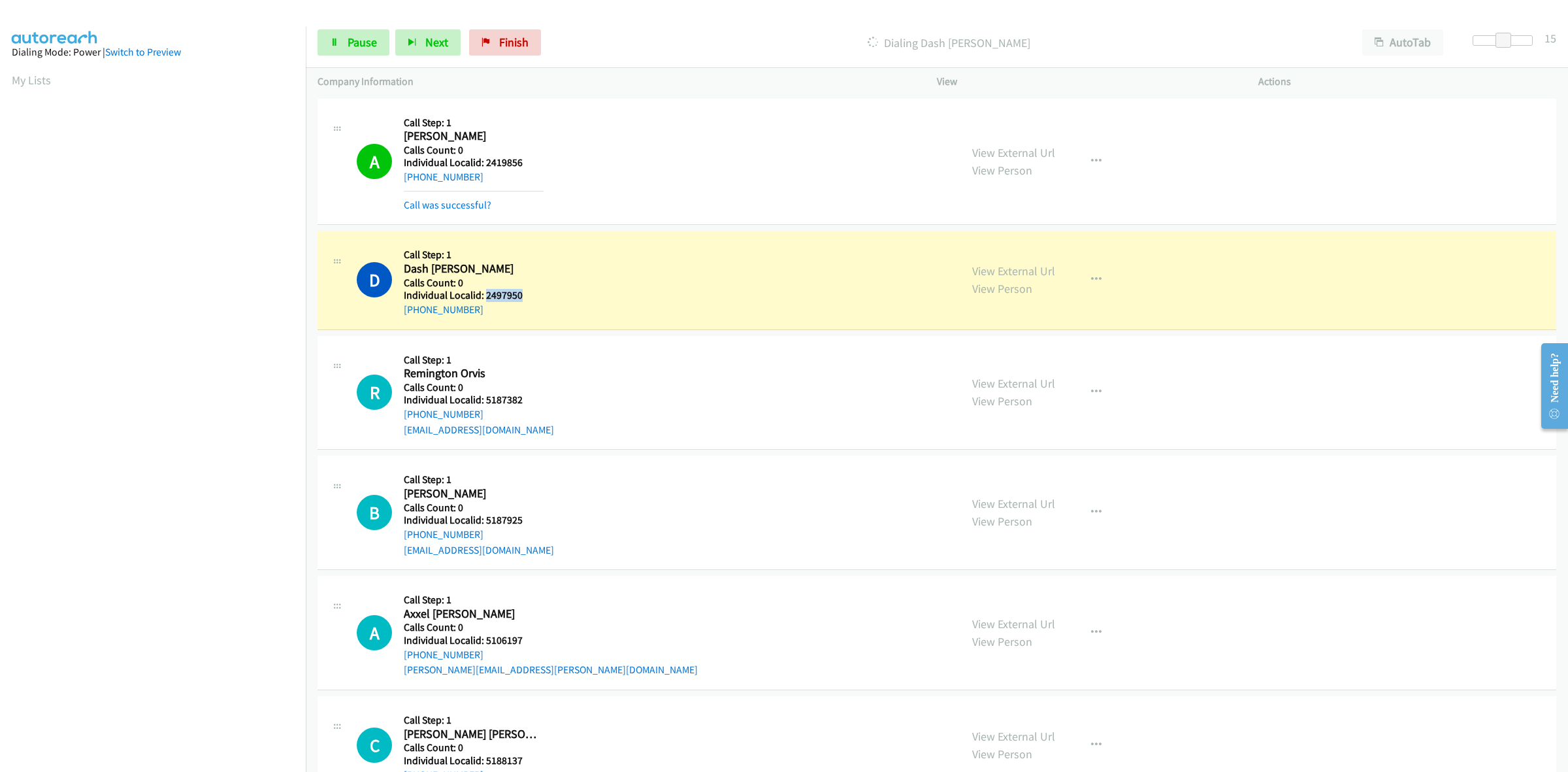
copy h5 "2497950"
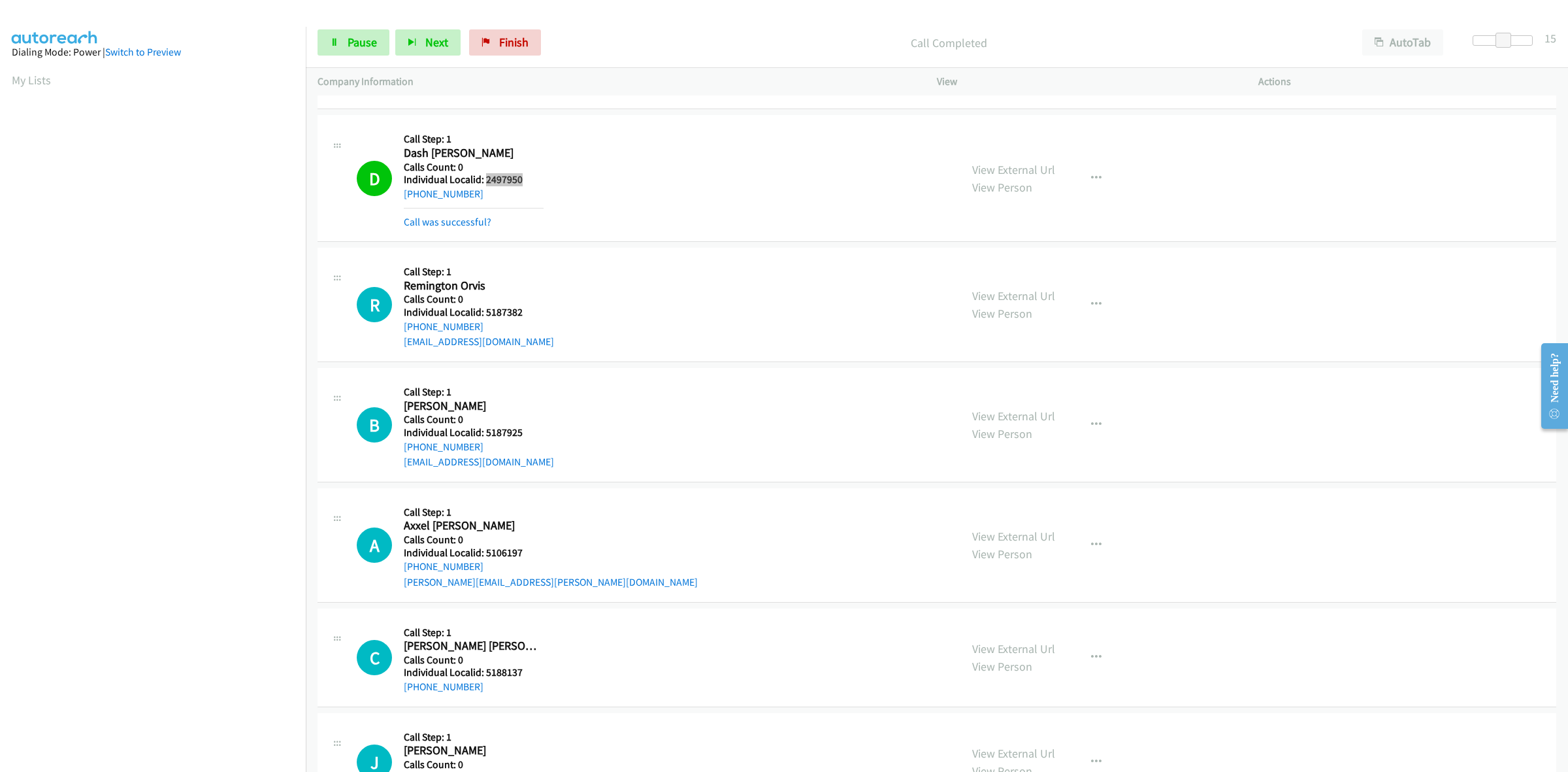
scroll to position [143, 0]
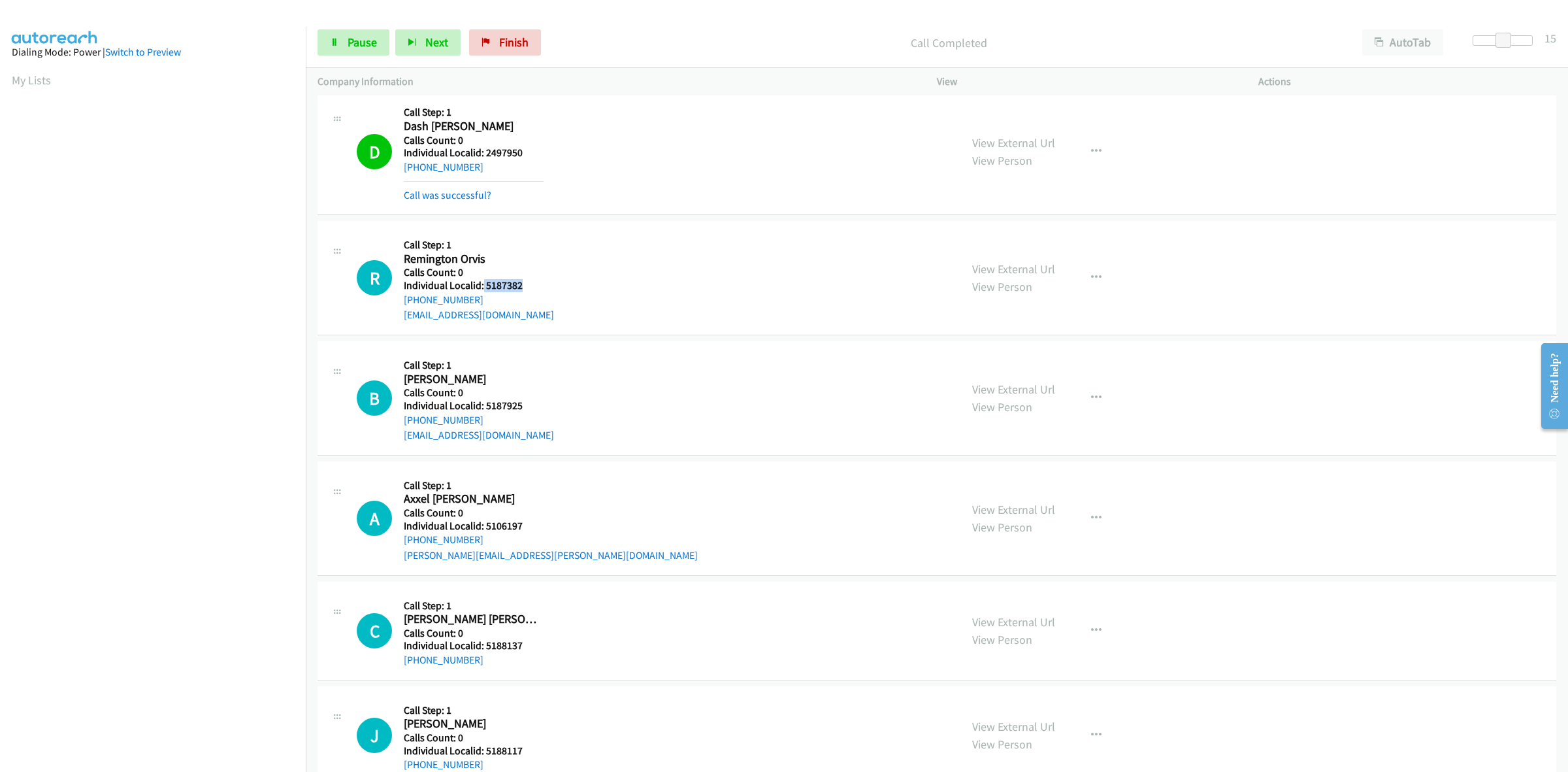
drag, startPoint x: 518, startPoint y: 281, endPoint x: 483, endPoint y: 286, distance: 35.4
click at [483, 286] on h5 "Individual Localid: 5187382" at bounding box center [478, 285] width 151 height 13
copy h5 "5187382"
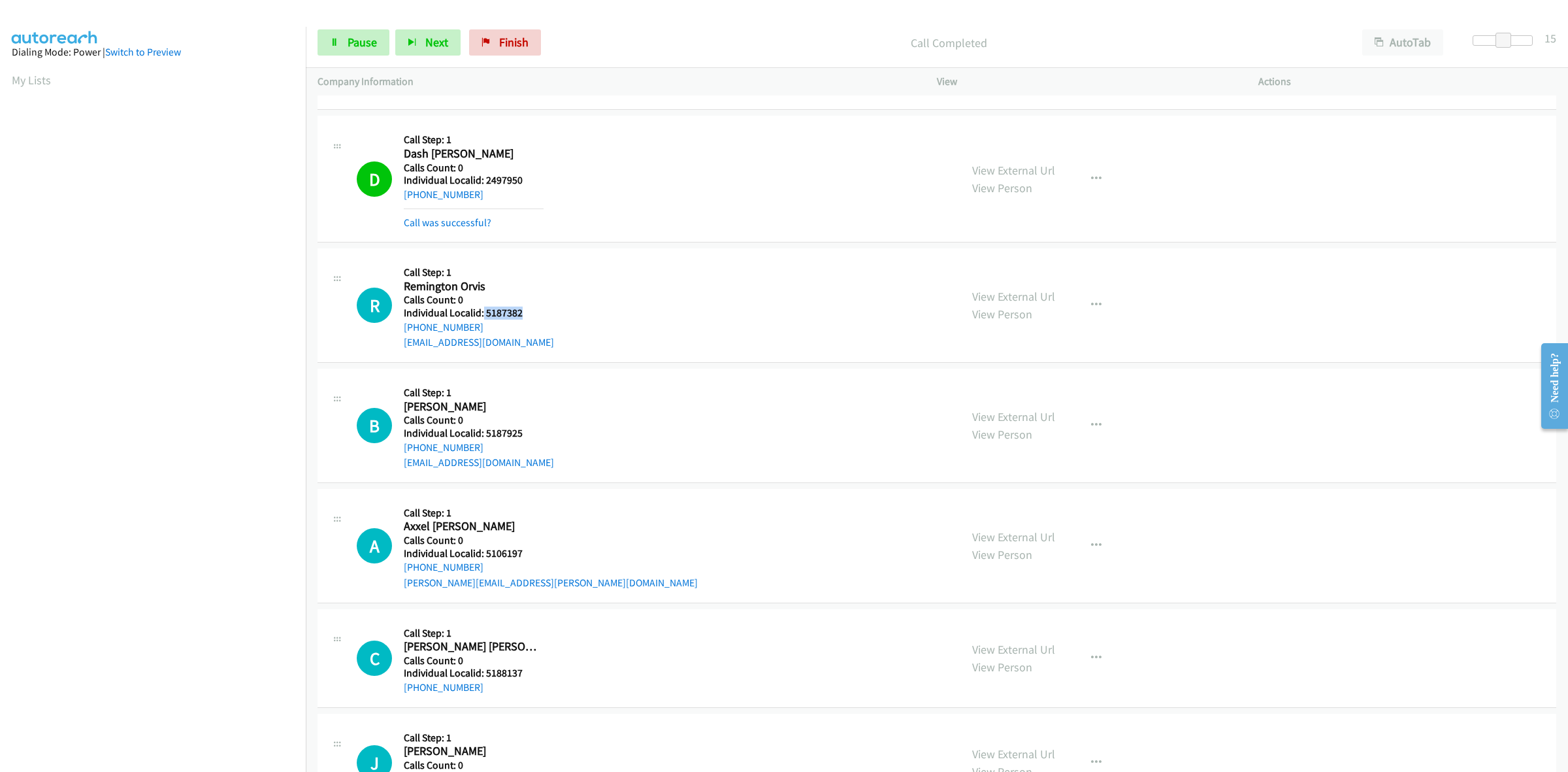
scroll to position [102, 0]
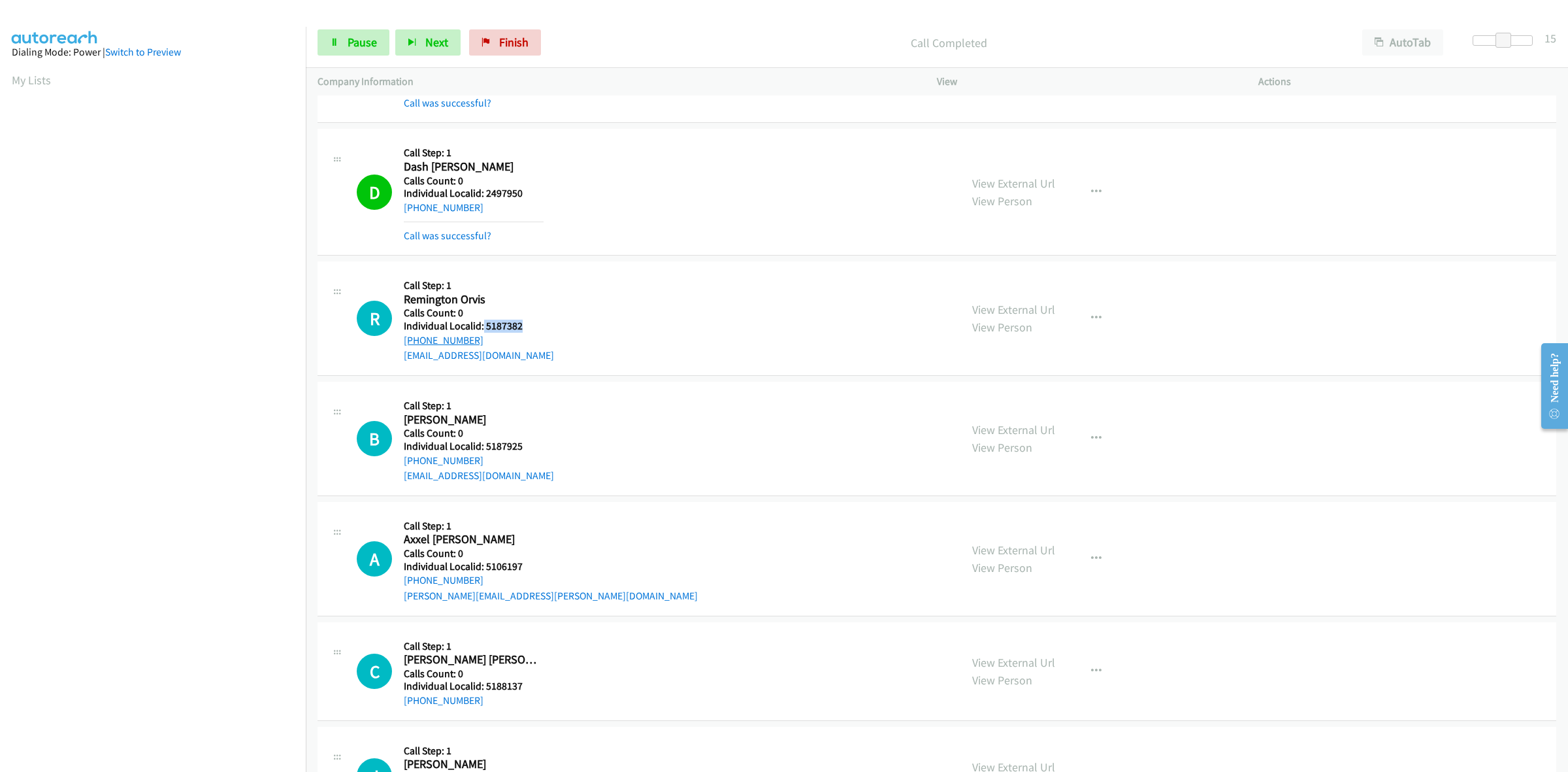
drag, startPoint x: 475, startPoint y: 342, endPoint x: 403, endPoint y: 342, distance: 72.0
click at [403, 342] on div "+1 334-349-6833" at bounding box center [478, 341] width 151 height 15
copy link "+1 334-349-6833"
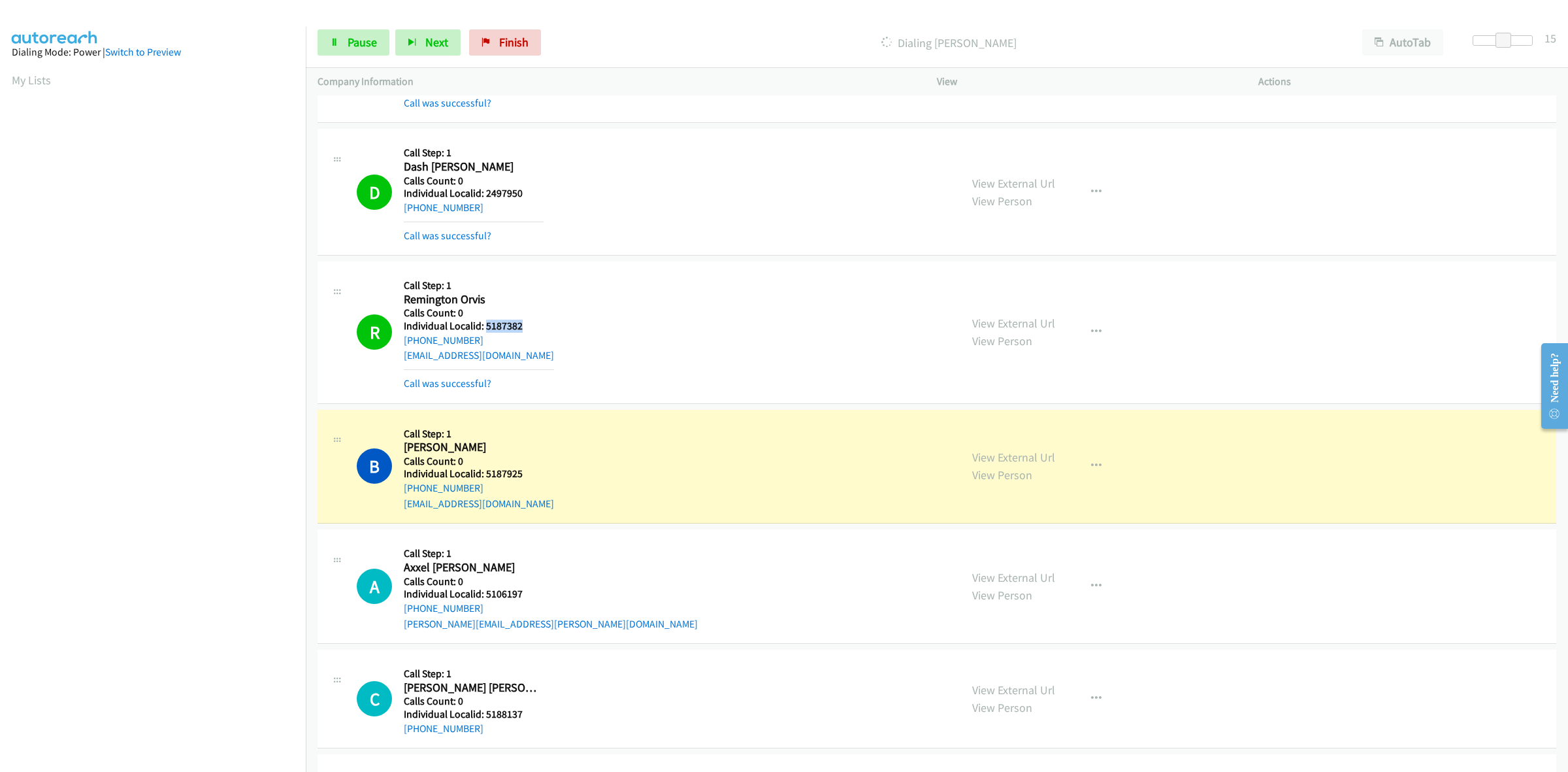
drag, startPoint x: 527, startPoint y: 328, endPoint x: 485, endPoint y: 327, distance: 42.0
click at [485, 327] on h5 "Individual Localid: 5187382" at bounding box center [478, 325] width 151 height 13
copy h5 "5187382"
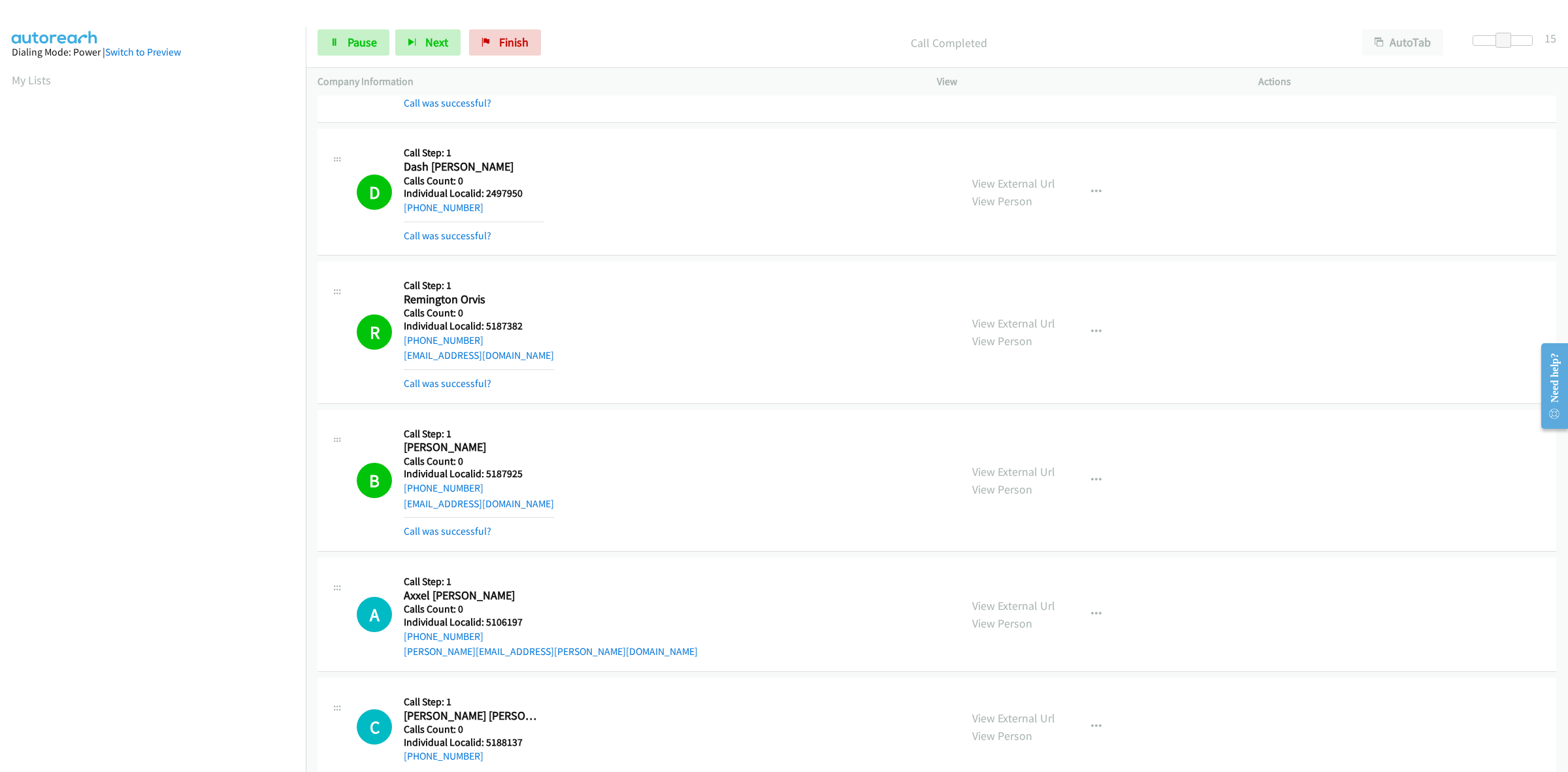
drag, startPoint x: 526, startPoint y: 475, endPoint x: 536, endPoint y: 469, distance: 11.7
click at [536, 469] on h5 "Individual Localid: 5187925" at bounding box center [478, 473] width 151 height 13
drag, startPoint x: 524, startPoint y: 472, endPoint x: 482, endPoint y: 476, distance: 42.2
click at [482, 476] on h5 "Individual Localid: 5187925" at bounding box center [478, 473] width 151 height 13
copy h5 "5187925"
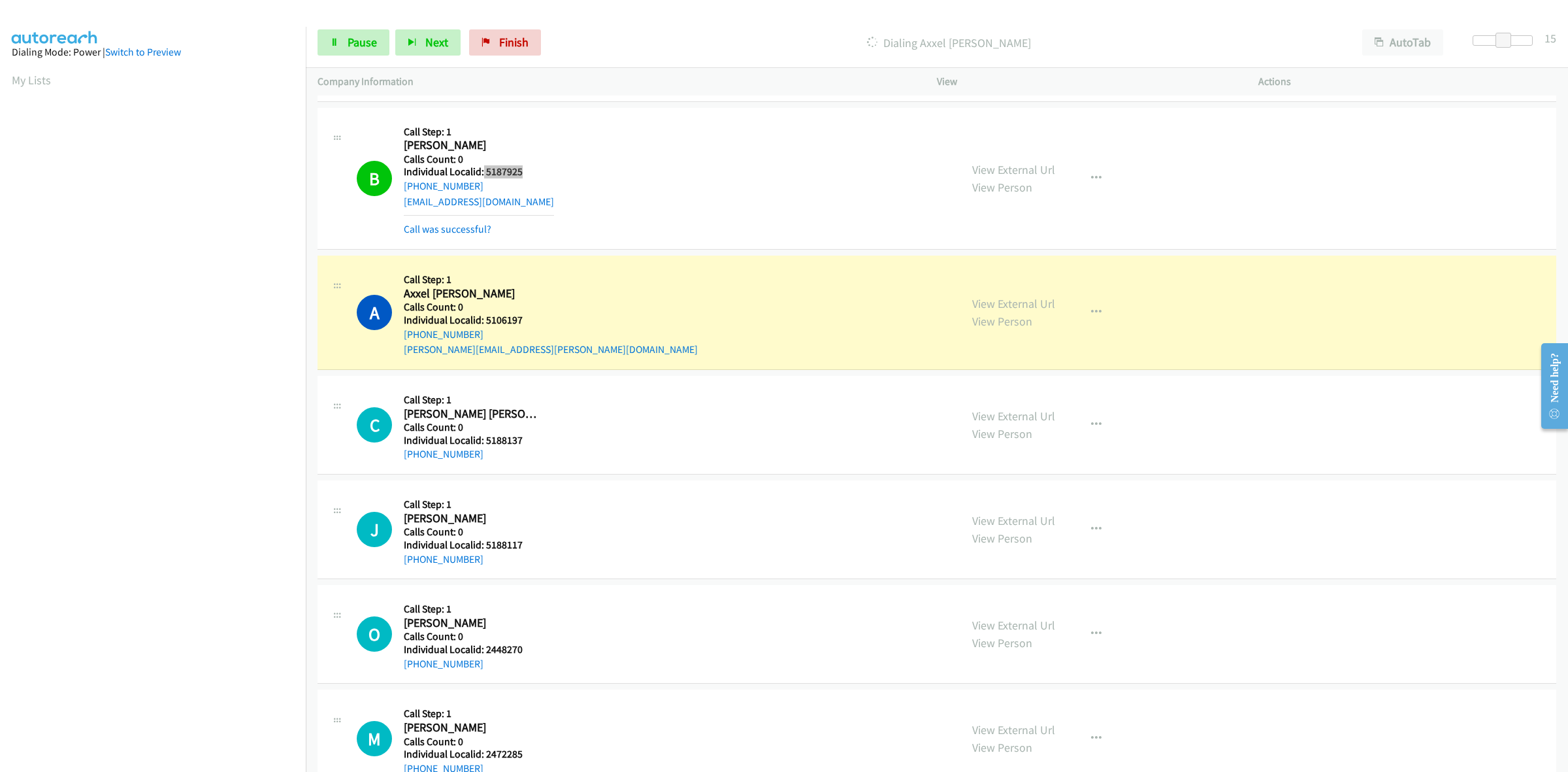
scroll to position [409, 0]
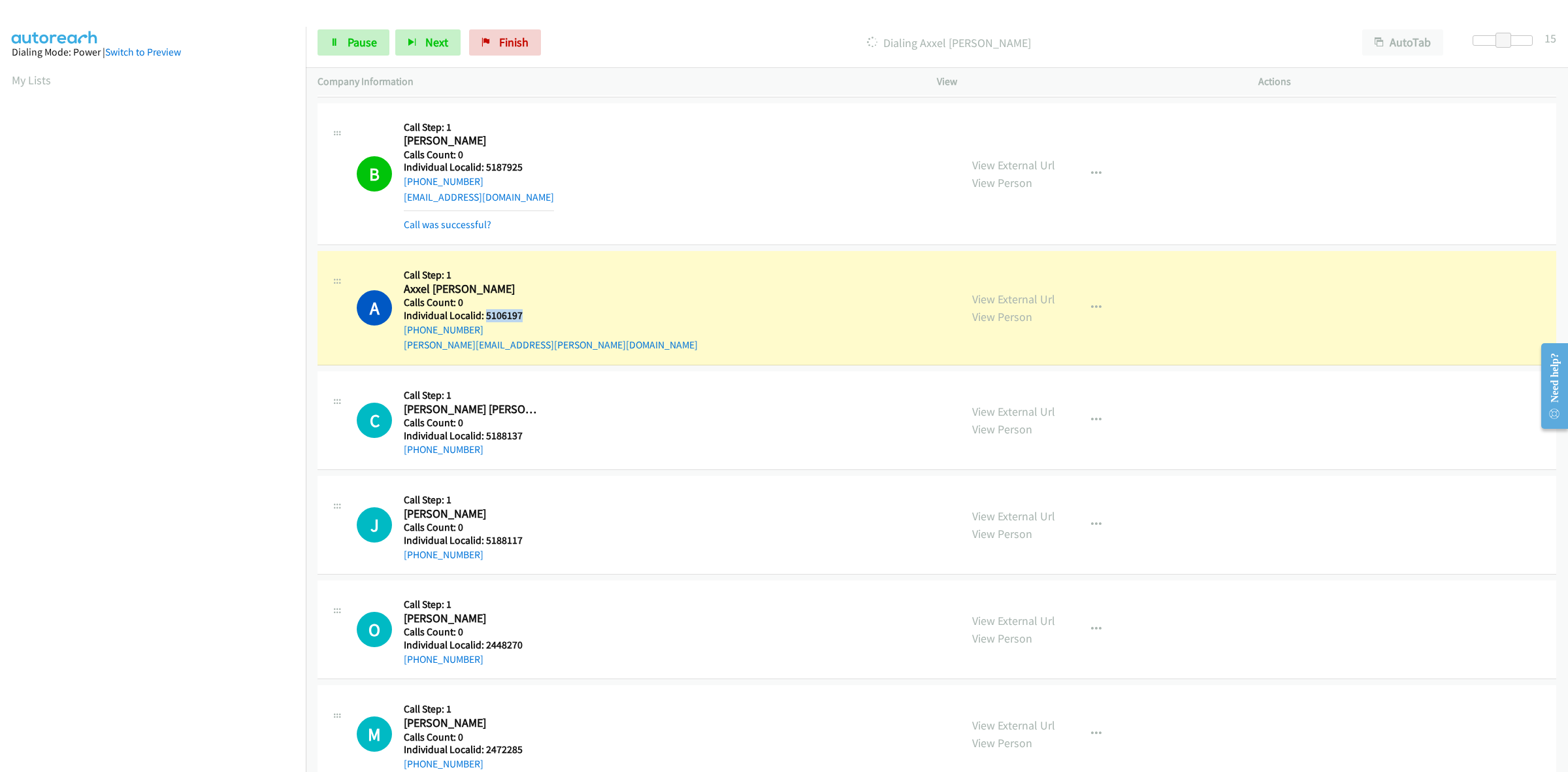
drag, startPoint x: 520, startPoint y: 316, endPoint x: 484, endPoint y: 316, distance: 36.0
click at [484, 316] on h5 "Individual Localid: 5106197" at bounding box center [550, 315] width 294 height 13
copy h5 "5106197"
click at [355, 37] on span "Pause" at bounding box center [362, 41] width 29 height 15
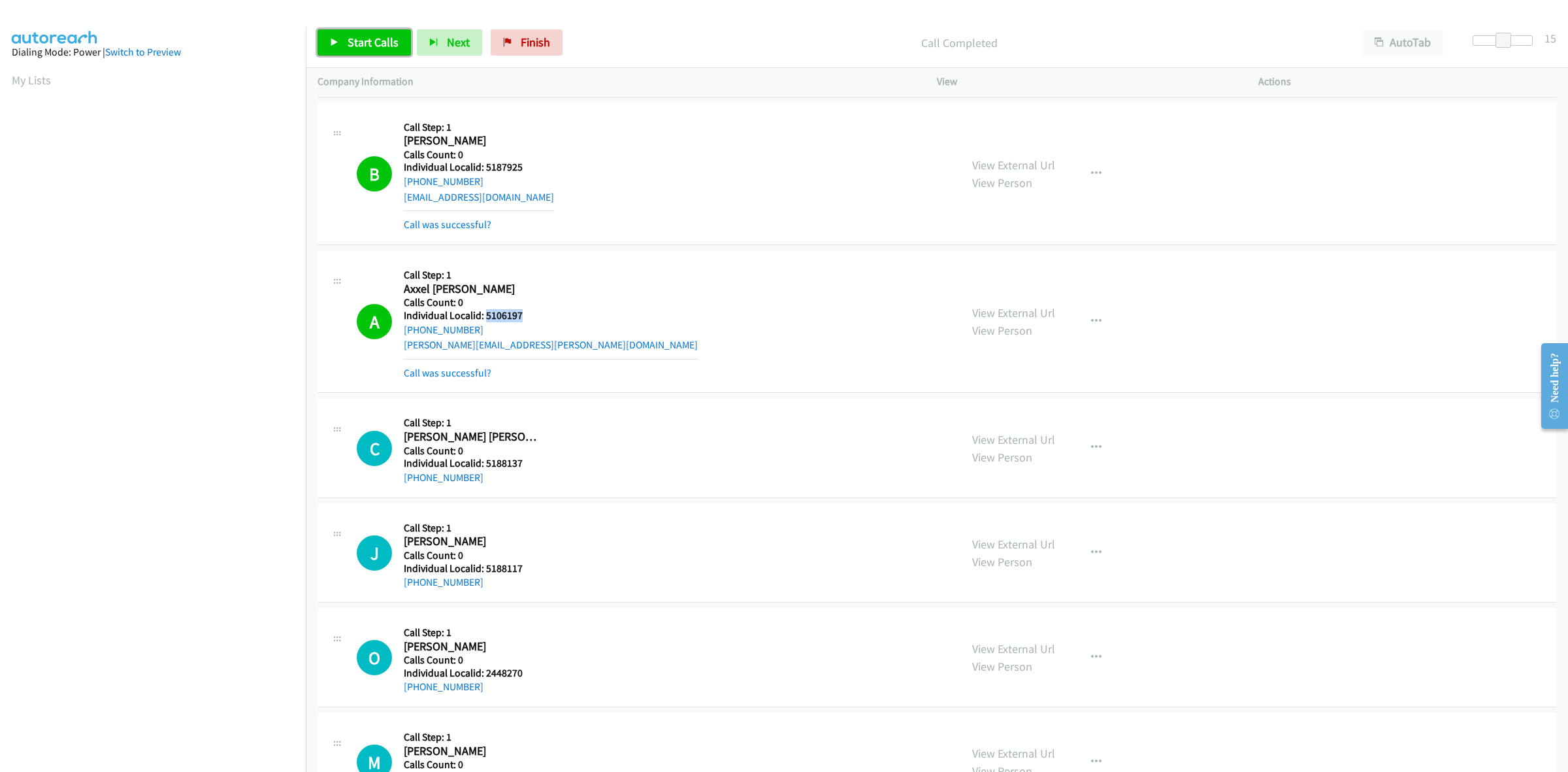
click at [345, 41] on link "Start Calls" at bounding box center [364, 42] width 94 height 26
click at [1094, 324] on icon "button" at bounding box center [1097, 322] width 10 height 10
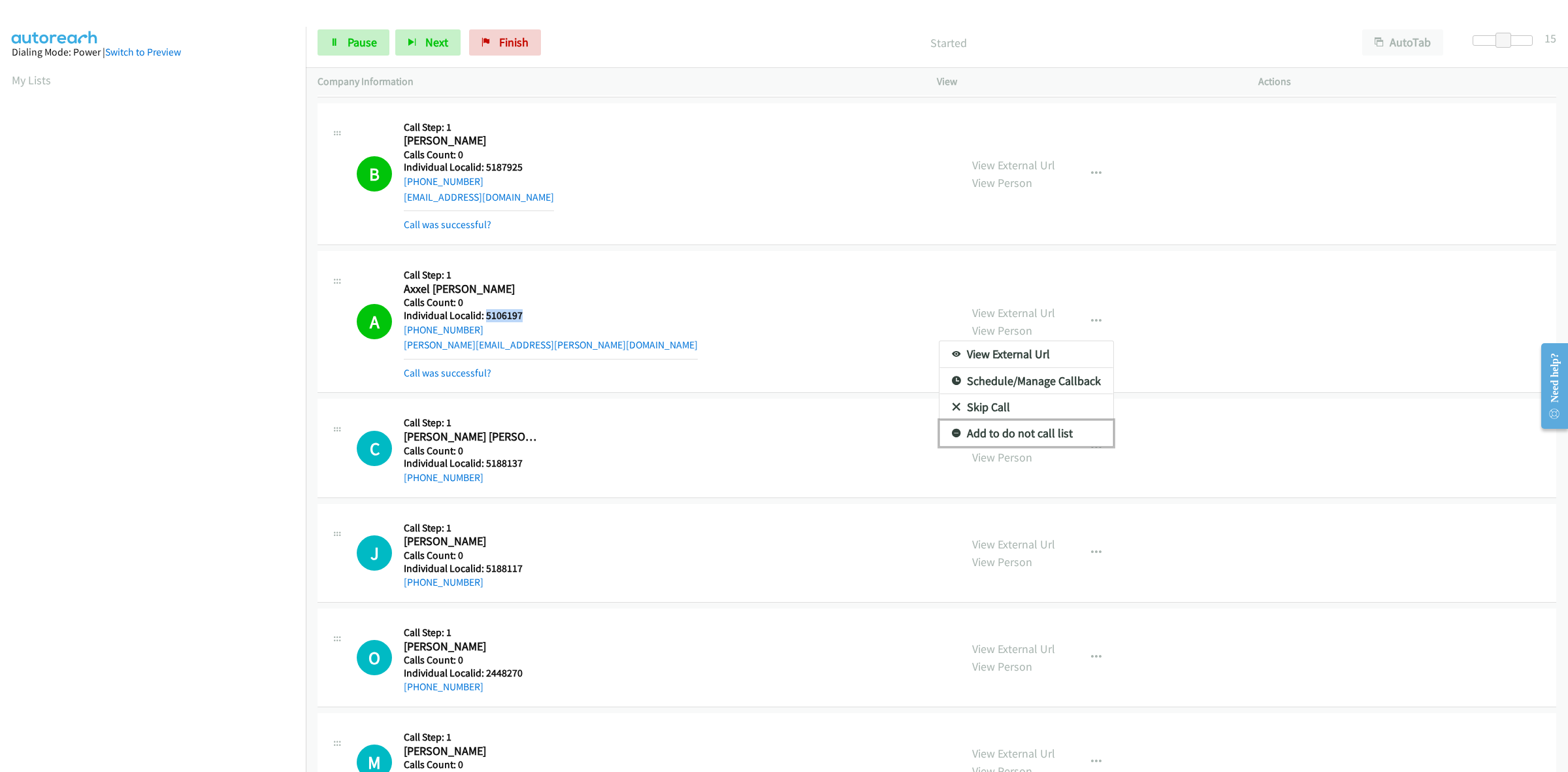
click at [1052, 432] on link "Add to do not call list" at bounding box center [1026, 433] width 174 height 26
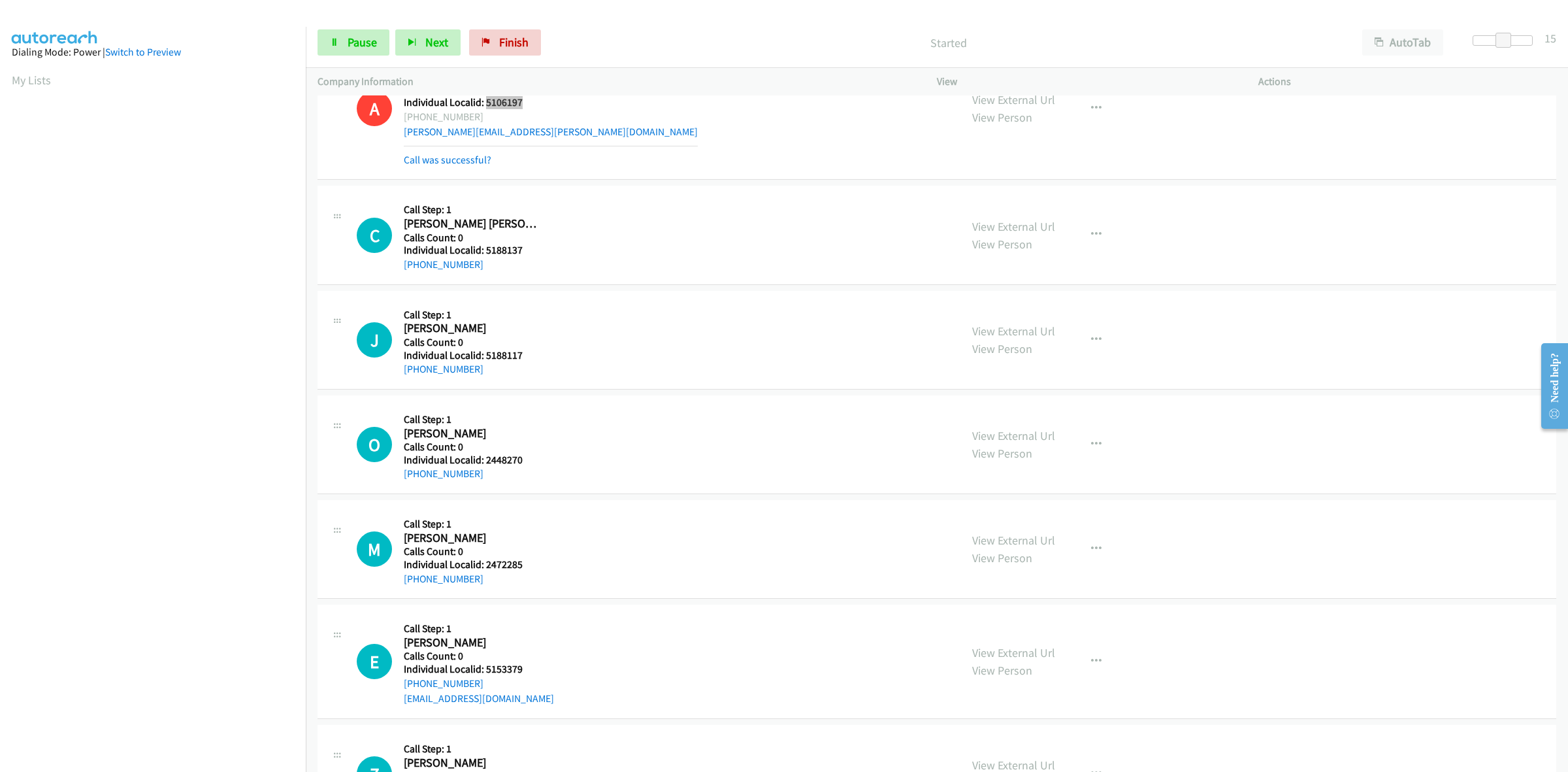
scroll to position [633, 0]
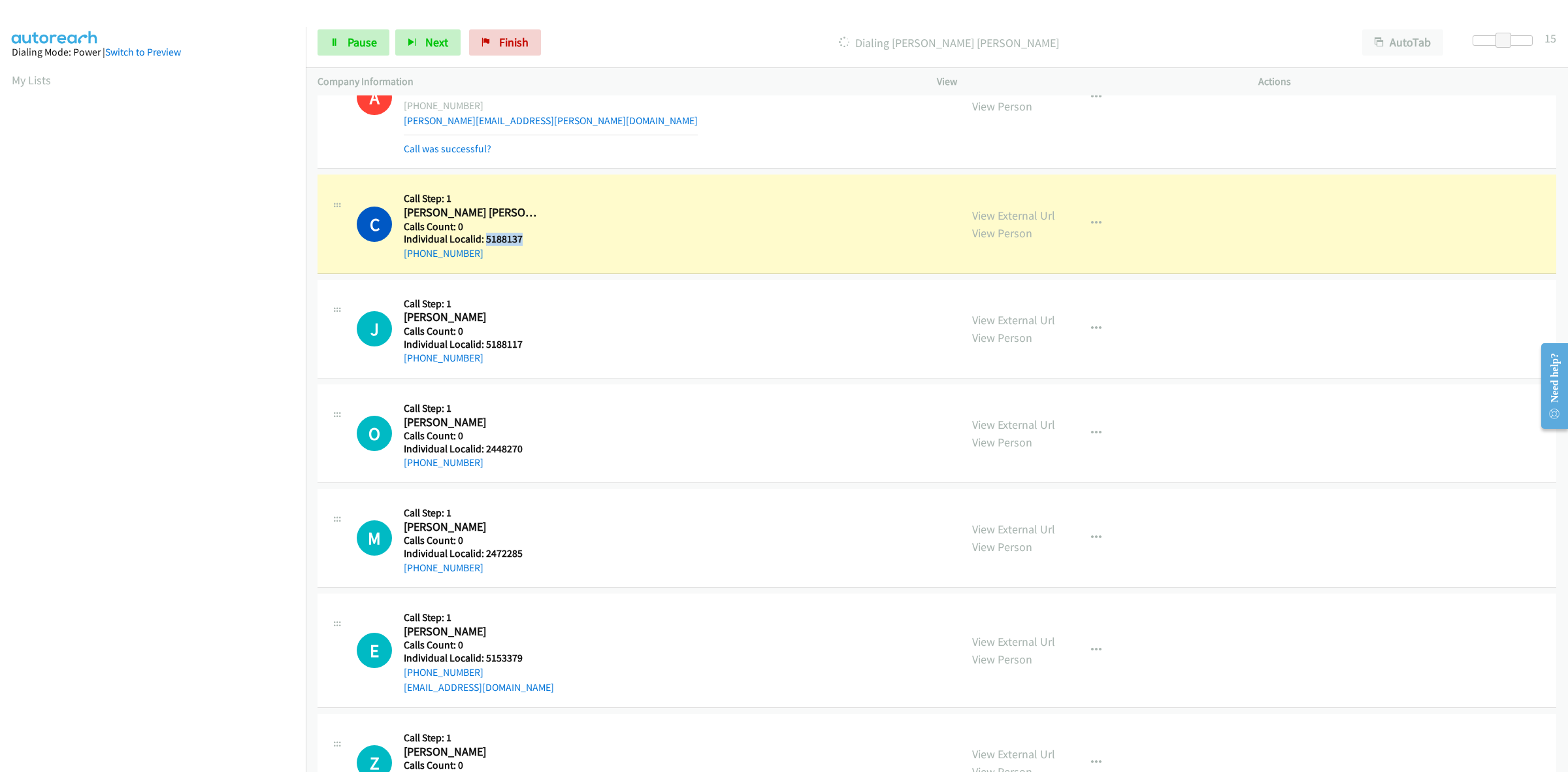
drag, startPoint x: 525, startPoint y: 238, endPoint x: 487, endPoint y: 238, distance: 38.0
click at [487, 238] on h5 "Individual Localid: 5188137" at bounding box center [473, 238] width 140 height 13
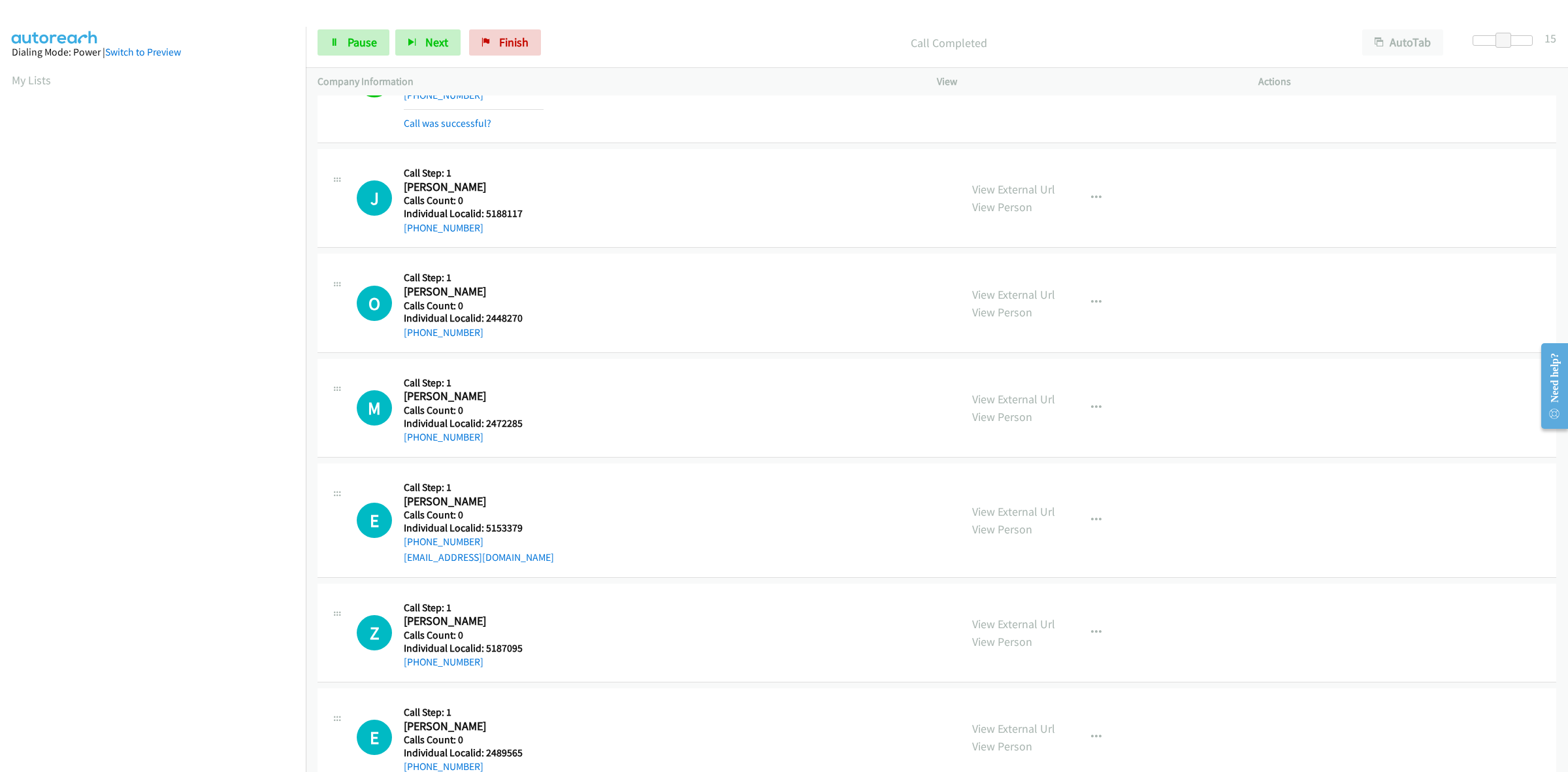
scroll to position [818, 0]
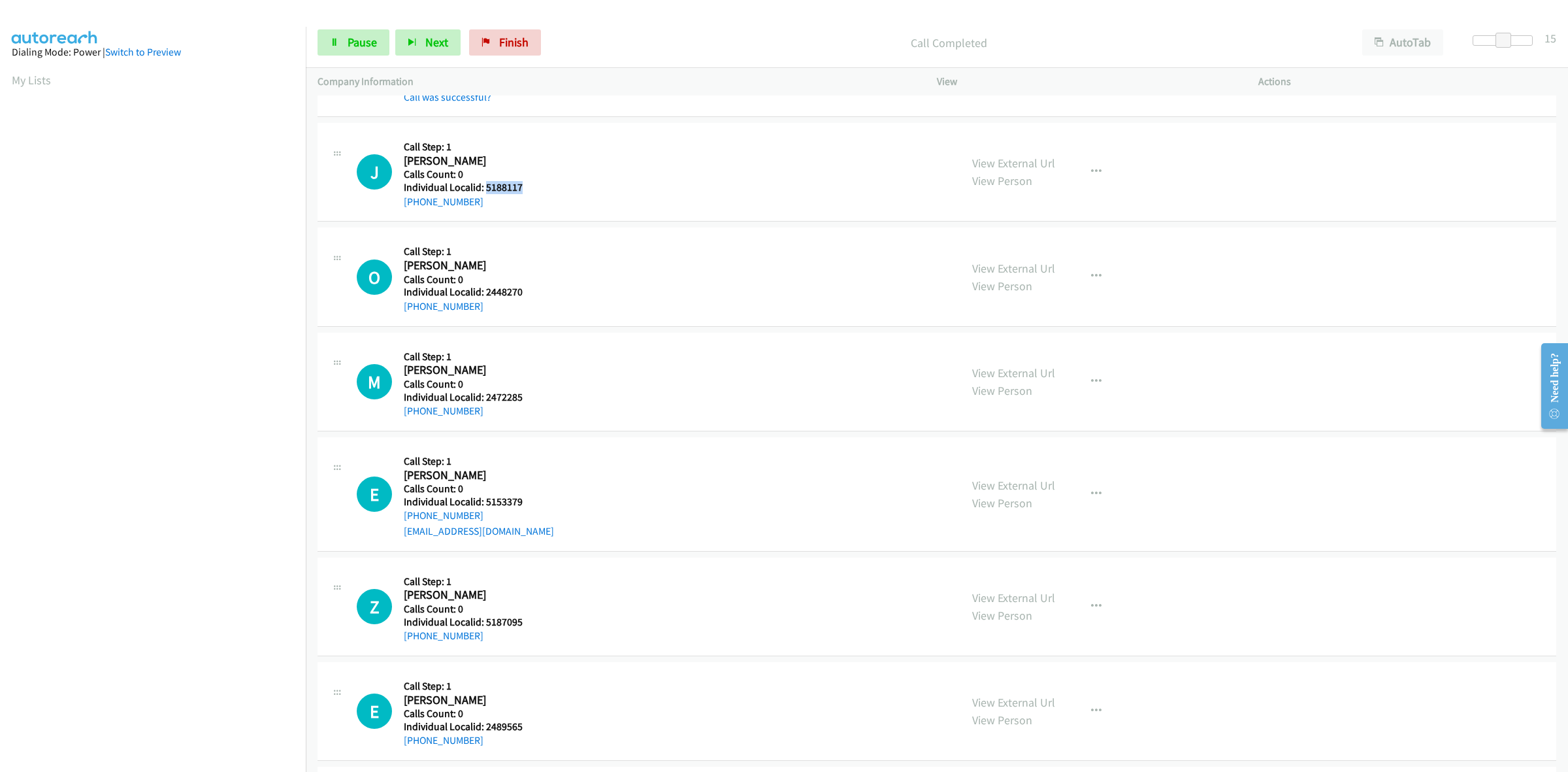
drag, startPoint x: 497, startPoint y: 184, endPoint x: 485, endPoint y: 187, distance: 12.4
click at [485, 187] on h5 "Individual Localid: 5188117" at bounding box center [473, 187] width 140 height 13
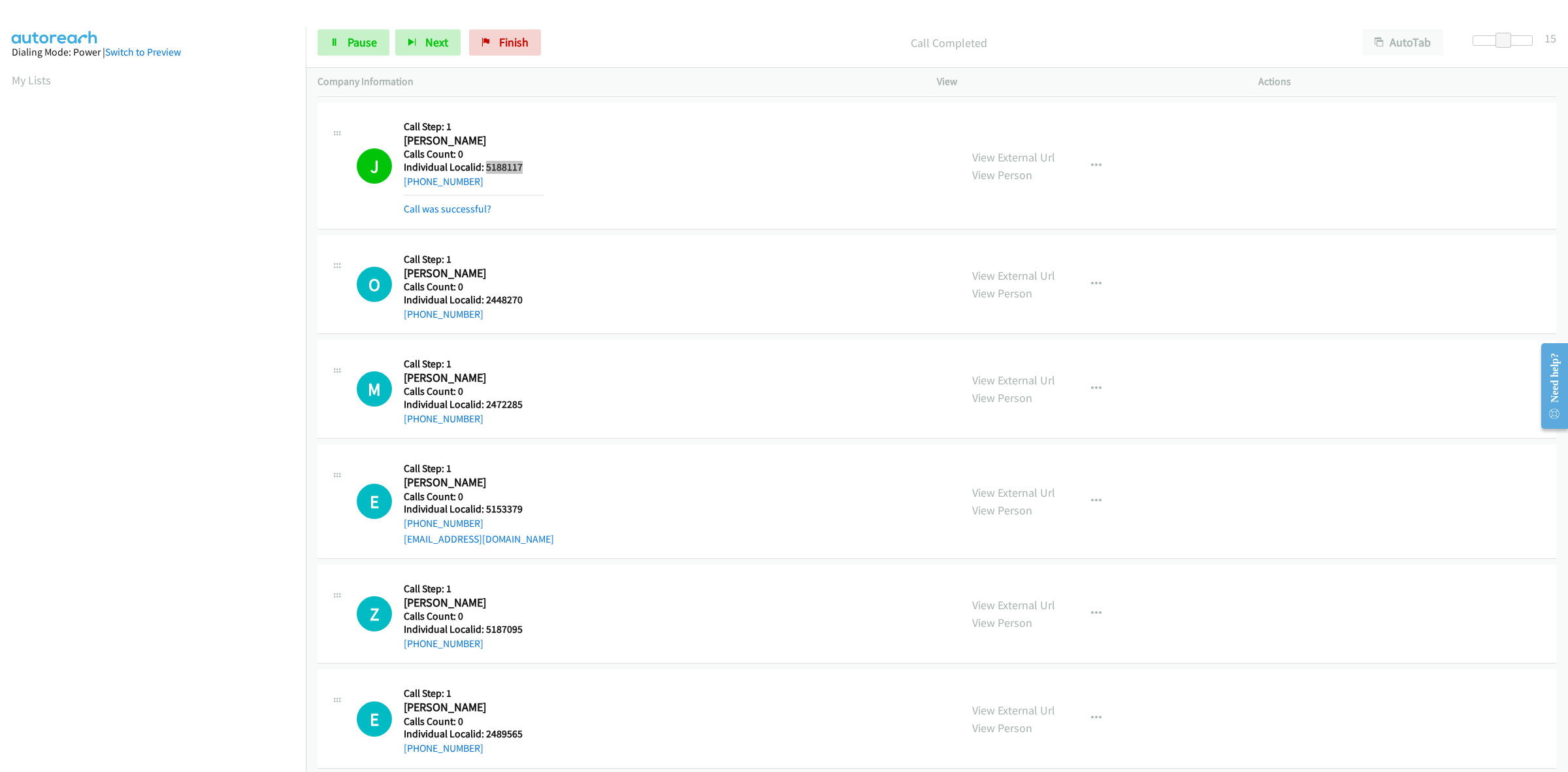
scroll to position [858, 0]
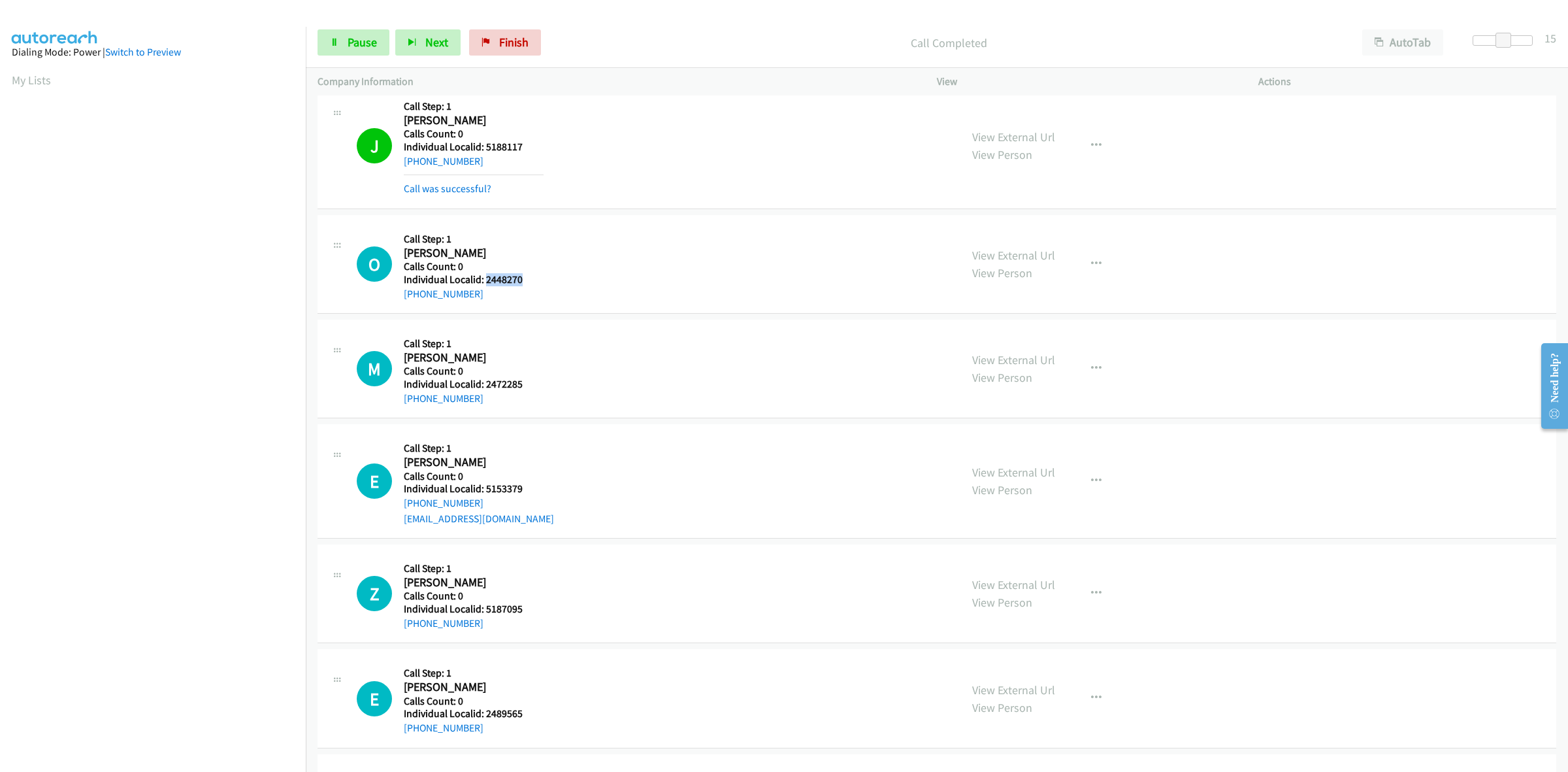
drag, startPoint x: 479, startPoint y: 271, endPoint x: 485, endPoint y: 283, distance: 13.4
click at [485, 283] on h5 "Individual Localid: 2448270" at bounding box center [473, 280] width 140 height 13
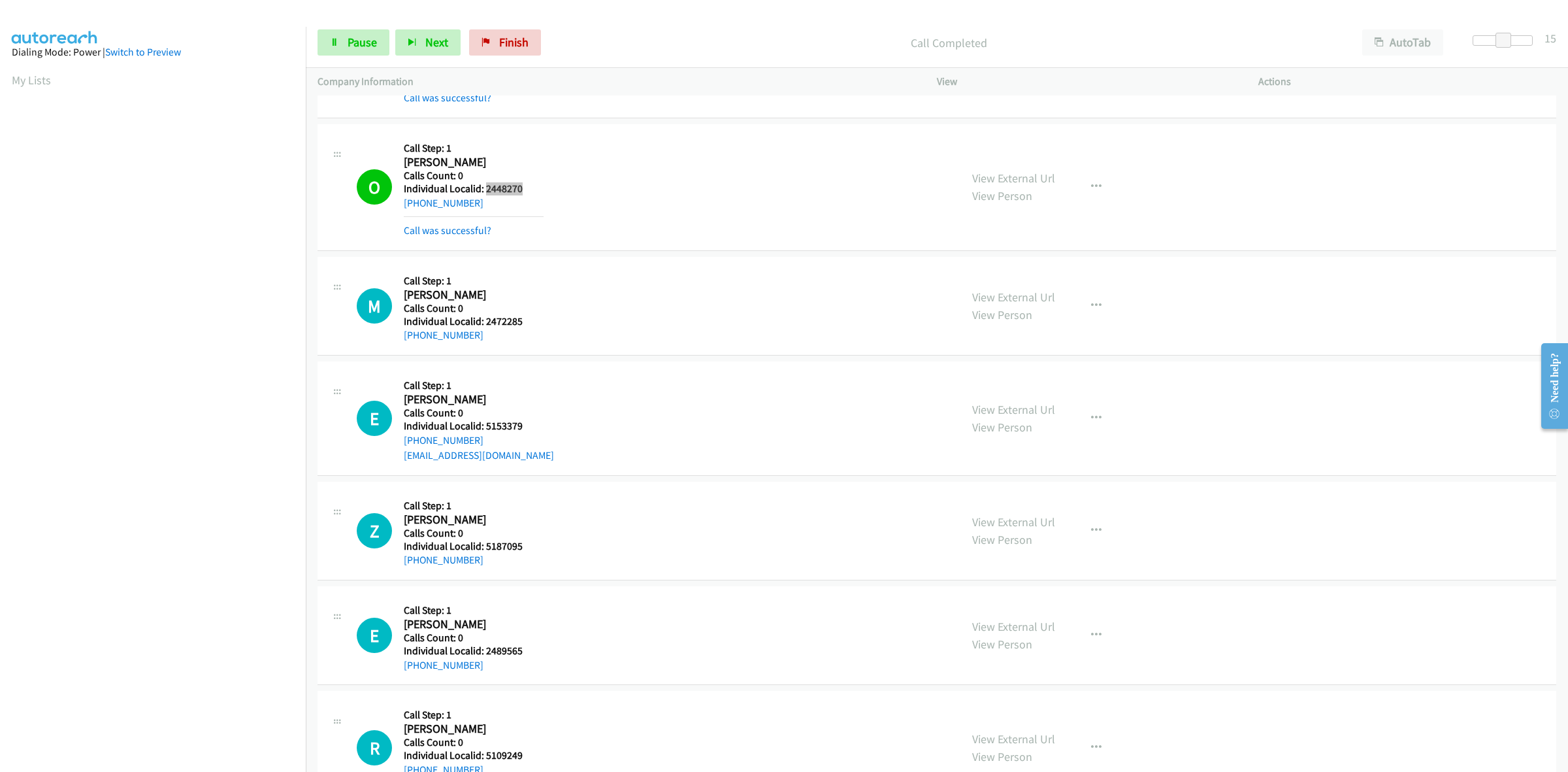
scroll to position [940, 0]
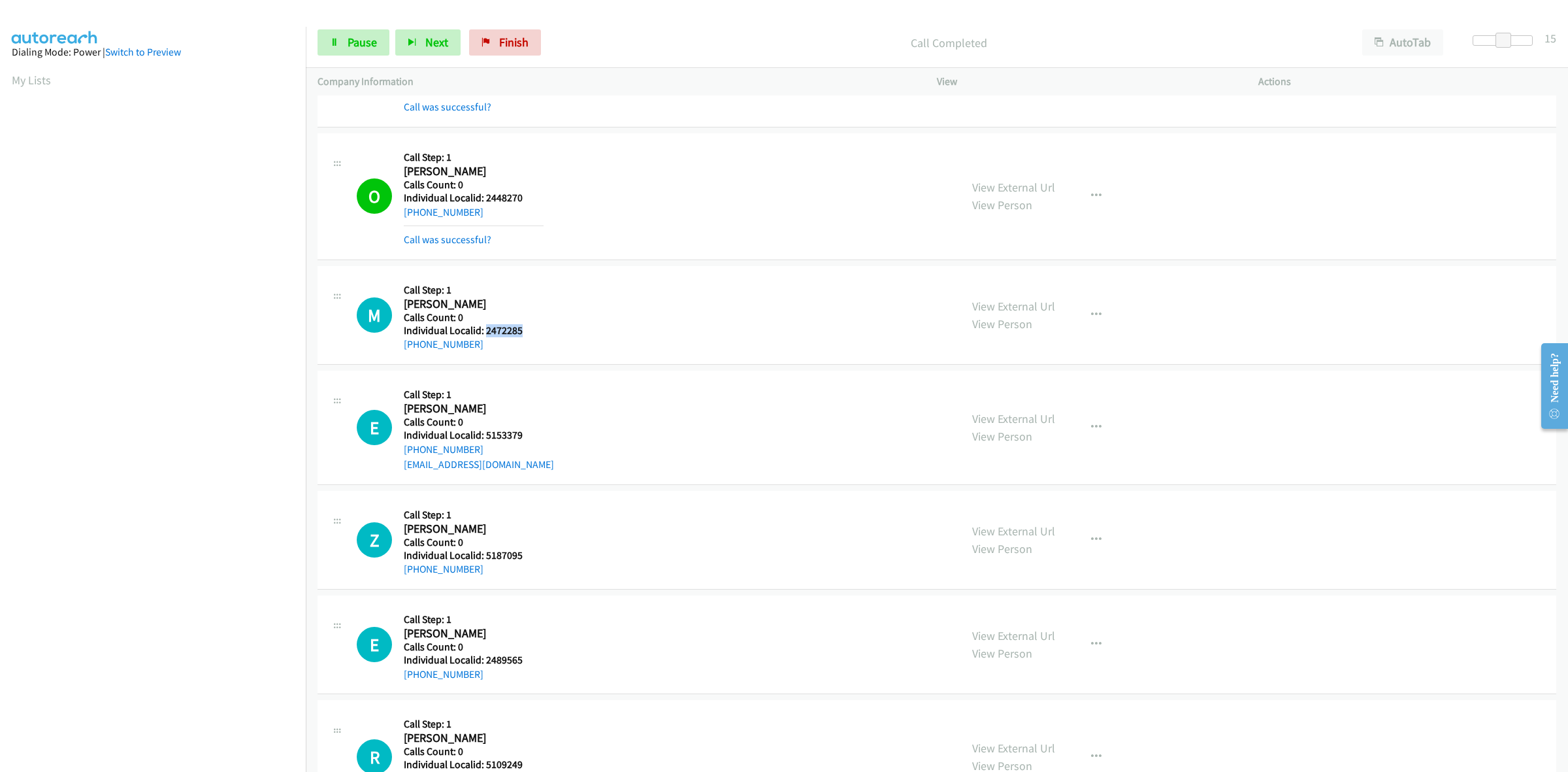
drag, startPoint x: 528, startPoint y: 332, endPoint x: 484, endPoint y: 333, distance: 44.0
click at [484, 333] on h5 "Individual Localid: 2472285" at bounding box center [473, 330] width 140 height 13
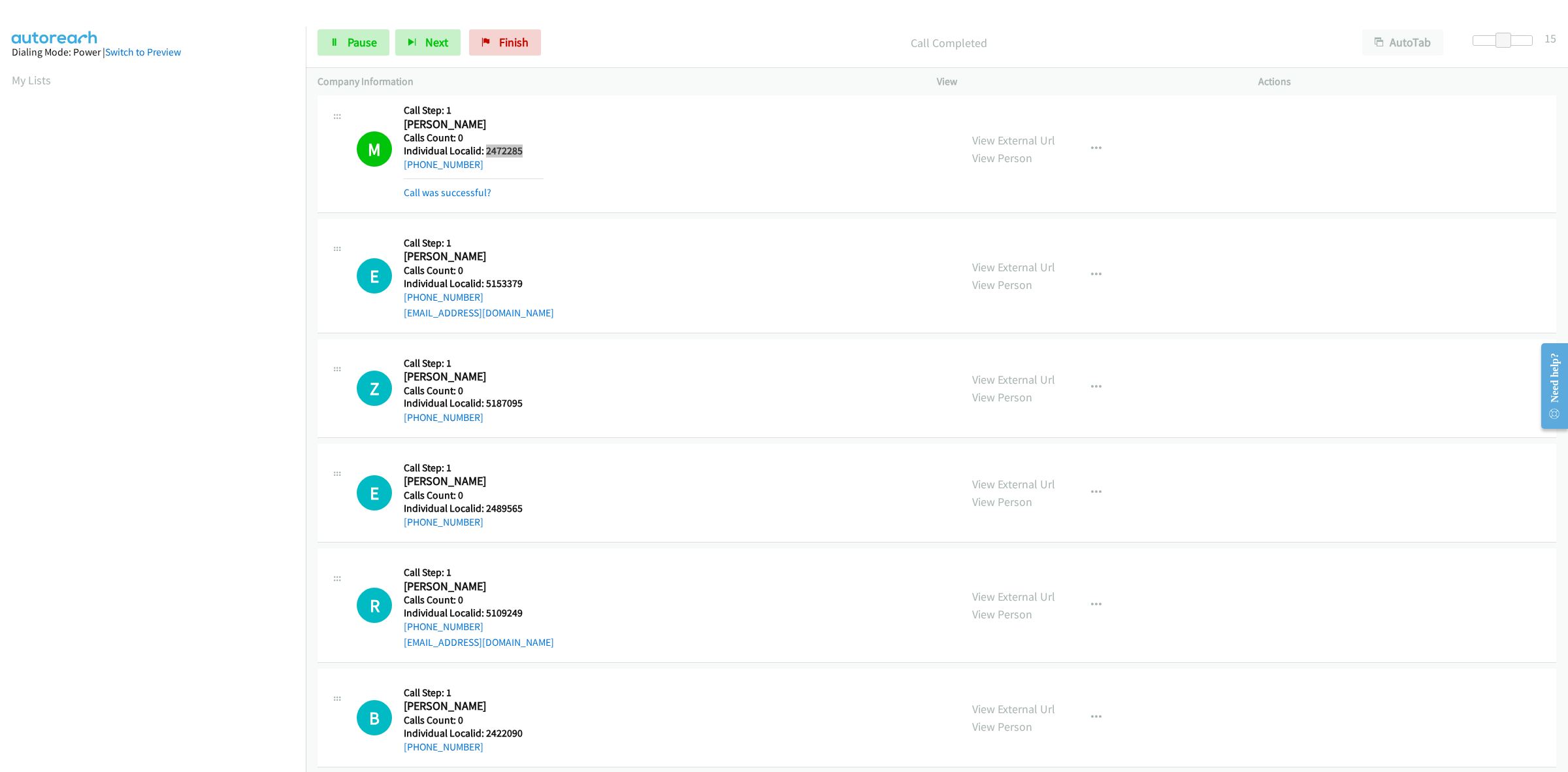
scroll to position [1144, 0]
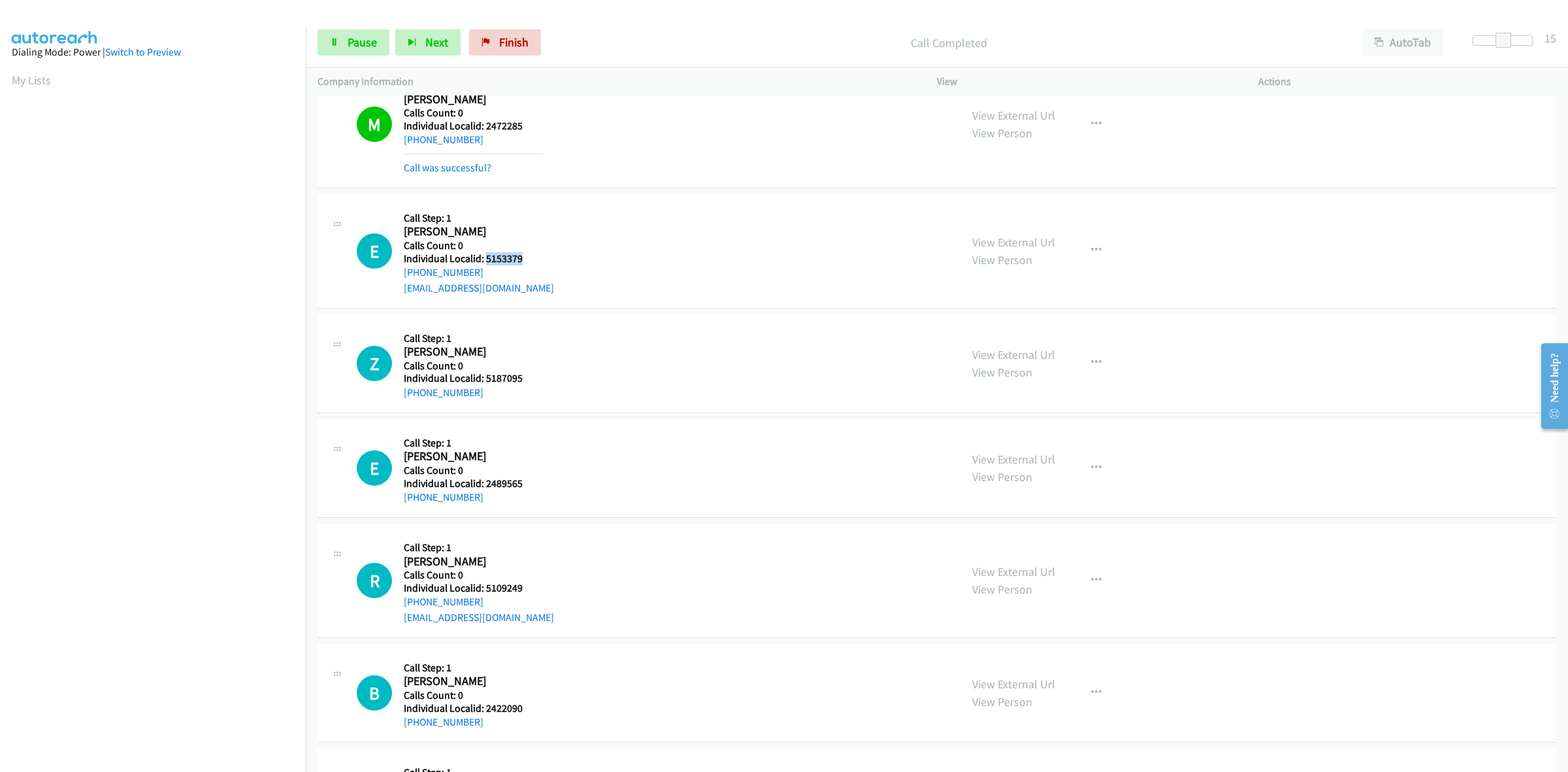
drag, startPoint x: 526, startPoint y: 259, endPoint x: 485, endPoint y: 256, distance: 41.1
click at [485, 256] on h5 "Individual Localid: 5153379" at bounding box center [478, 258] width 151 height 13
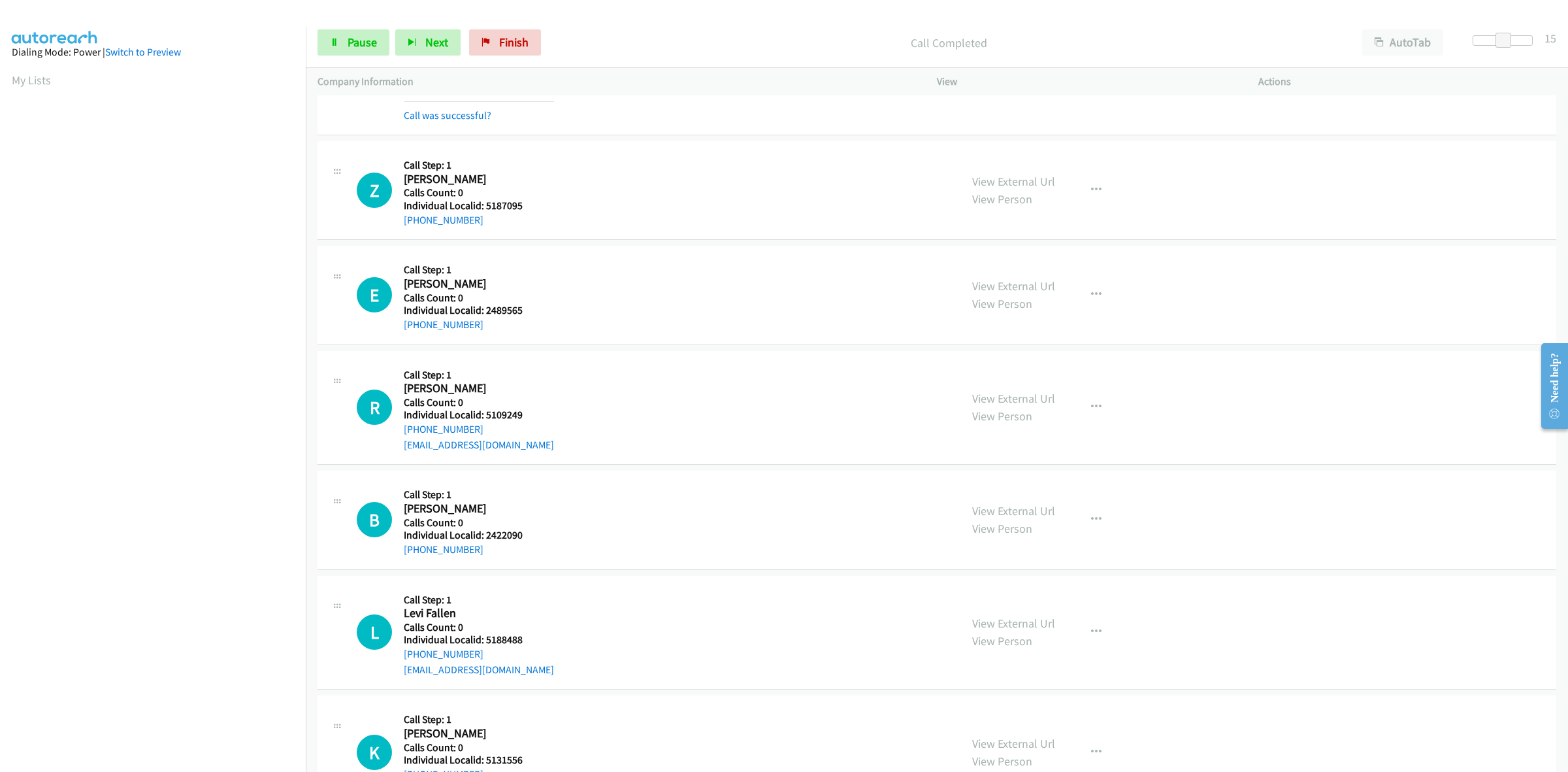
scroll to position [1349, 0]
drag, startPoint x: 529, startPoint y: 204, endPoint x: 485, endPoint y: 200, distance: 44.2
click at [485, 200] on h5 "Individual Localid: 5187095" at bounding box center [473, 202] width 140 height 13
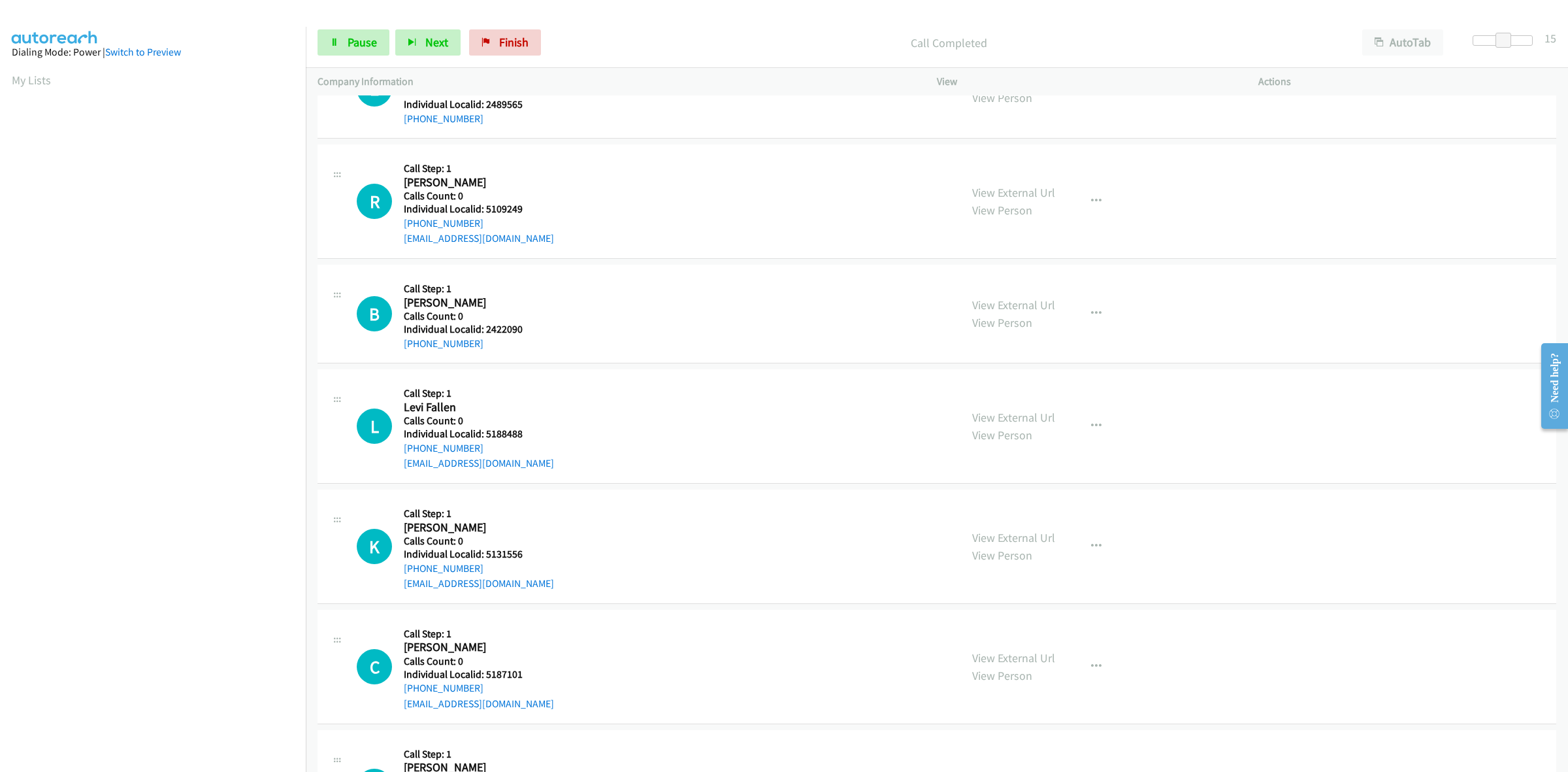
scroll to position [1683, 0]
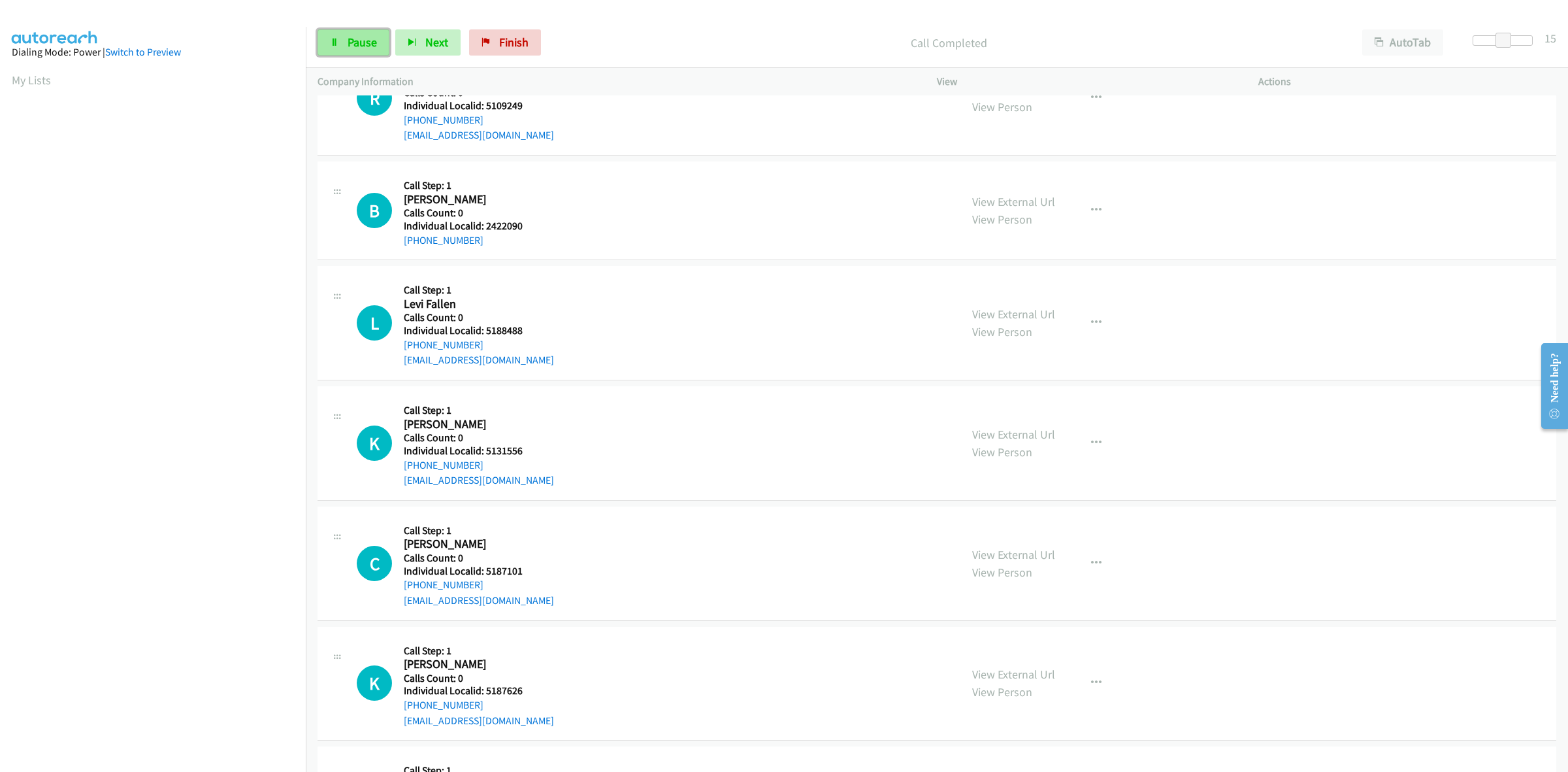
click at [338, 42] on icon at bounding box center [335, 43] width 9 height 9
drag, startPoint x: 525, startPoint y: 453, endPoint x: 485, endPoint y: 456, distance: 40.1
click at [485, 456] on h5 "Individual Localid: 5131556" at bounding box center [478, 451] width 151 height 13
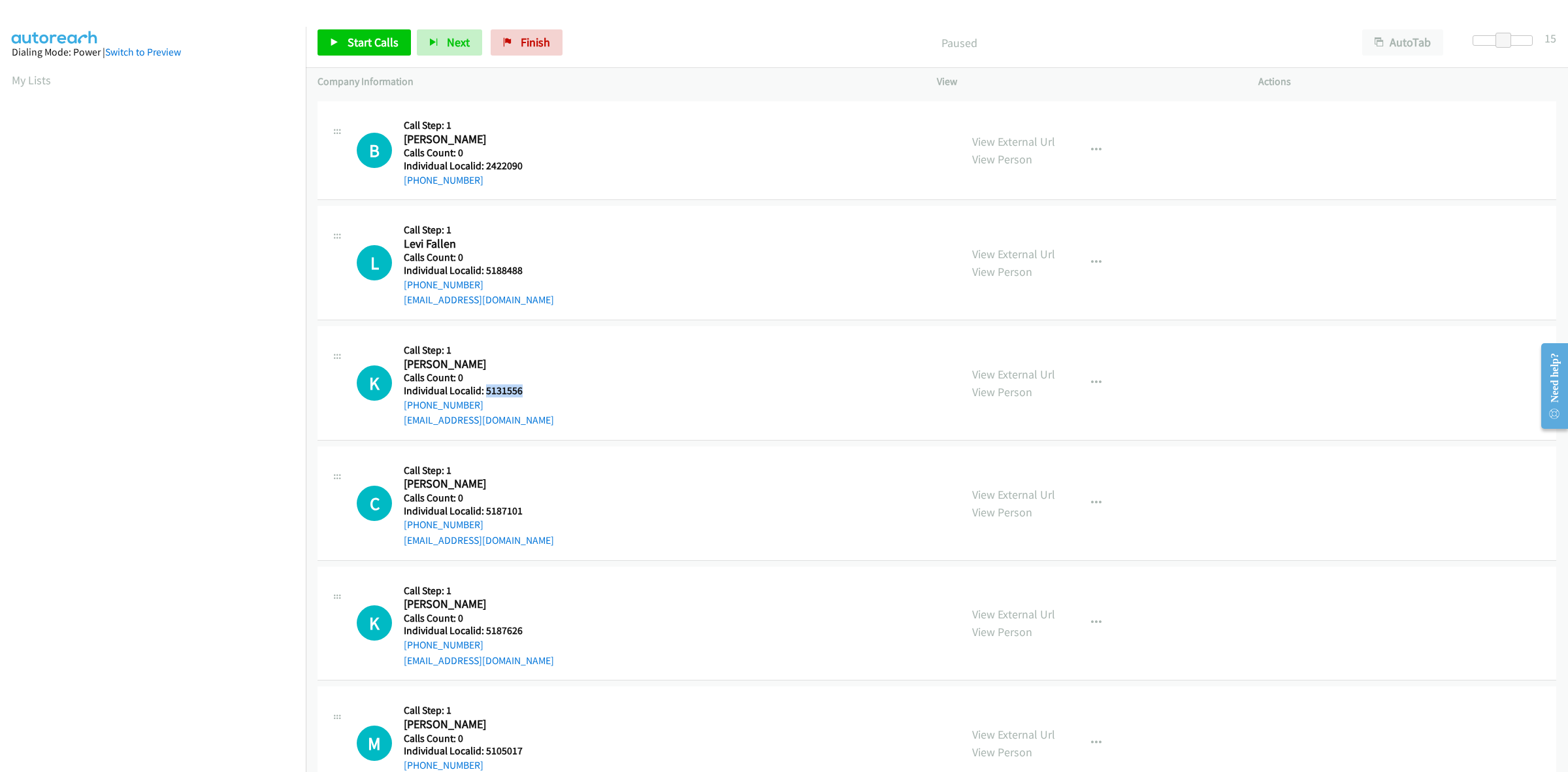
scroll to position [1744, 0]
drag, startPoint x: 488, startPoint y: 407, endPoint x: 396, endPoint y: 412, distance: 92.1
click at [396, 412] on div "K Callback Scheduled Call Step: 1 Kyzer Secoy America/New_York Calls Count: 0 I…" at bounding box center [653, 381] width 592 height 90
drag, startPoint x: 512, startPoint y: 391, endPoint x: 484, endPoint y: 391, distance: 28.0
click at [484, 391] on h5 "Individual Localid: 5131556" at bounding box center [478, 389] width 151 height 13
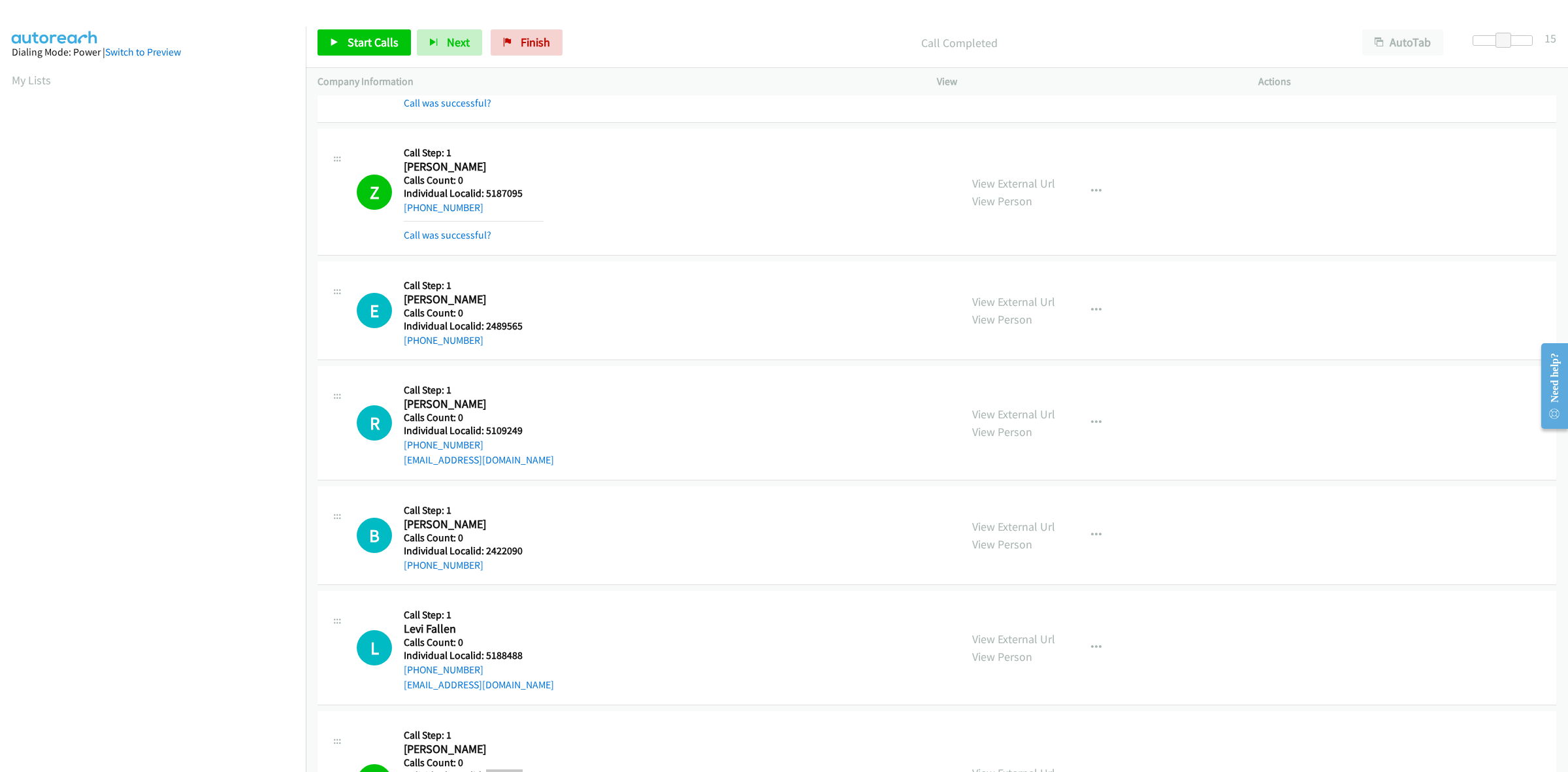
scroll to position [1356, 0]
drag, startPoint x: 524, startPoint y: 331, endPoint x: 485, endPoint y: 330, distance: 39.0
click at [485, 330] on h5 "Individual Localid: 2489565" at bounding box center [473, 328] width 140 height 13
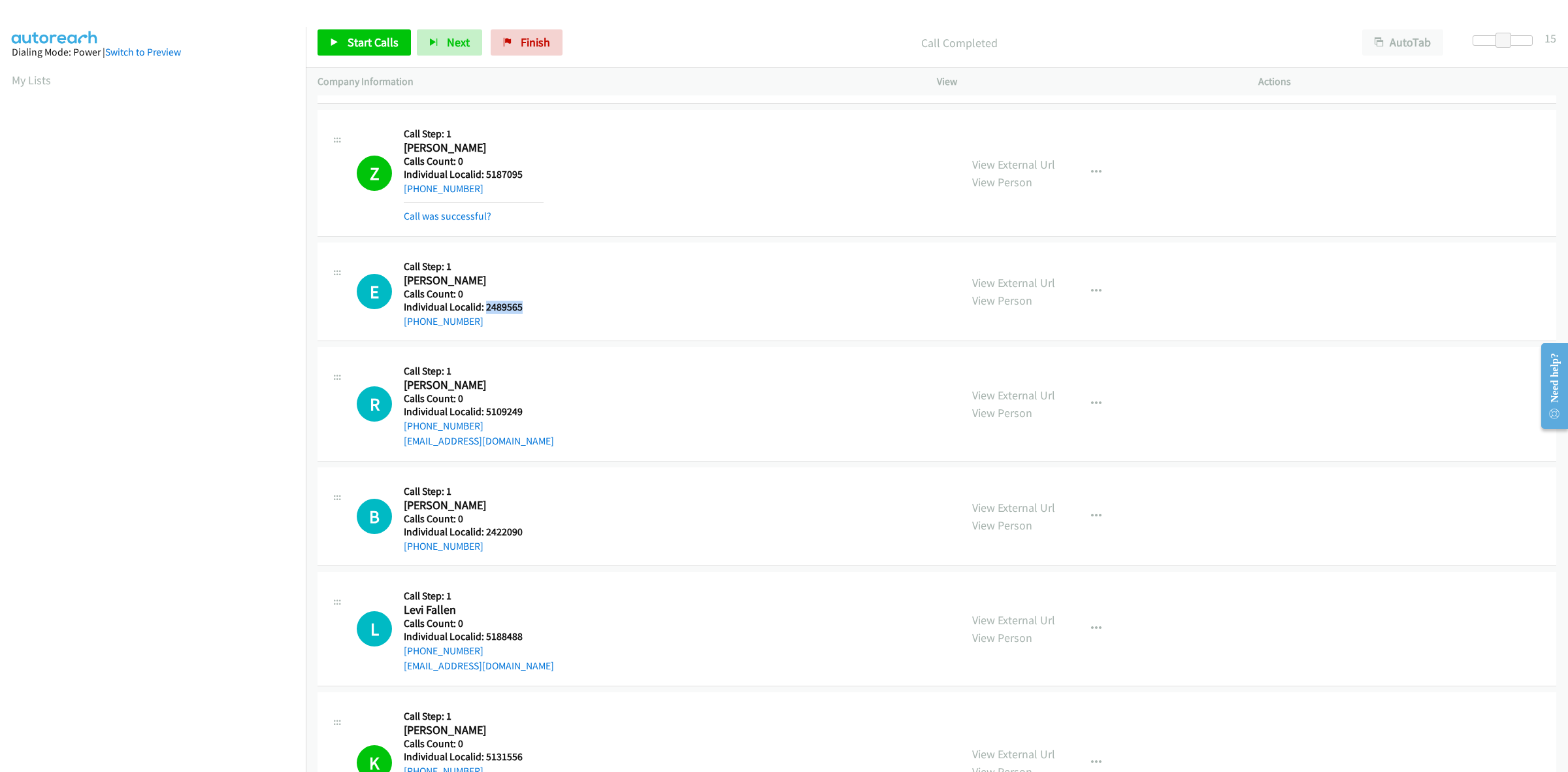
drag, startPoint x: 483, startPoint y: 324, endPoint x: 390, endPoint y: 328, distance: 93.1
click at [390, 328] on div "E Callback Scheduled Call Step: 1 Evie Beeker America/New_York Calls Count: 0 I…" at bounding box center [653, 292] width 592 height 75
drag, startPoint x: 510, startPoint y: 309, endPoint x: 483, endPoint y: 309, distance: 27.0
click at [483, 309] on h5 "Individual Localid: 2489565" at bounding box center [473, 306] width 140 height 13
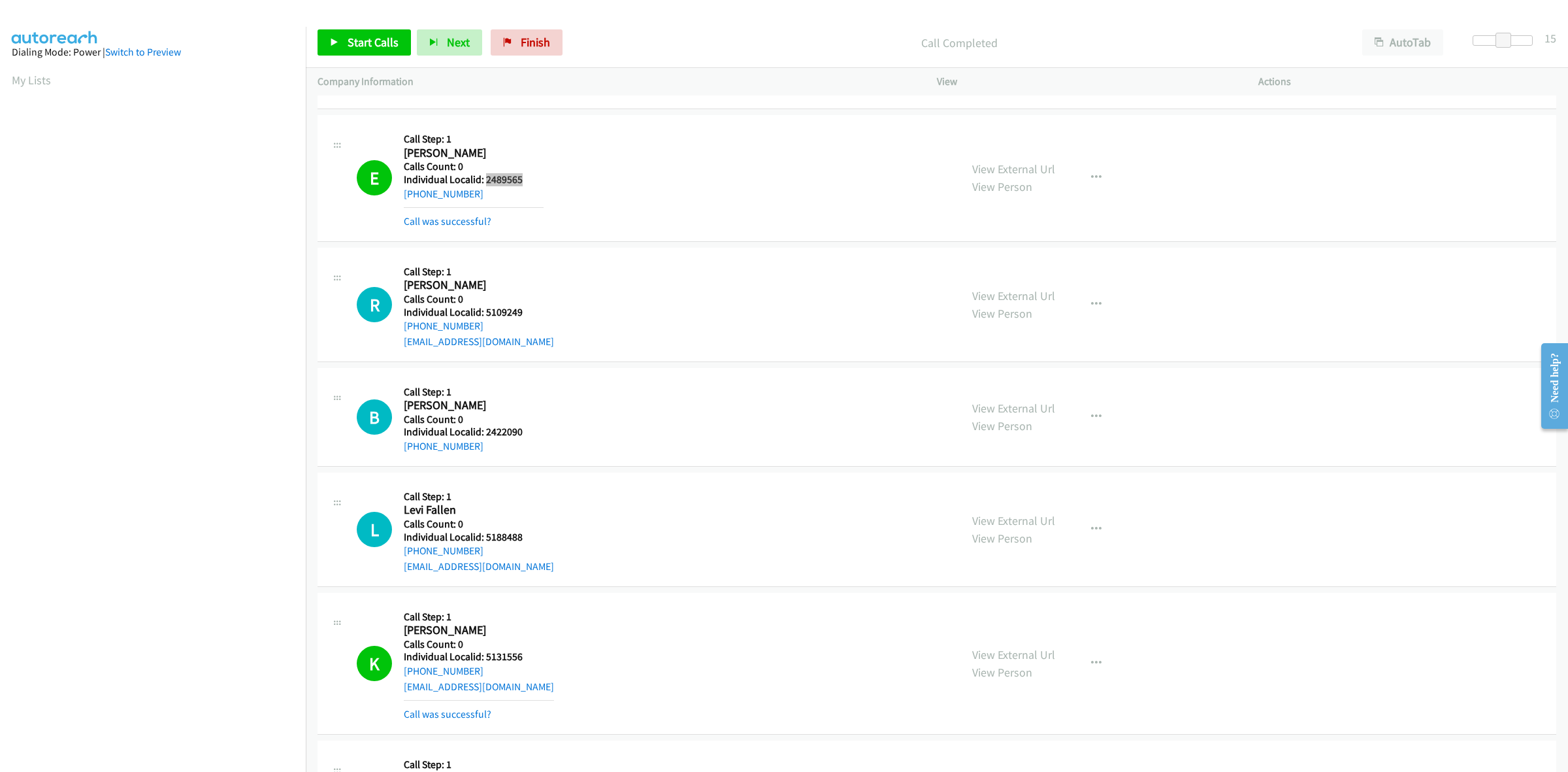
scroll to position [1519, 0]
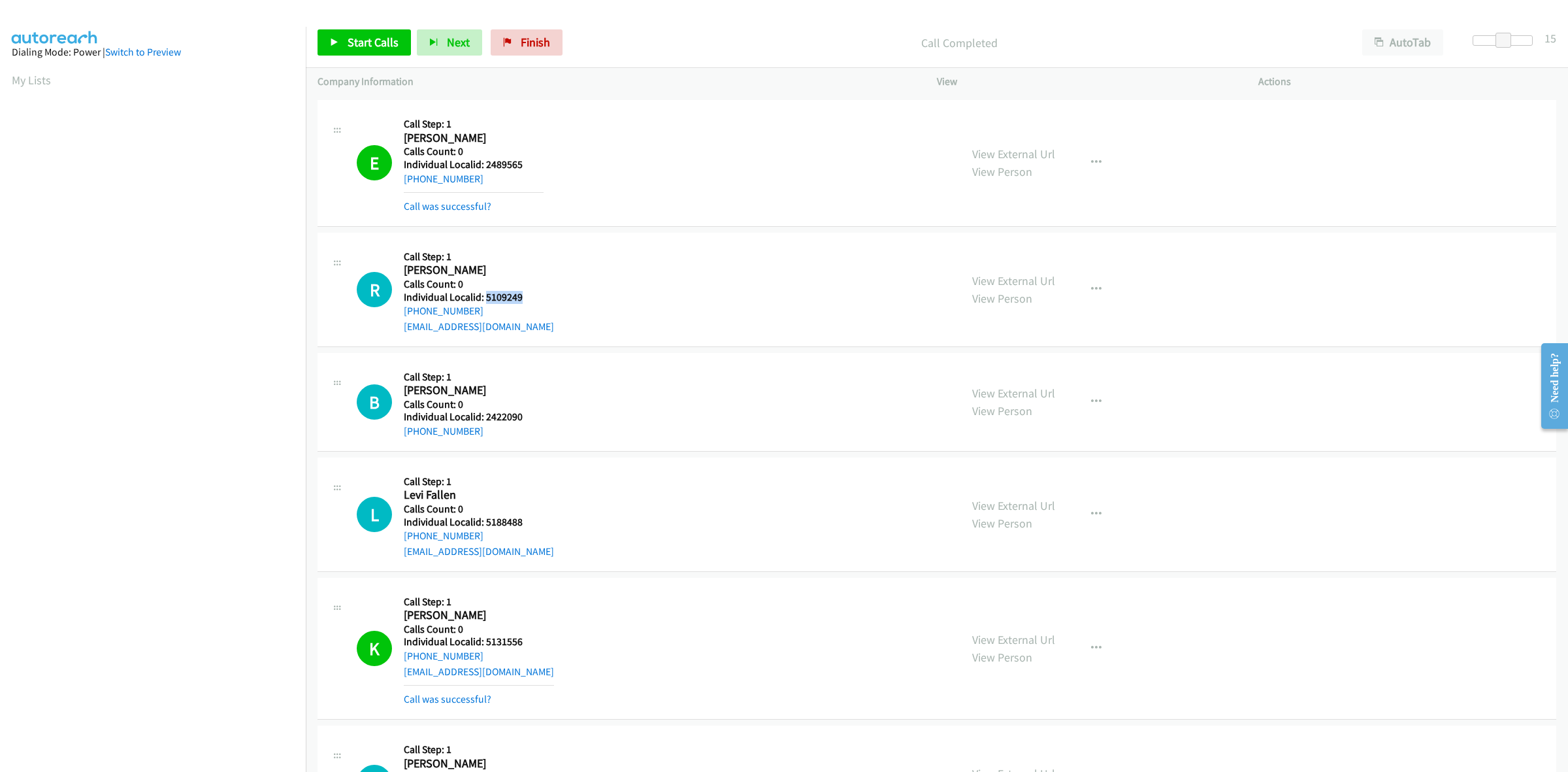
drag, startPoint x: 524, startPoint y: 302, endPoint x: 485, endPoint y: 296, distance: 39.5
click at [485, 296] on h5 "Individual Localid: 5109249" at bounding box center [478, 297] width 151 height 13
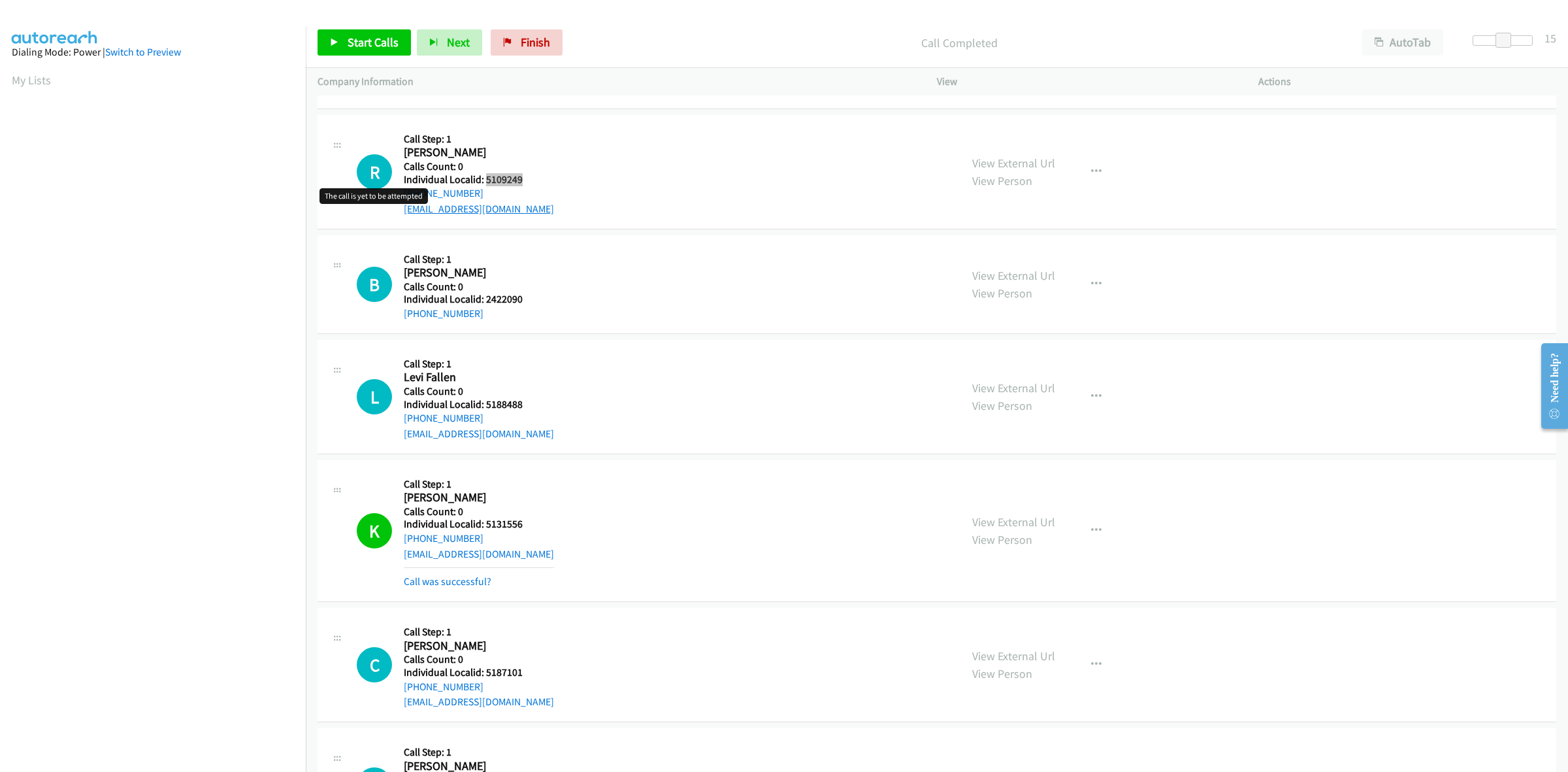
scroll to position [1642, 0]
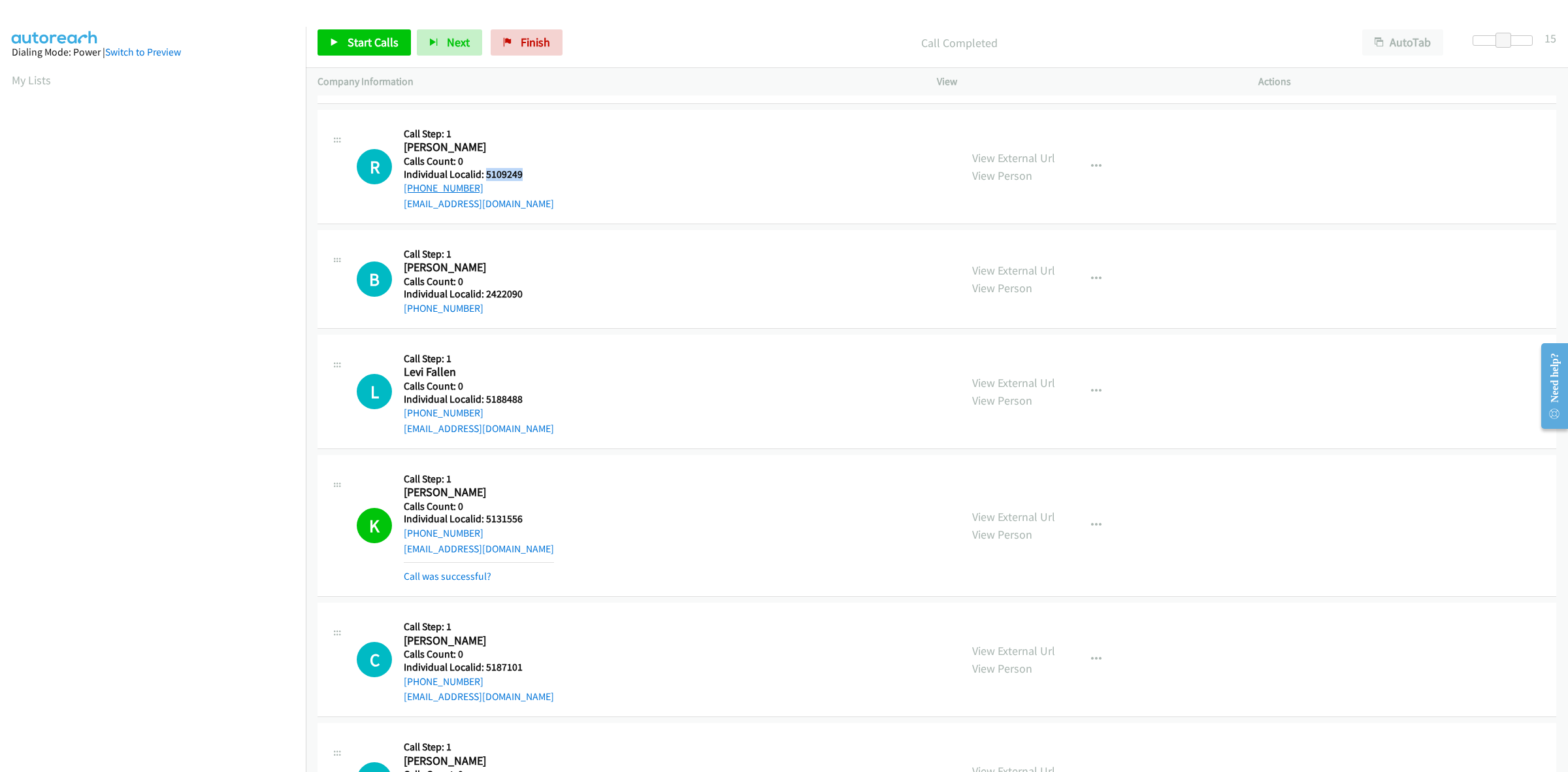
drag, startPoint x: 475, startPoint y: 189, endPoint x: 403, endPoint y: 190, distance: 72.0
click at [403, 190] on div "+1 320-333-9644" at bounding box center [478, 188] width 151 height 15
drag, startPoint x: 520, startPoint y: 174, endPoint x: 484, endPoint y: 175, distance: 36.0
click at [484, 175] on h5 "Individual Localid: 5109249" at bounding box center [478, 174] width 151 height 13
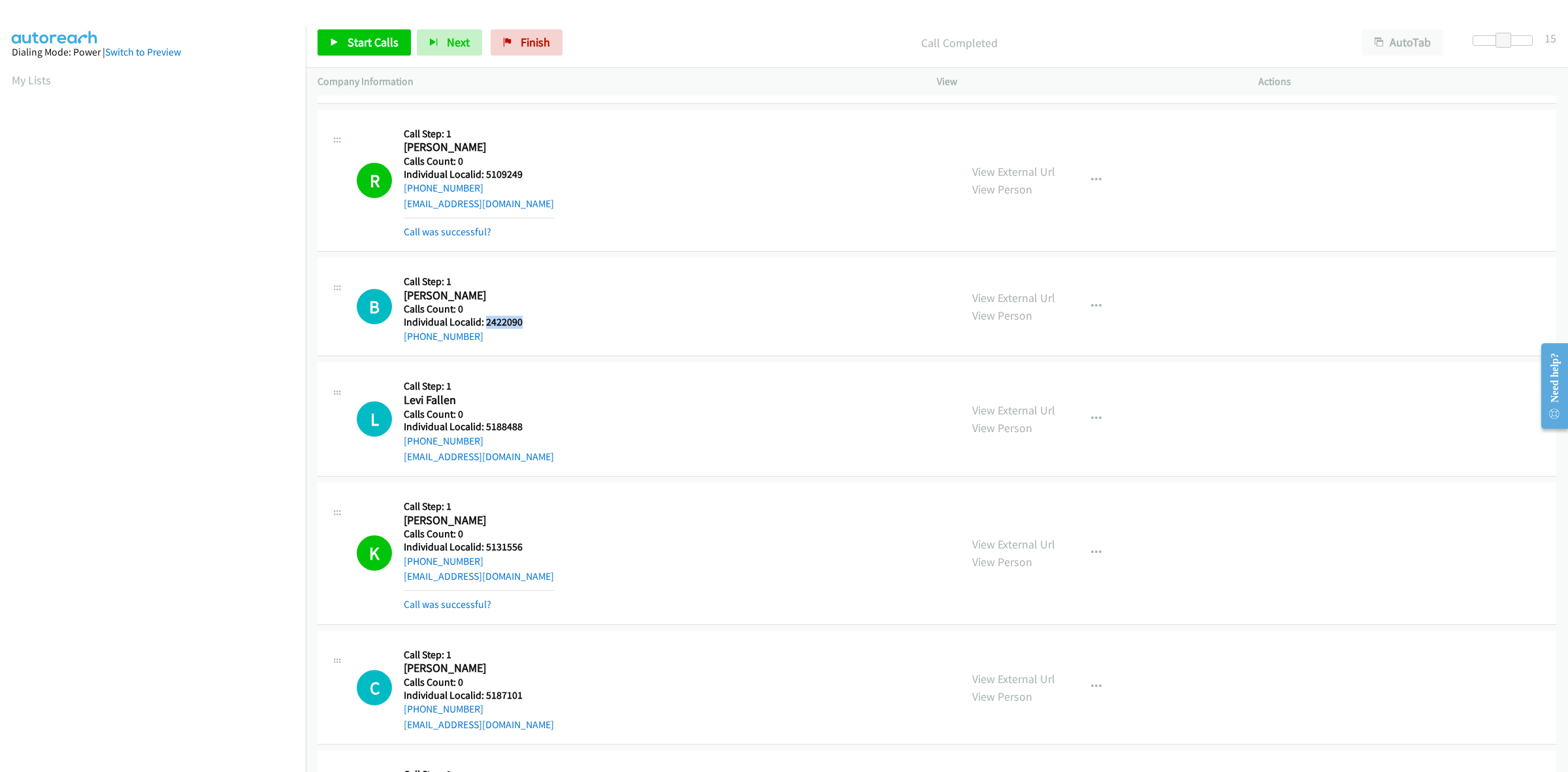
drag, startPoint x: 534, startPoint y: 321, endPoint x: 484, endPoint y: 324, distance: 50.1
click at [484, 324] on h5 "Individual Localid: 2422090" at bounding box center [473, 322] width 140 height 13
drag, startPoint x: 488, startPoint y: 340, endPoint x: 390, endPoint y: 350, distance: 98.5
click at [390, 350] on div "B Callback Scheduled Call Step: 1 Benson Croft America/New_York Calls Count: 0 …" at bounding box center [937, 306] width 1239 height 99
drag, startPoint x: 498, startPoint y: 330, endPoint x: 487, endPoint y: 328, distance: 11.2
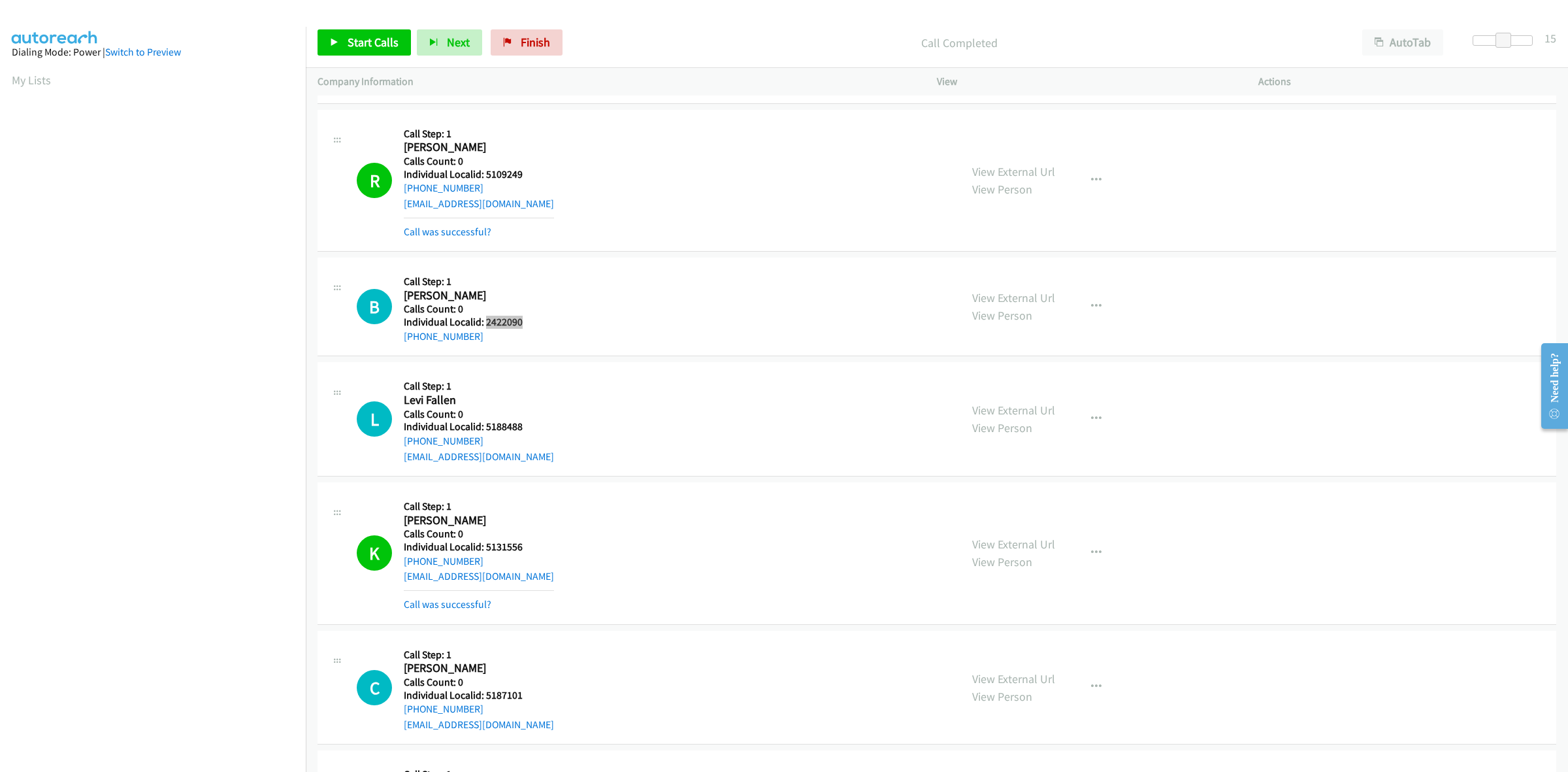
click at [487, 328] on h5 "Individual Localid: 2422090" at bounding box center [473, 322] width 140 height 13
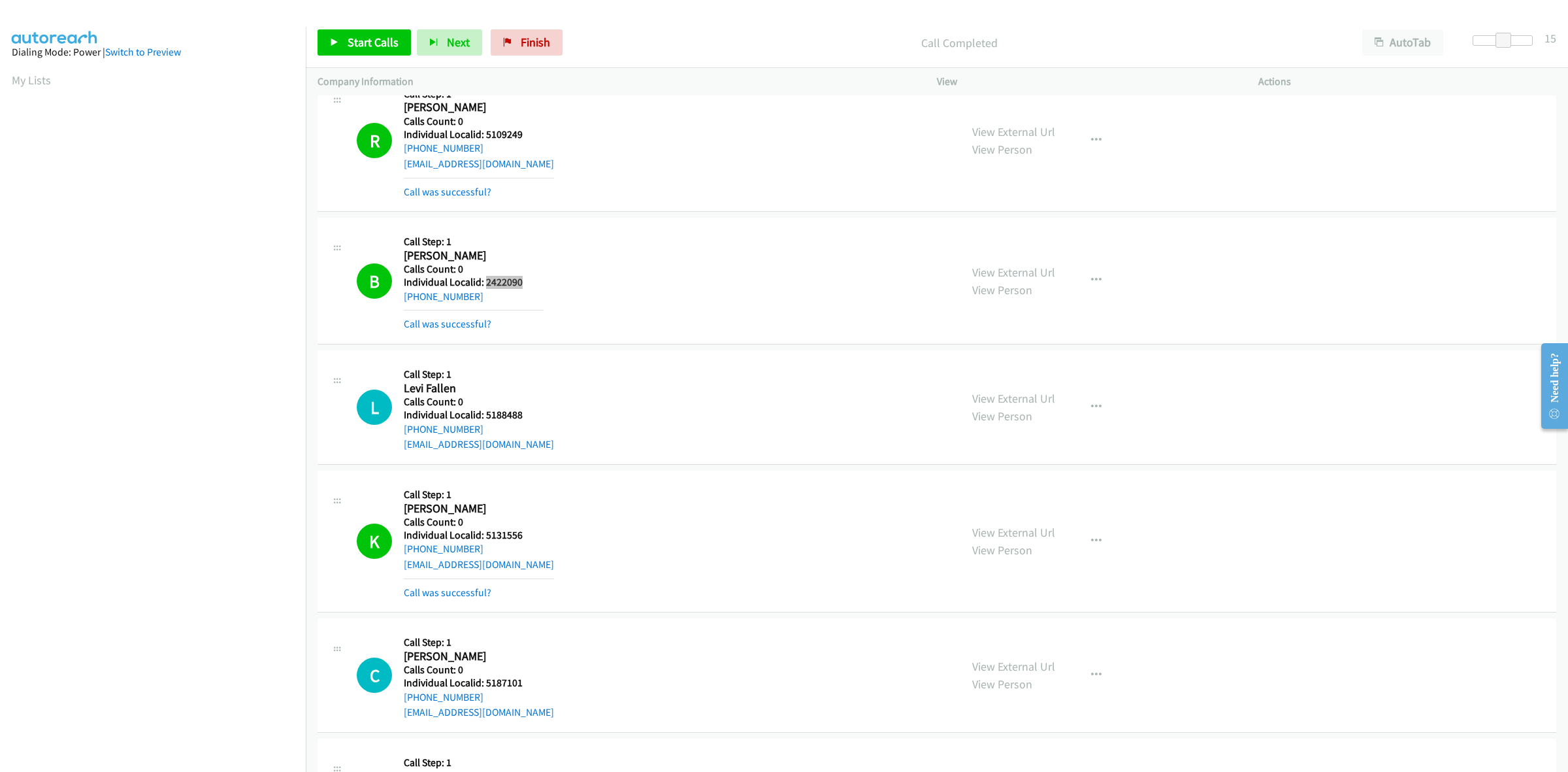
scroll to position [1744, 0]
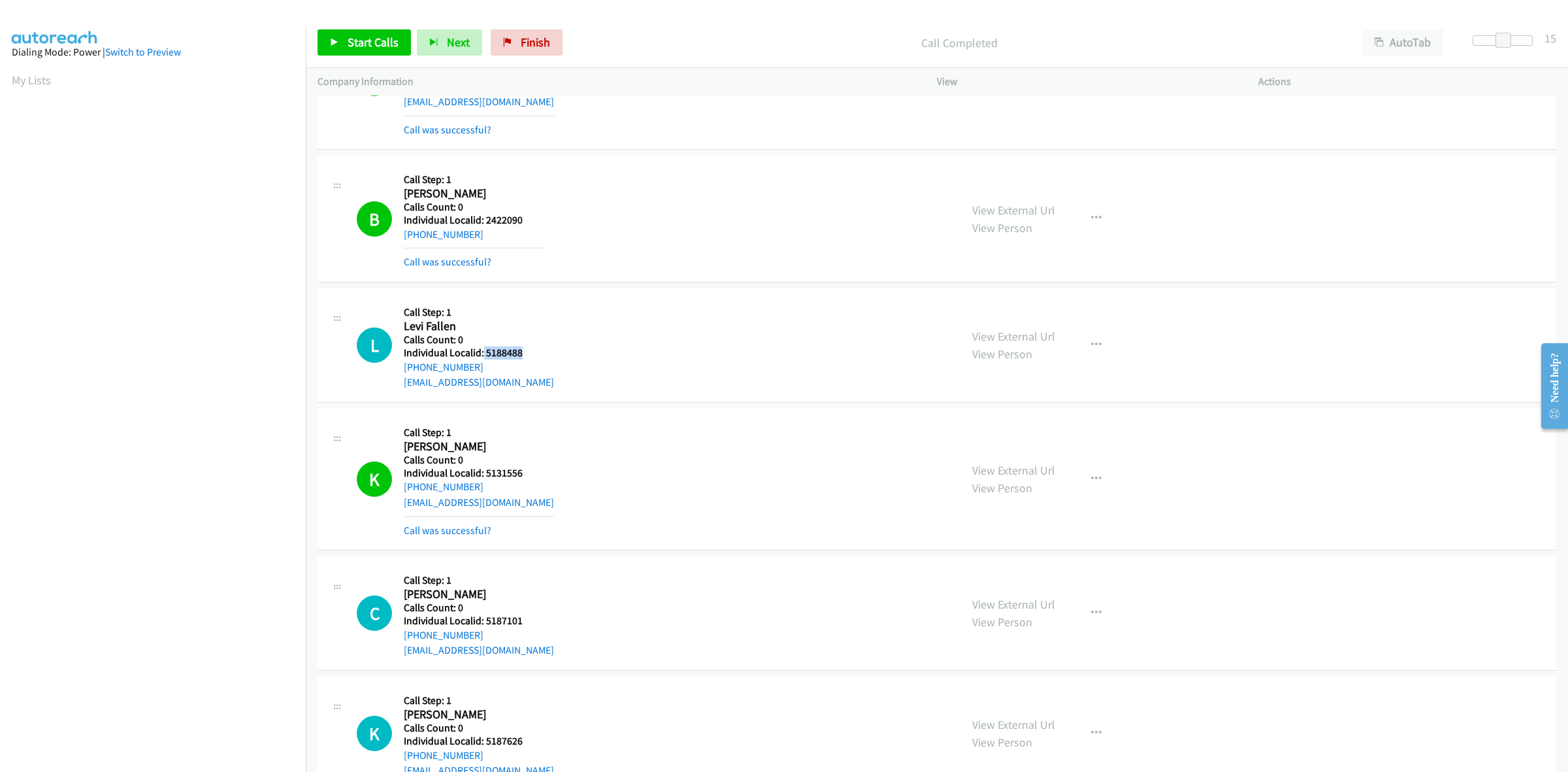
drag, startPoint x: 518, startPoint y: 353, endPoint x: 483, endPoint y: 350, distance: 35.1
click at [483, 350] on h5 "Individual Localid: 5188488" at bounding box center [478, 353] width 151 height 13
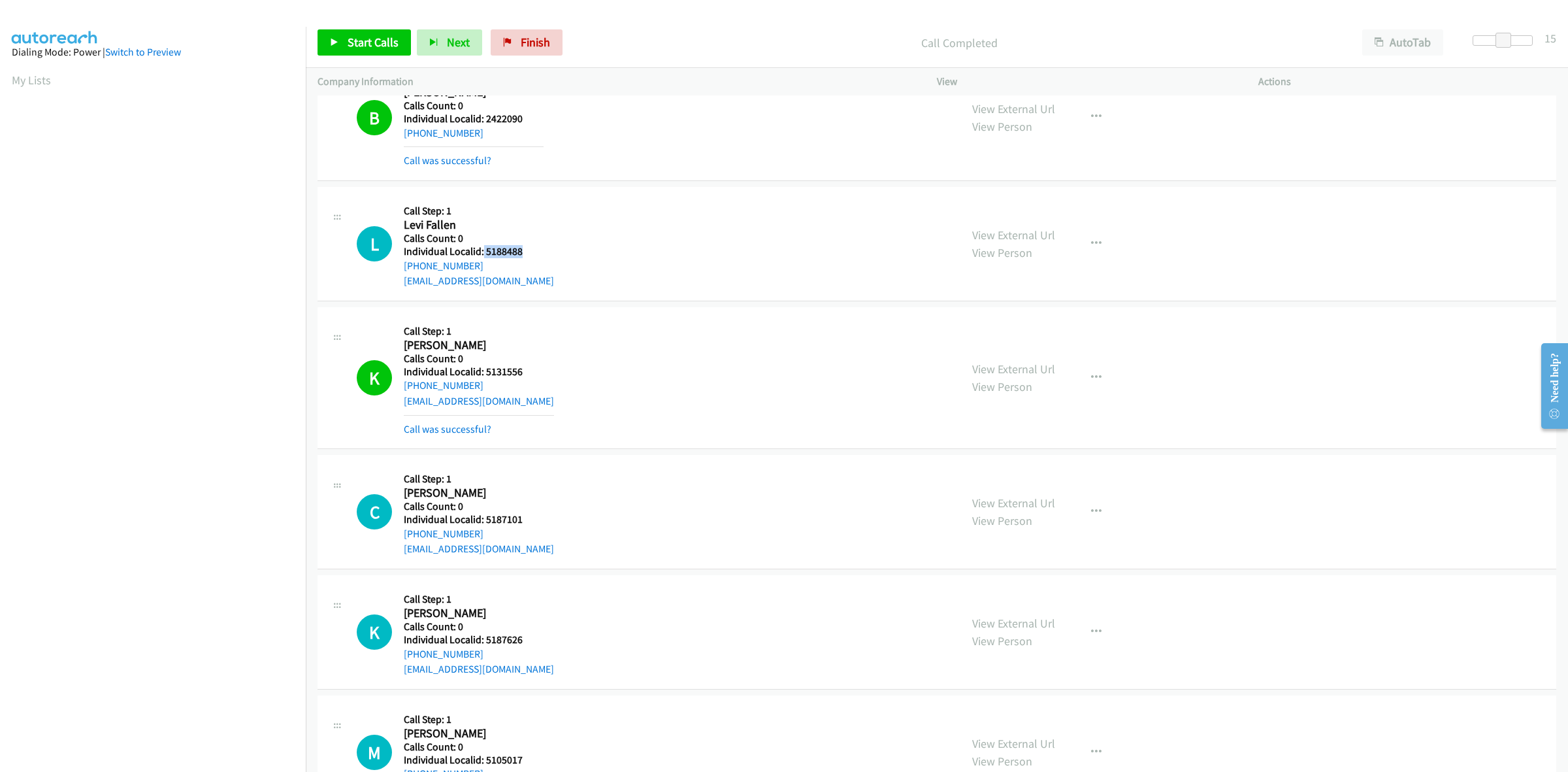
scroll to position [1846, 0]
drag, startPoint x: 462, startPoint y: 268, endPoint x: 396, endPoint y: 273, distance: 66.2
click at [396, 273] on div "L Callback Scheduled Call Step: 1 Levi Fallen America/New_York Calls Count: 0 I…" at bounding box center [653, 243] width 592 height 90
click at [520, 254] on h5 "Individual Localid: 5188488" at bounding box center [478, 250] width 151 height 13
drag, startPoint x: 507, startPoint y: 254, endPoint x: 483, endPoint y: 253, distance: 24.0
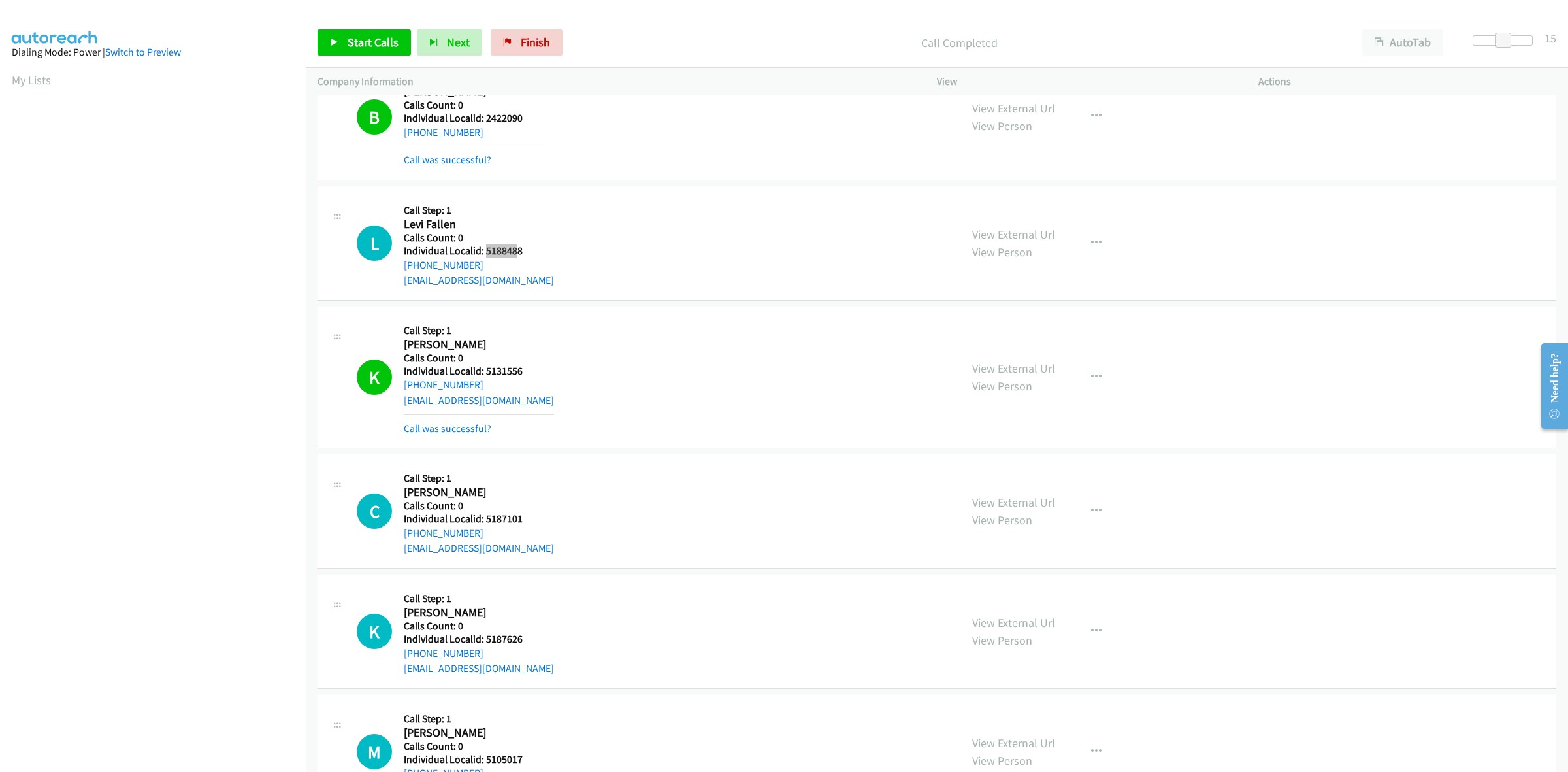
click at [483, 253] on h5 "Individual Localid: 5188488" at bounding box center [478, 250] width 151 height 13
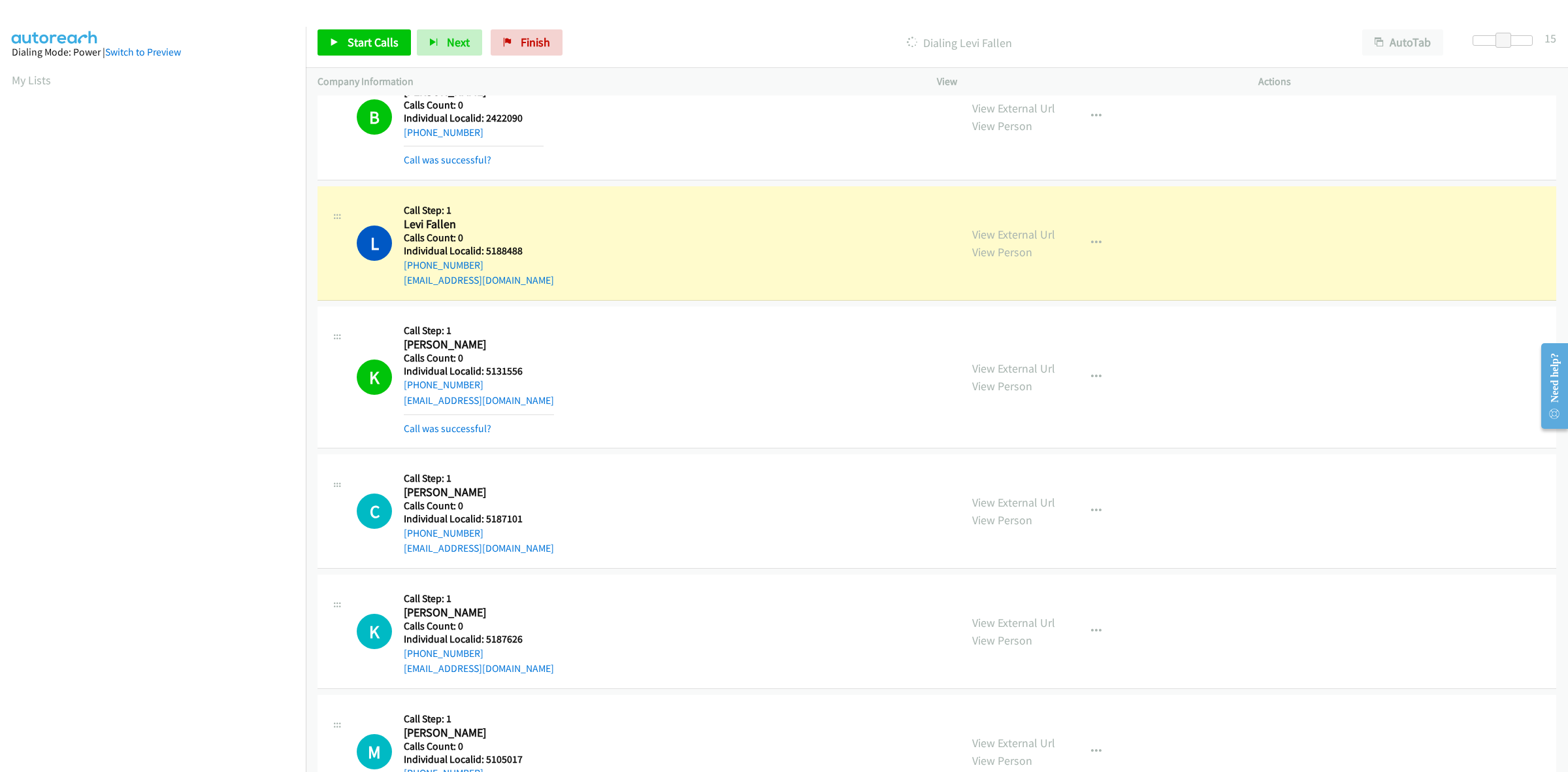
click at [680, 240] on div "L Callback Scheduled Call Step: 1 Levi Fallen America/New_York Calls Count: 0 I…" at bounding box center [653, 243] width 592 height 90
drag, startPoint x: 540, startPoint y: 256, endPoint x: 485, endPoint y: 251, distance: 55.2
click at [485, 251] on h5 "Individual Localid: 5188488" at bounding box center [478, 250] width 151 height 13
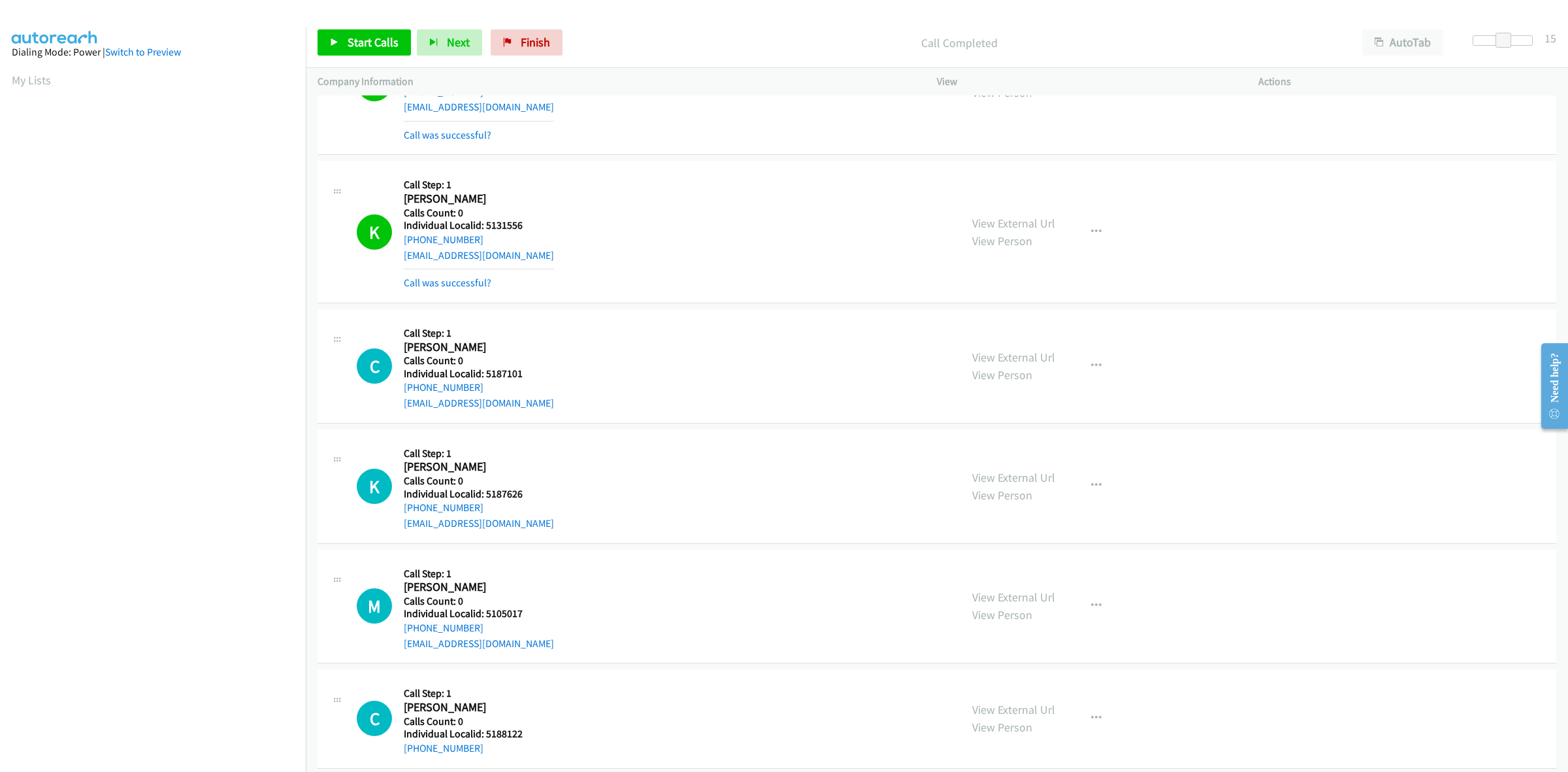
scroll to position [2091, 0]
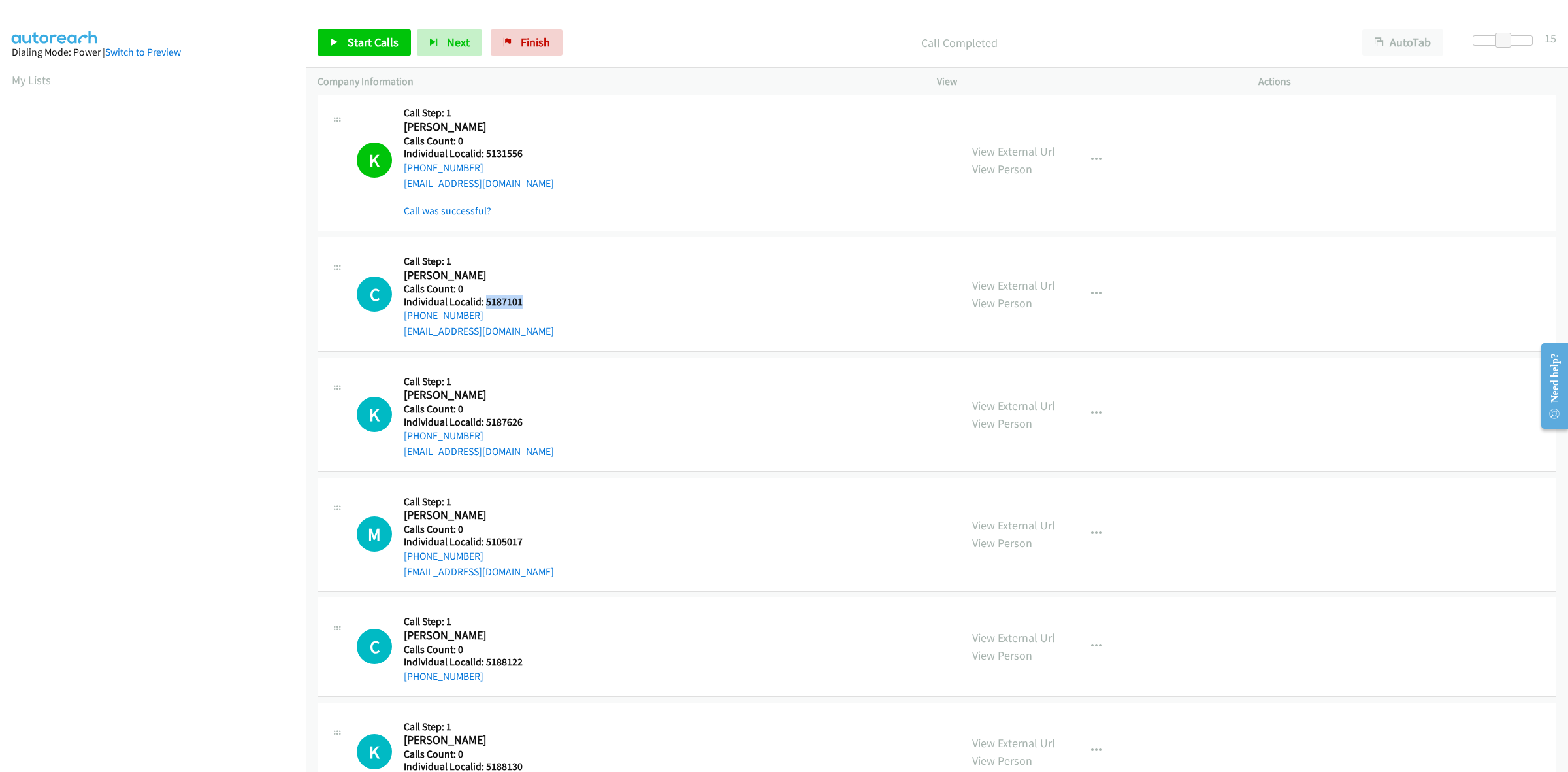
drag, startPoint x: 513, startPoint y: 300, endPoint x: 487, endPoint y: 302, distance: 26.1
click at [487, 302] on h5 "Individual Localid: 5187101" at bounding box center [478, 301] width 151 height 13
click at [1096, 293] on button "button" at bounding box center [1096, 294] width 35 height 26
click at [1041, 385] on link "Skip Call" at bounding box center [1026, 379] width 174 height 26
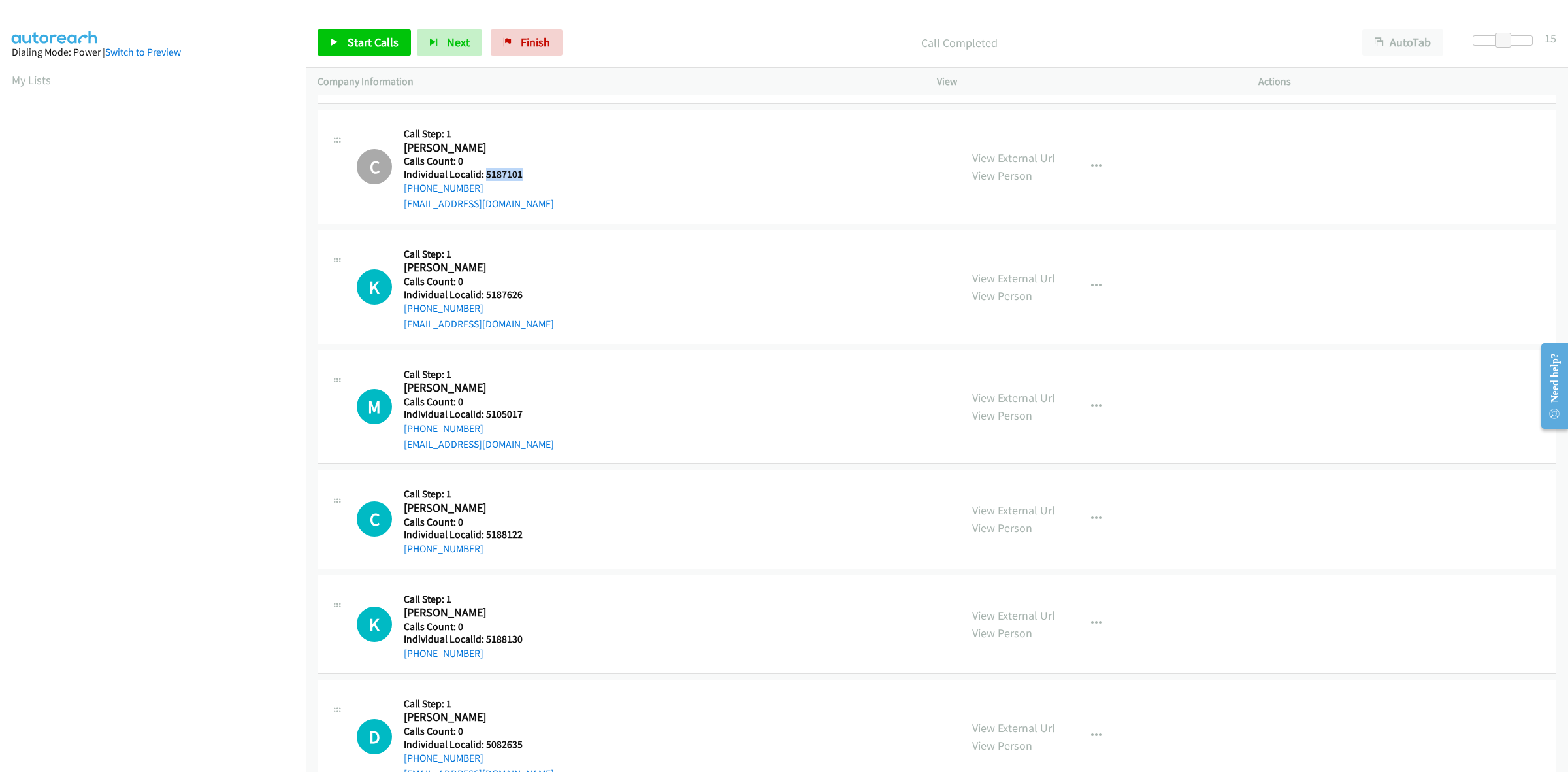
scroll to position [2254, 0]
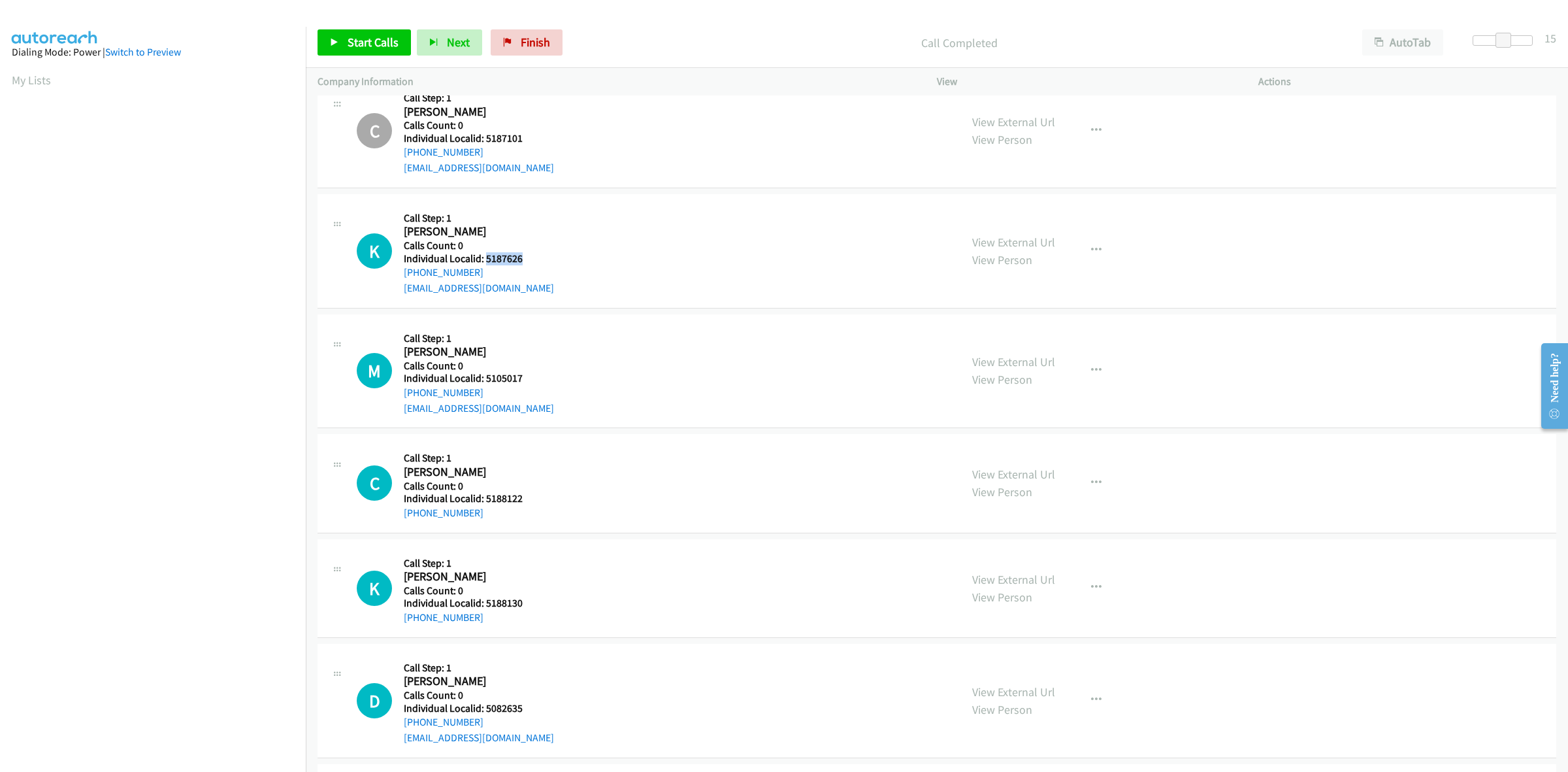
drag, startPoint x: 528, startPoint y: 265, endPoint x: 485, endPoint y: 262, distance: 43.1
click at [485, 262] on h5 "Individual Localid: 5187626" at bounding box center [478, 258] width 151 height 13
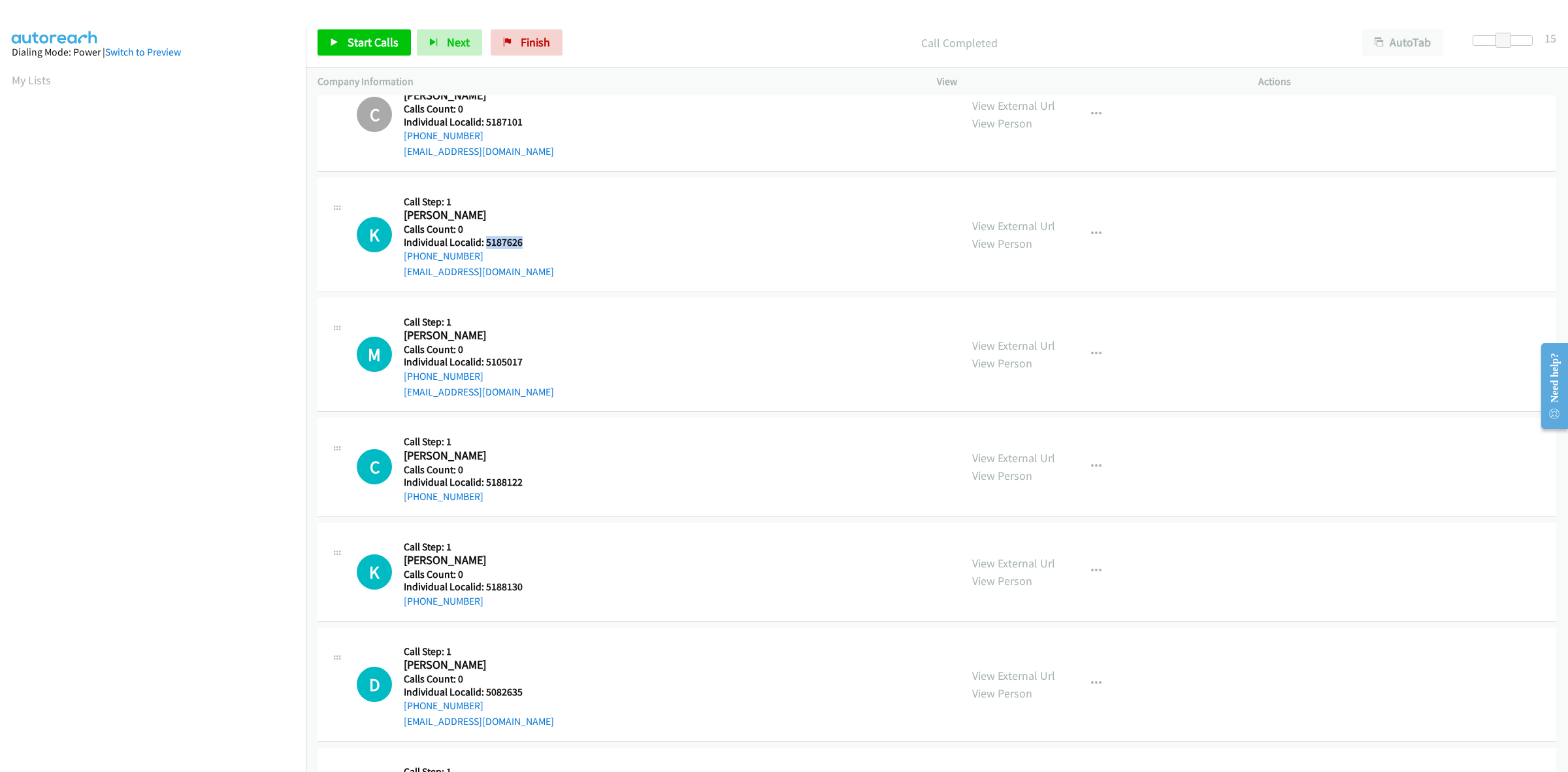
scroll to position [2276, 0]
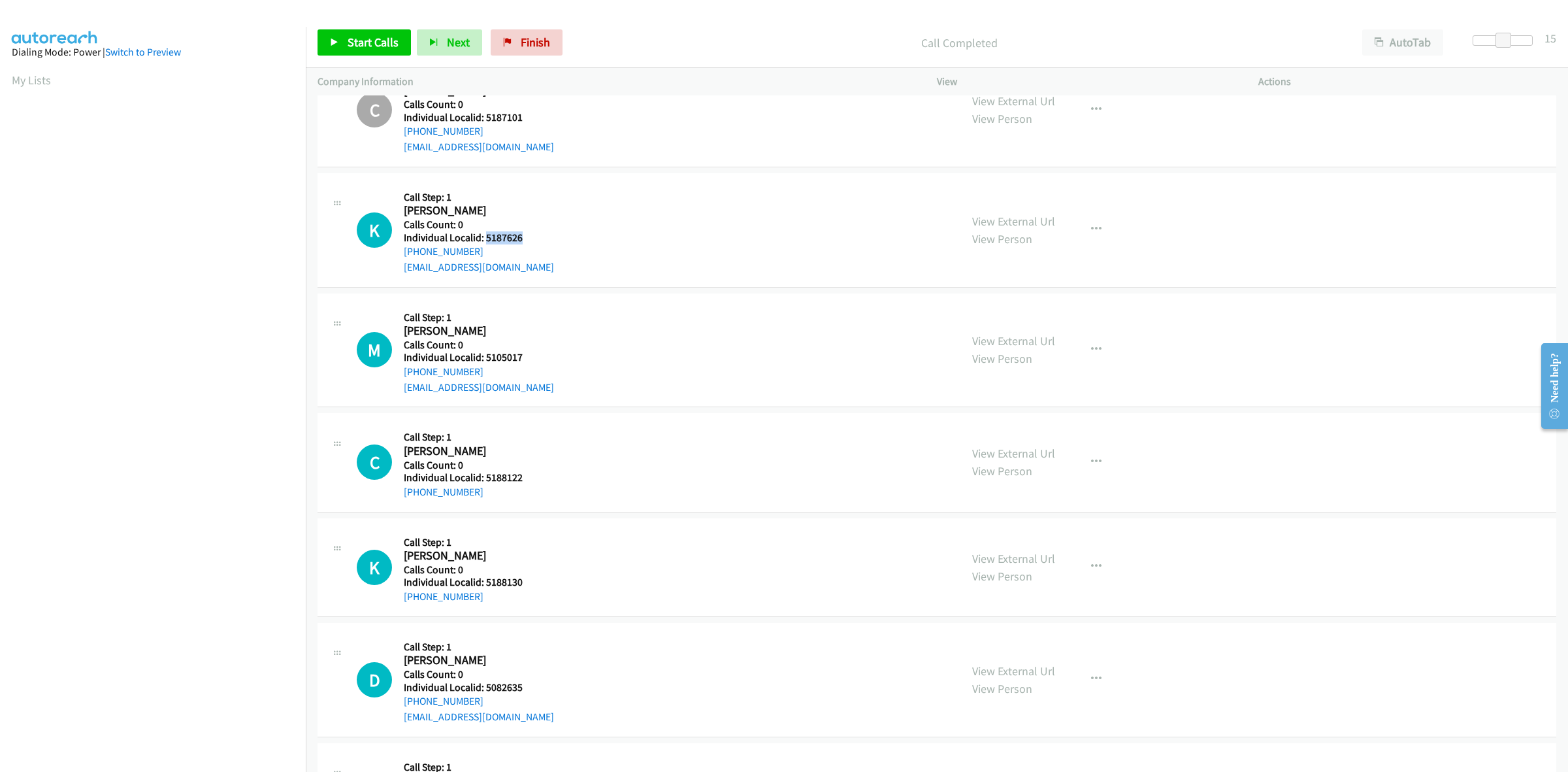
drag, startPoint x: 478, startPoint y: 254, endPoint x: 397, endPoint y: 258, distance: 81.1
click at [397, 258] on div "K Callback Scheduled Call Step: 1 Keegan Mc Cully America/New_York Calls Count:…" at bounding box center [653, 230] width 592 height 90
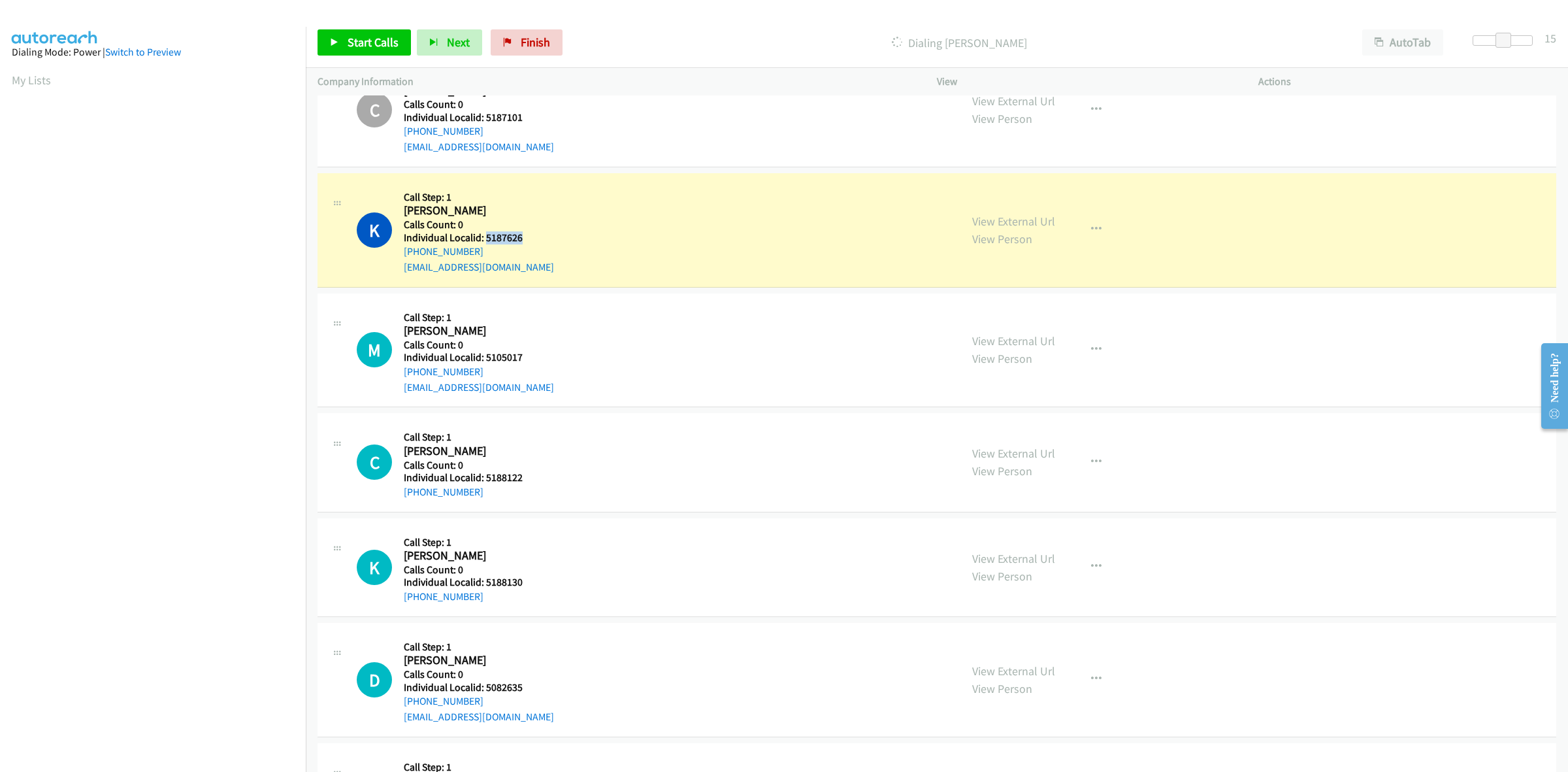
drag, startPoint x: 537, startPoint y: 244, endPoint x: 485, endPoint y: 243, distance: 52.0
click at [485, 243] on h5 "Individual Localid: 5187626" at bounding box center [478, 238] width 151 height 13
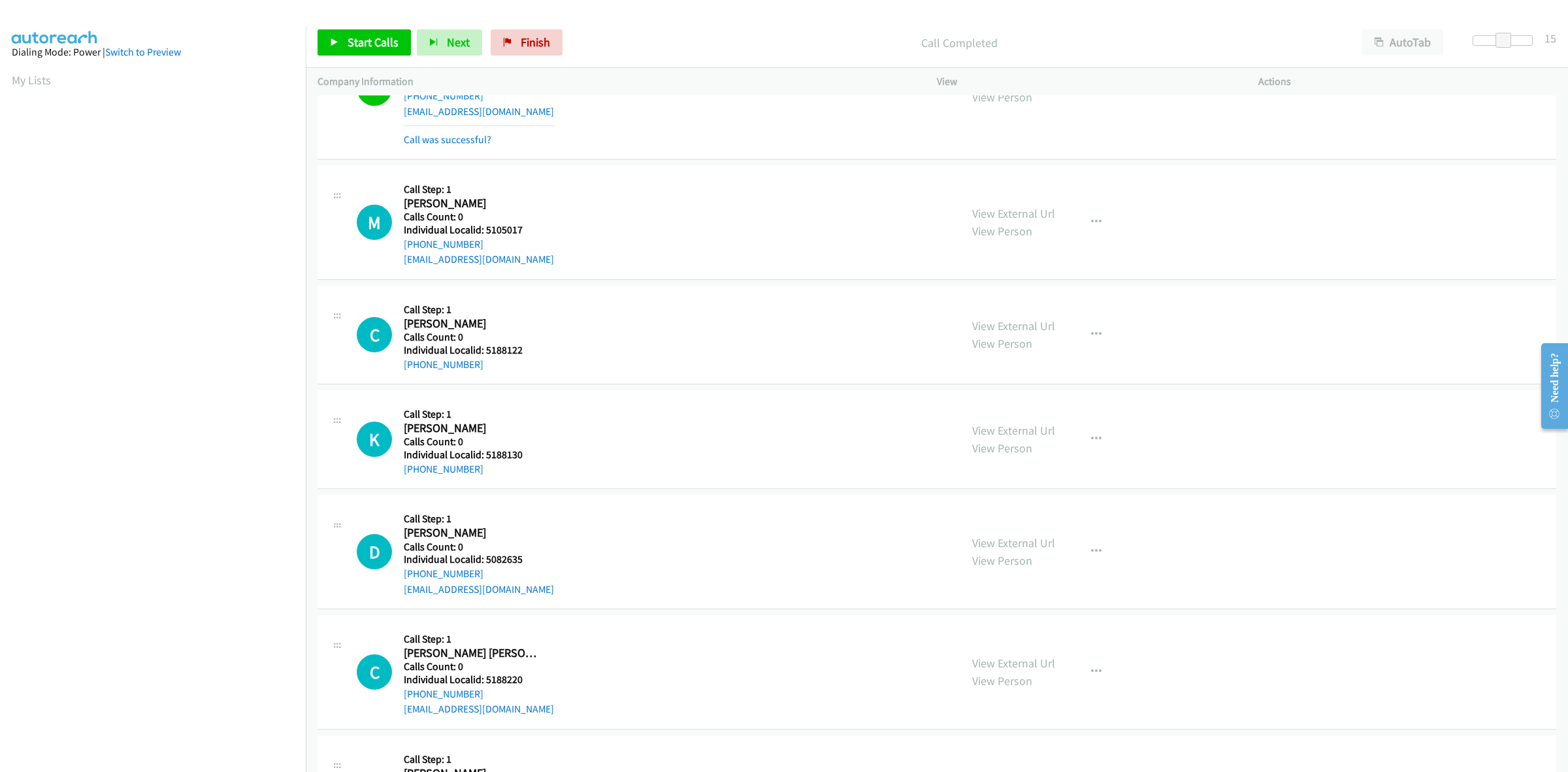
scroll to position [2439, 0]
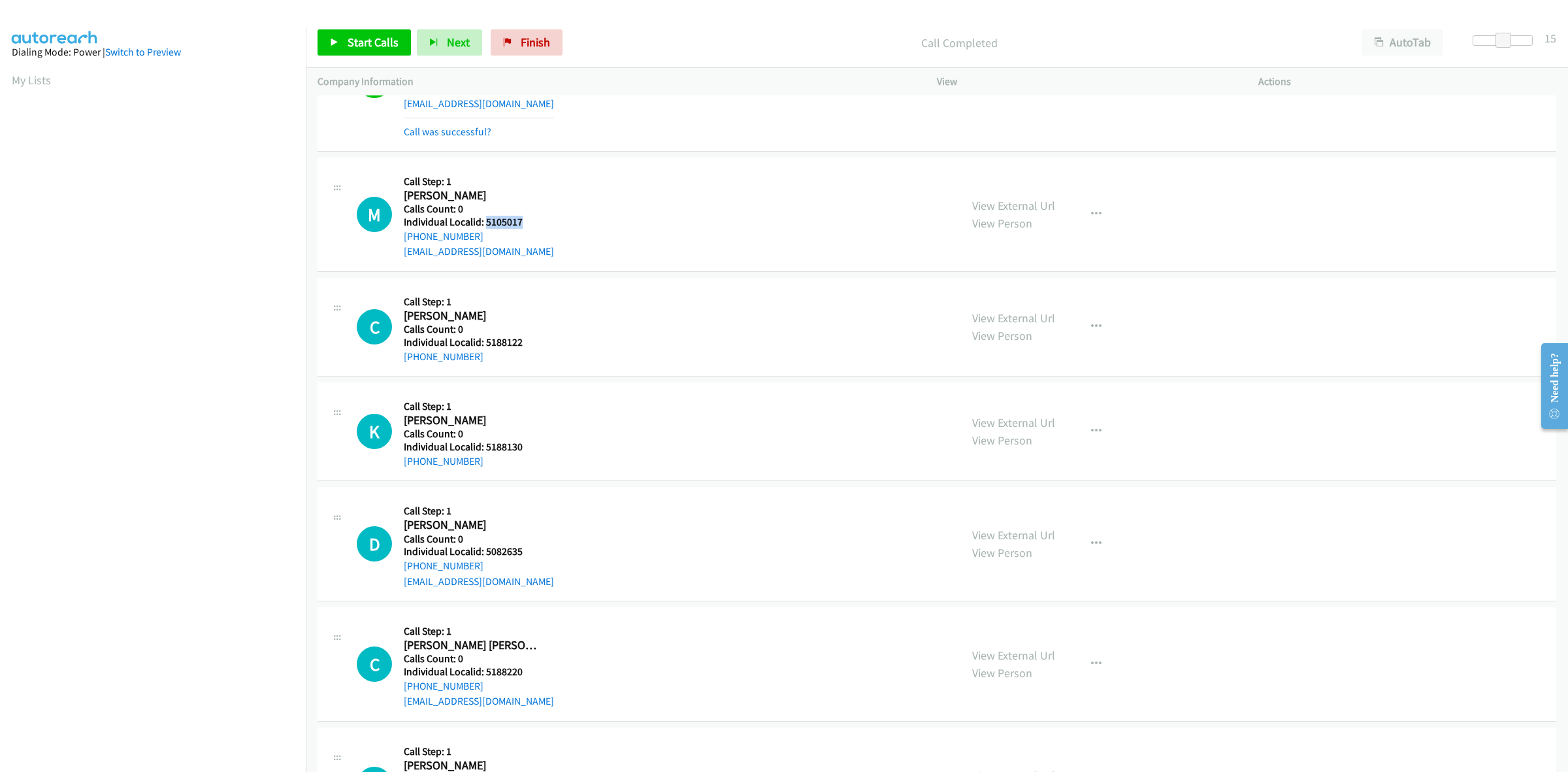
drag, startPoint x: 520, startPoint y: 221, endPoint x: 484, endPoint y: 225, distance: 36.2
click at [484, 225] on h5 "Individual Localid: 5105017" at bounding box center [478, 222] width 151 height 13
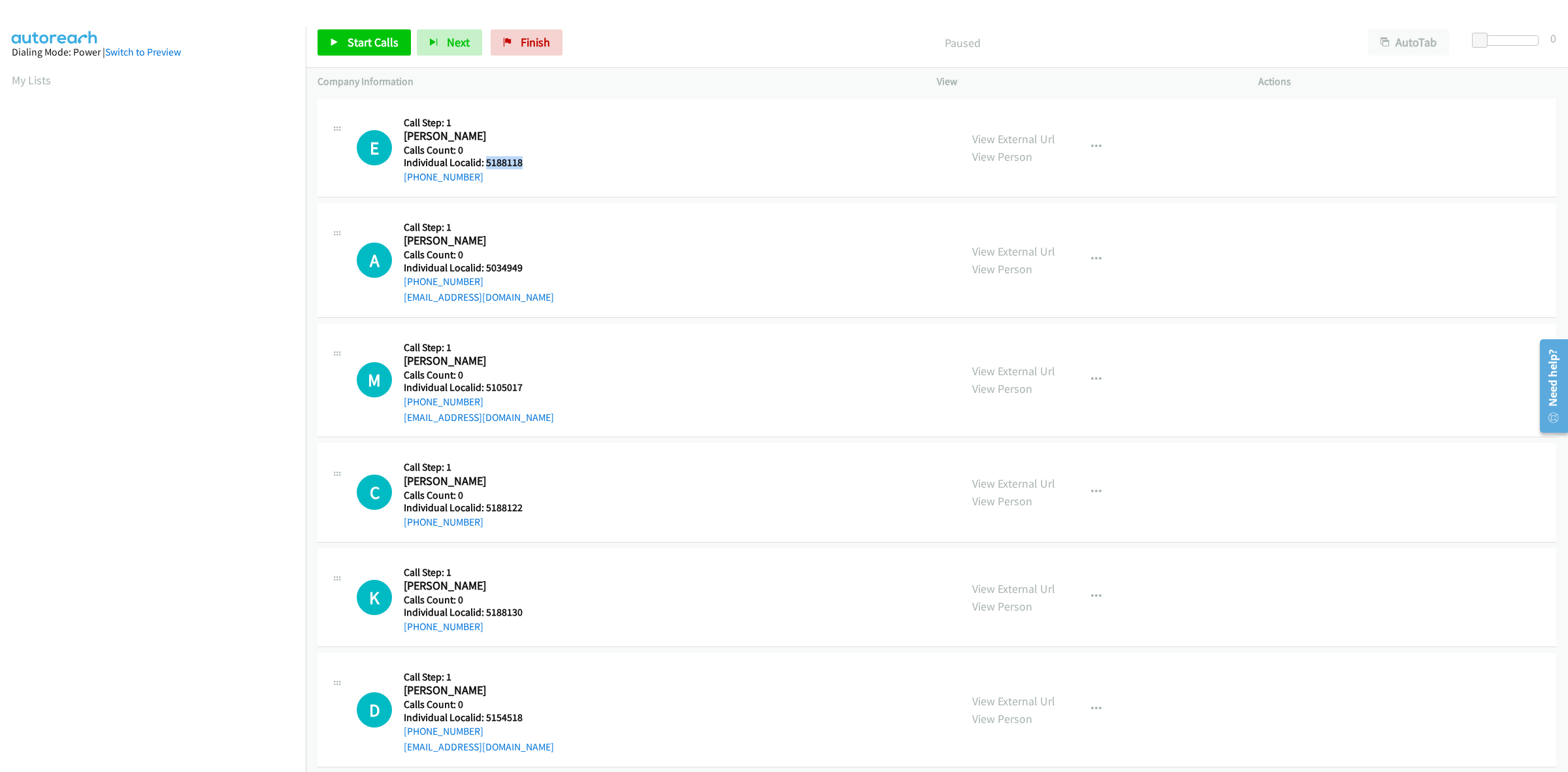
drag, startPoint x: 528, startPoint y: 164, endPoint x: 485, endPoint y: 164, distance: 43.0
click at [485, 164] on h5 "Individual Localid: 5188118" at bounding box center [473, 163] width 140 height 13
copy h5 "5188118"
drag, startPoint x: 484, startPoint y: 172, endPoint x: 396, endPoint y: 178, distance: 88.2
click at [396, 178] on div "E Callback Scheduled Call Step: 1 Ethan James America/Chicago Calls Count: 0 In…" at bounding box center [653, 147] width 592 height 75
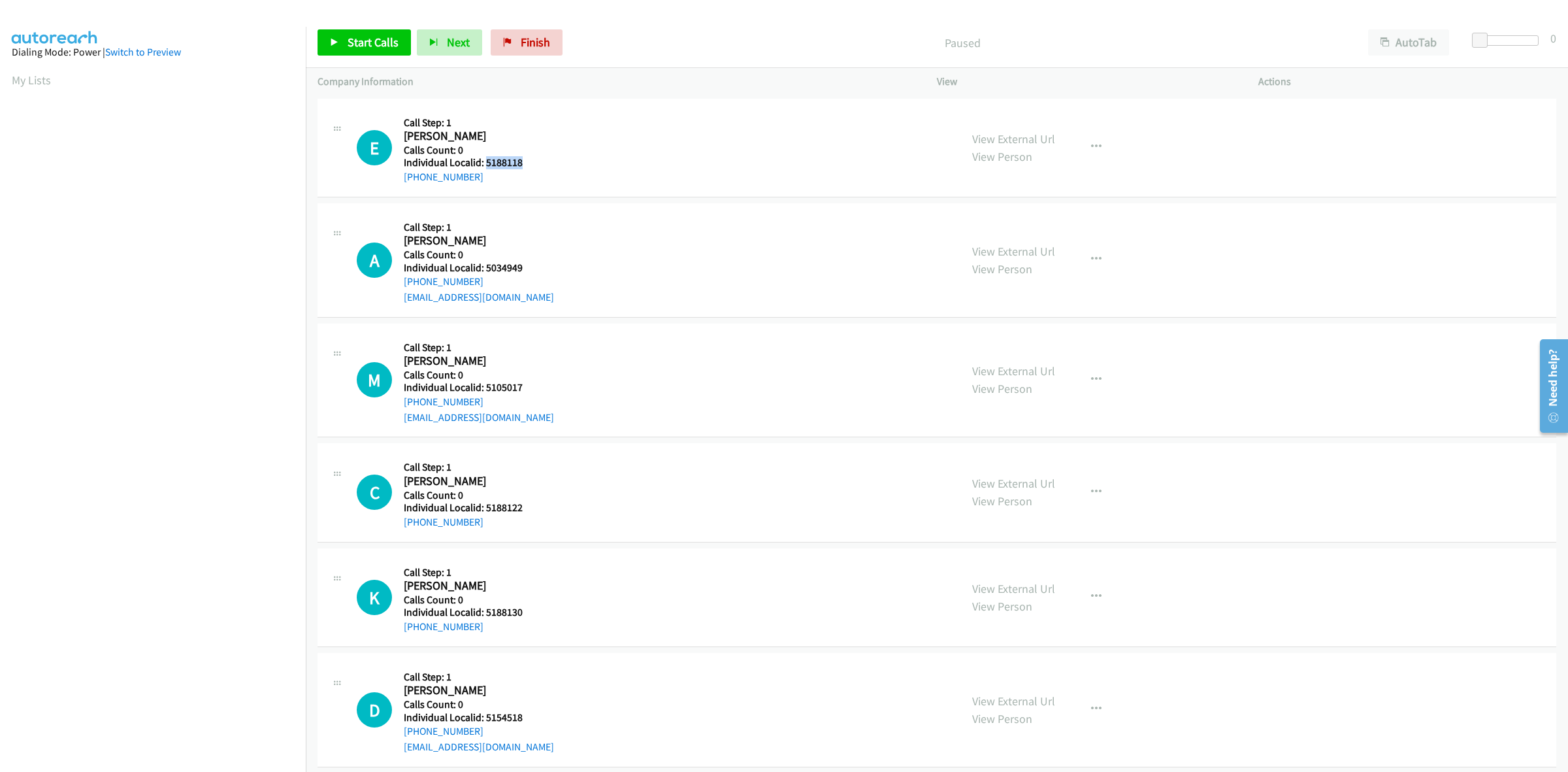
copy link "+1 205-337-7542"
drag, startPoint x: 501, startPoint y: 160, endPoint x: 483, endPoint y: 160, distance: 18.0
click at [483, 160] on h5 "Individual Localid: 5188118" at bounding box center [473, 163] width 140 height 13
copy h5 "5188118"
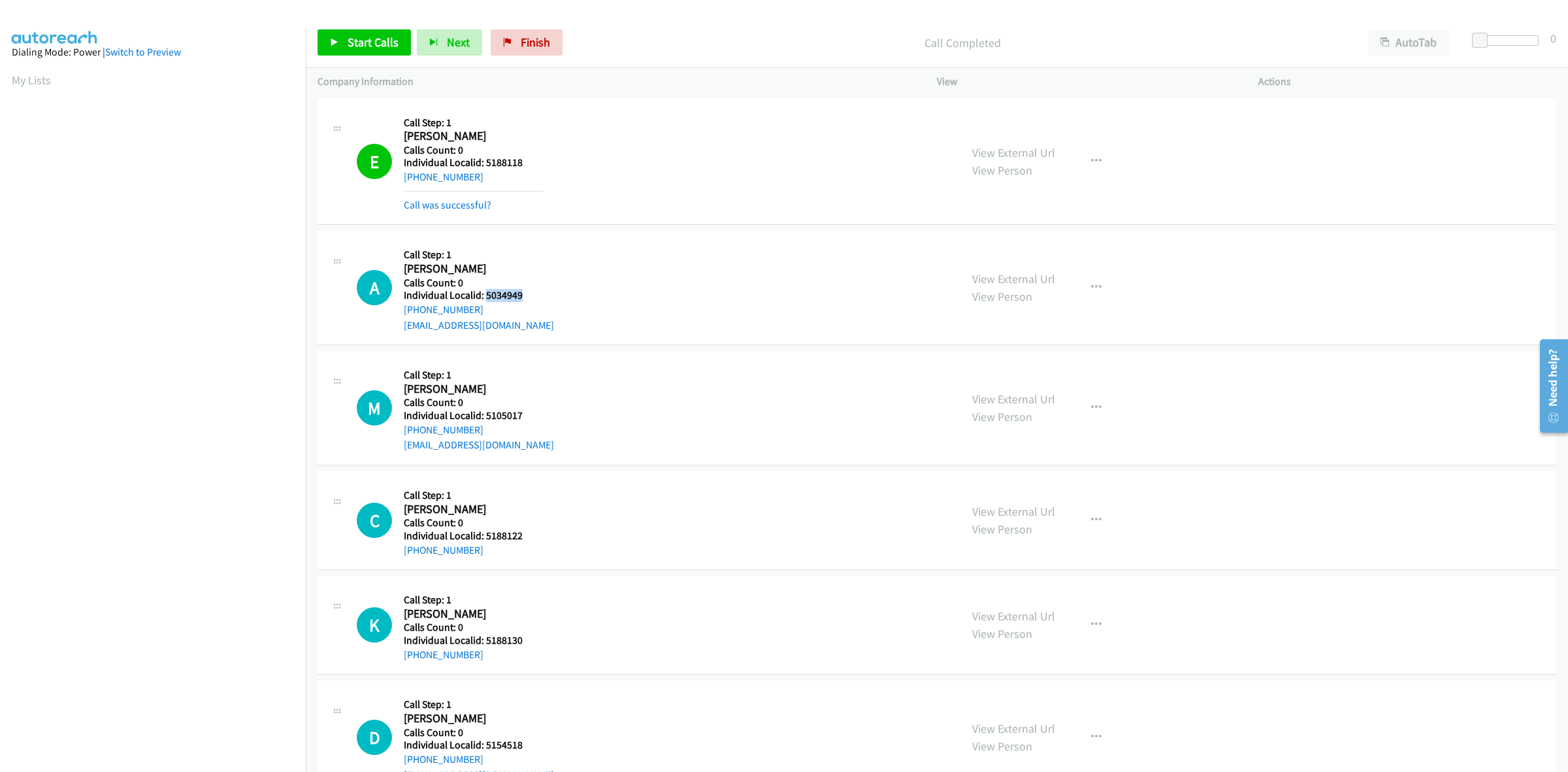
drag, startPoint x: 526, startPoint y: 296, endPoint x: 485, endPoint y: 294, distance: 41.0
click at [485, 294] on h5 "Individual Localid: 5034949" at bounding box center [478, 295] width 151 height 13
copy h5 "5034949"
drag, startPoint x: 480, startPoint y: 309, endPoint x: 397, endPoint y: 314, distance: 83.2
click at [397, 314] on div "A Callback Scheduled Call Step: 1 Aiden Roth America/New_York Calls Count: 0 In…" at bounding box center [653, 287] width 592 height 90
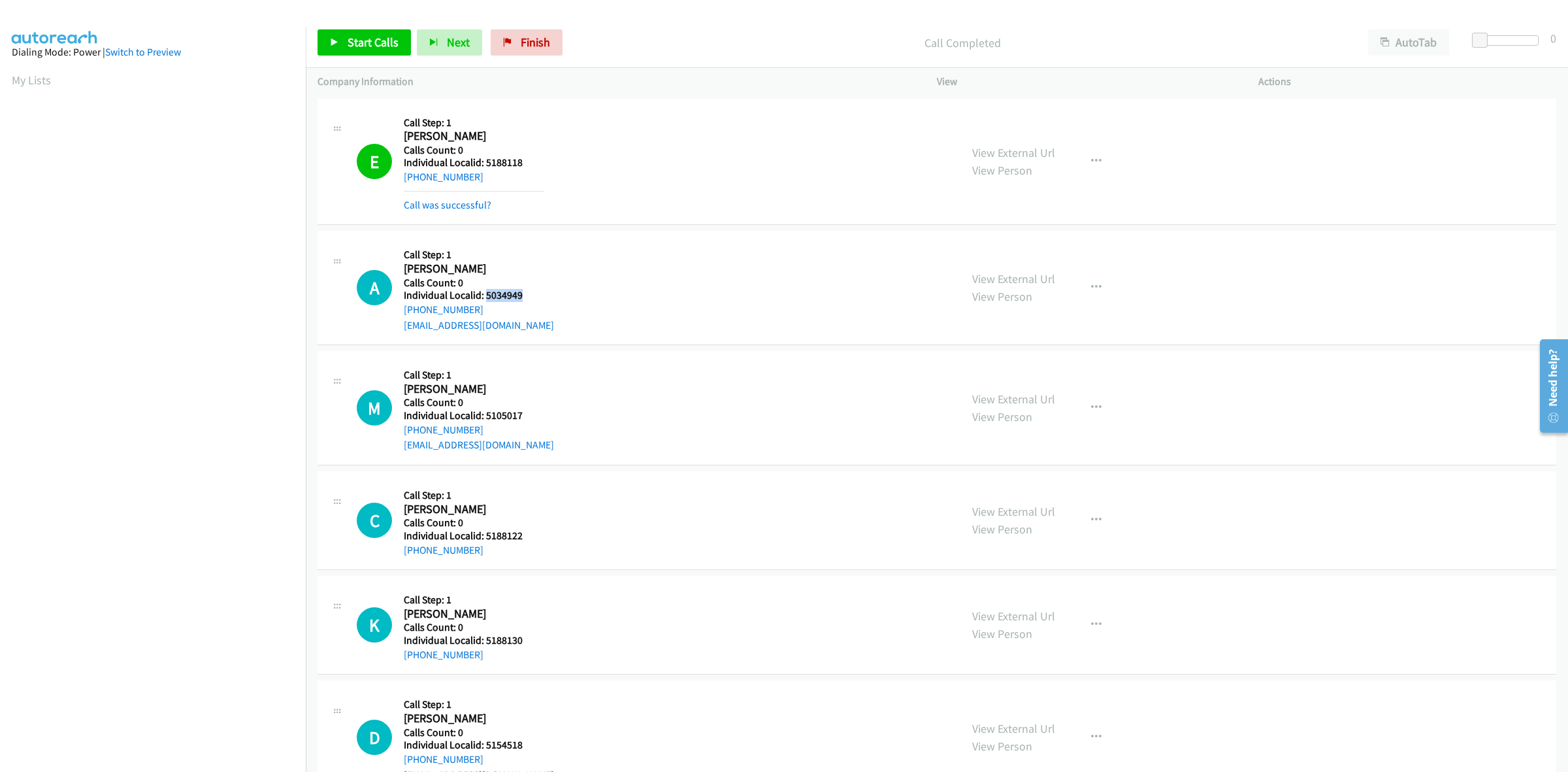
copy link "+1 772-607-4914"
drag, startPoint x: 520, startPoint y: 295, endPoint x: 482, endPoint y: 295, distance: 38.0
click h5 "Individual Localid: 5034949"
copy h5 "5034949"
